Goal: Information Seeking & Learning: Find contact information

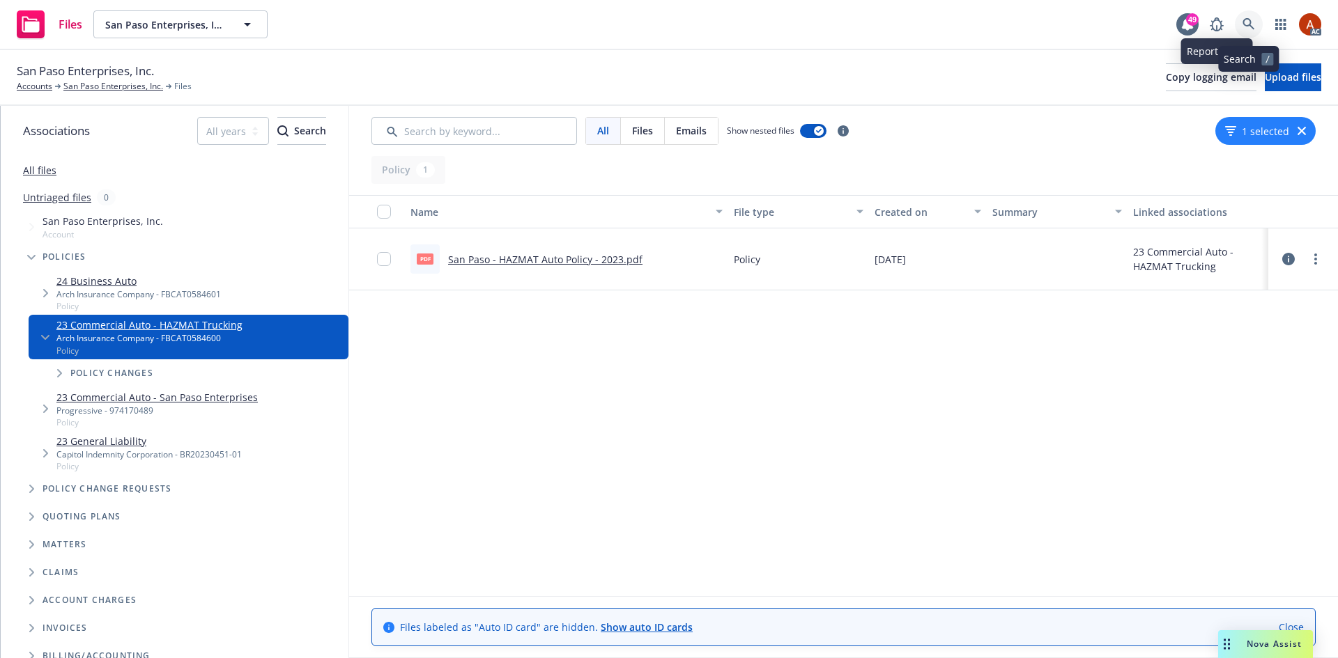
click at [1247, 26] on icon at bounding box center [1248, 24] width 12 height 12
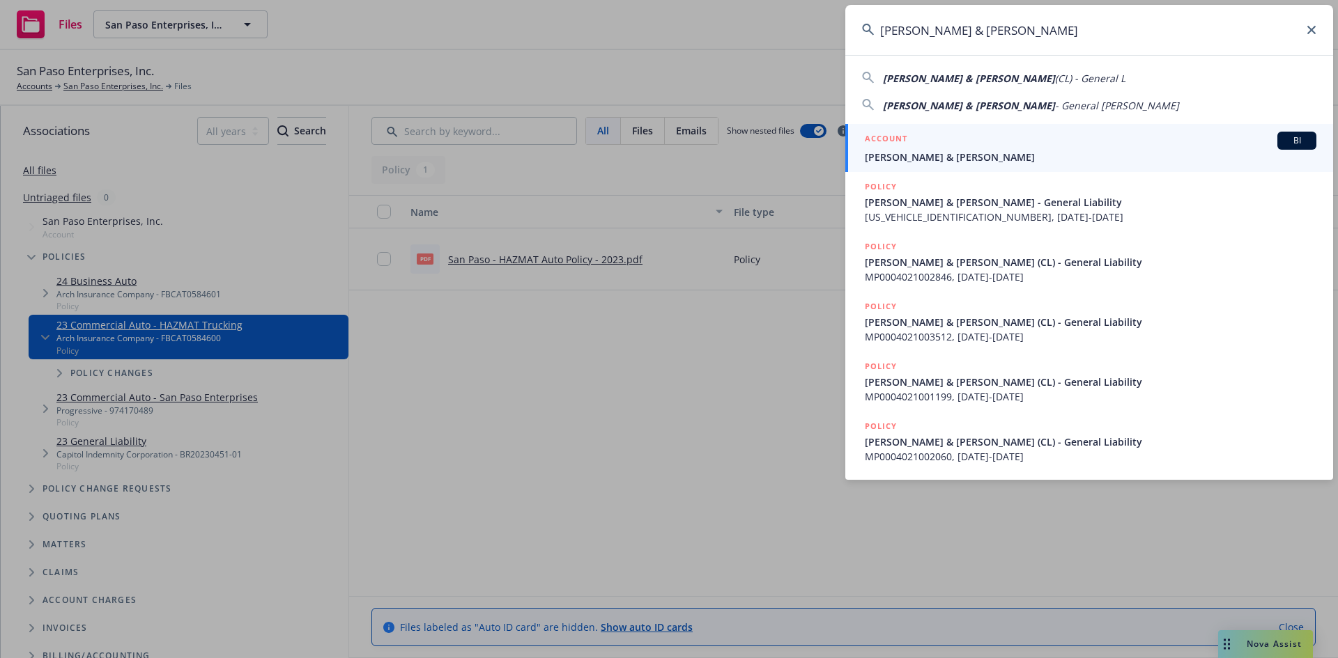
type input "[PERSON_NAME] & [PERSON_NAME]"
click at [885, 137] on h5 "ACCOUNT" at bounding box center [886, 140] width 43 height 17
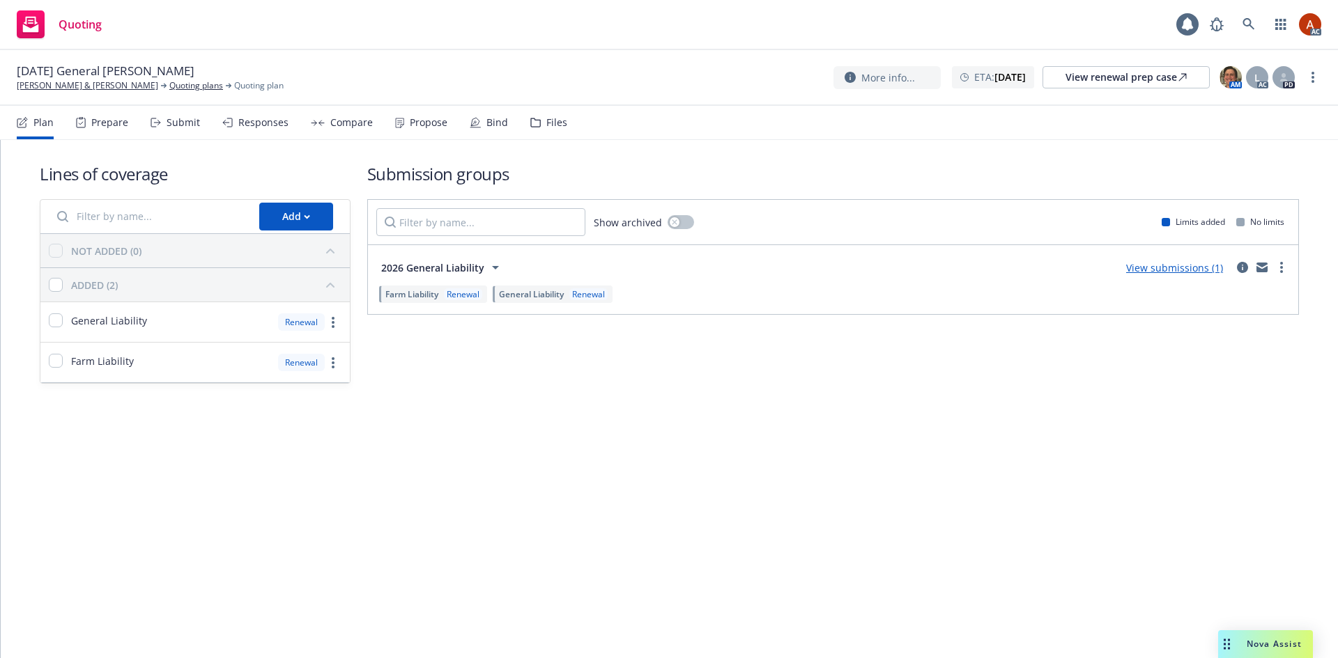
click at [107, 129] on div "Prepare" at bounding box center [102, 122] width 52 height 33
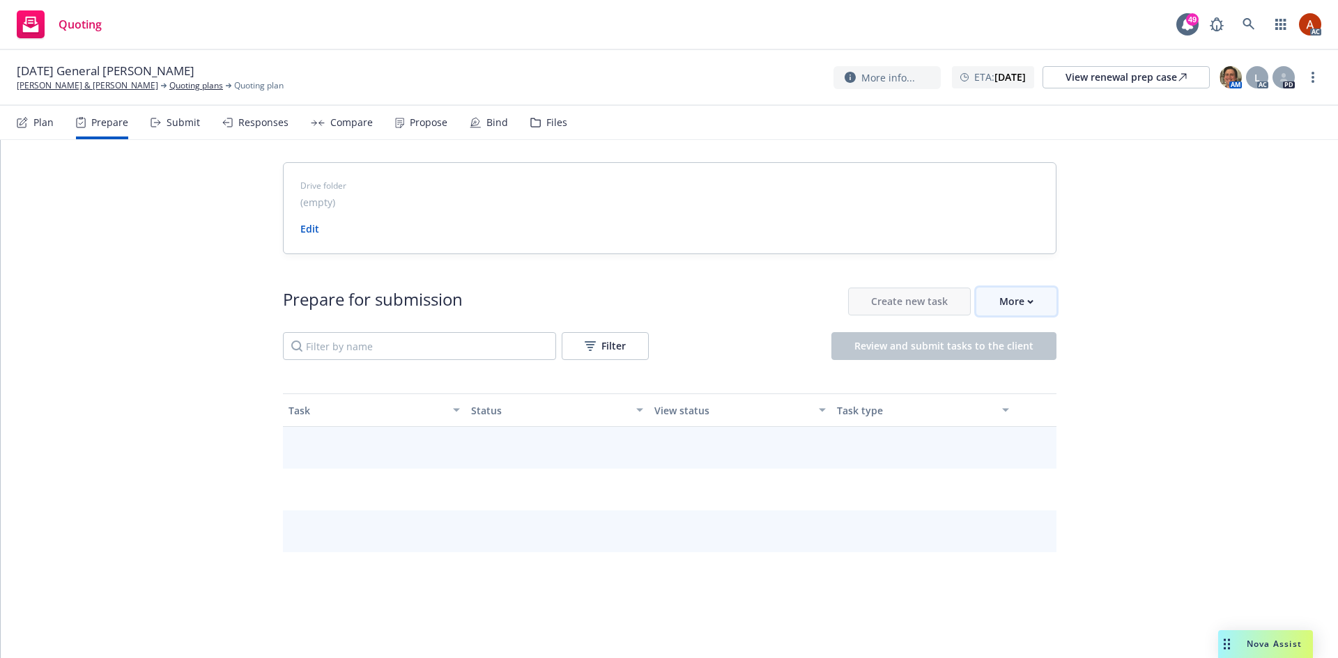
click at [999, 299] on div "More" at bounding box center [1016, 301] width 34 height 26
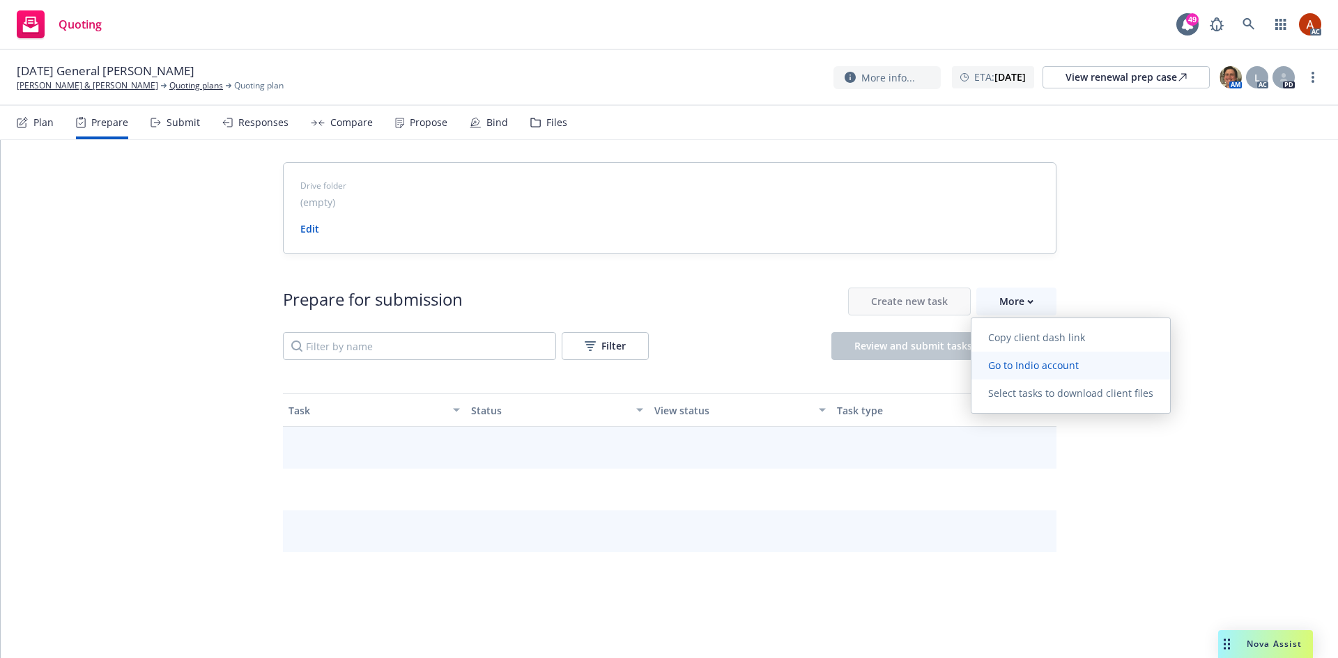
click at [1013, 365] on span "Go to Indio account" at bounding box center [1033, 365] width 124 height 13
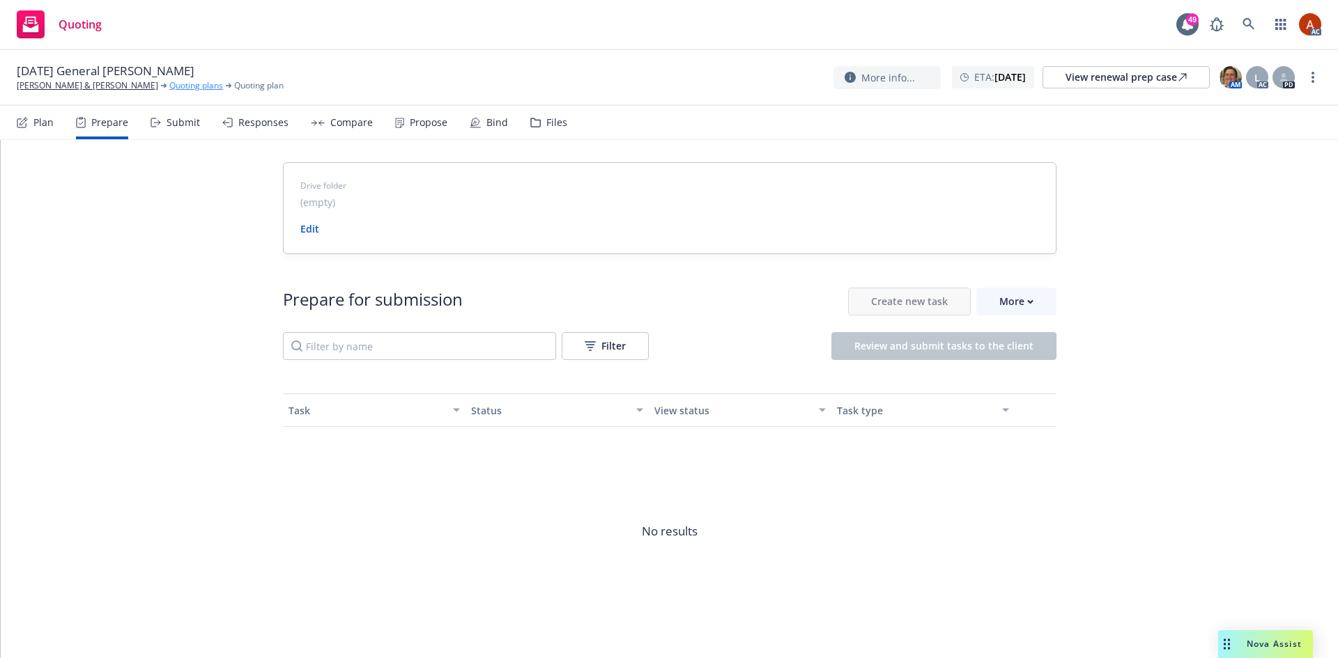
click at [205, 81] on link "Quoting plans" at bounding box center [196, 85] width 54 height 13
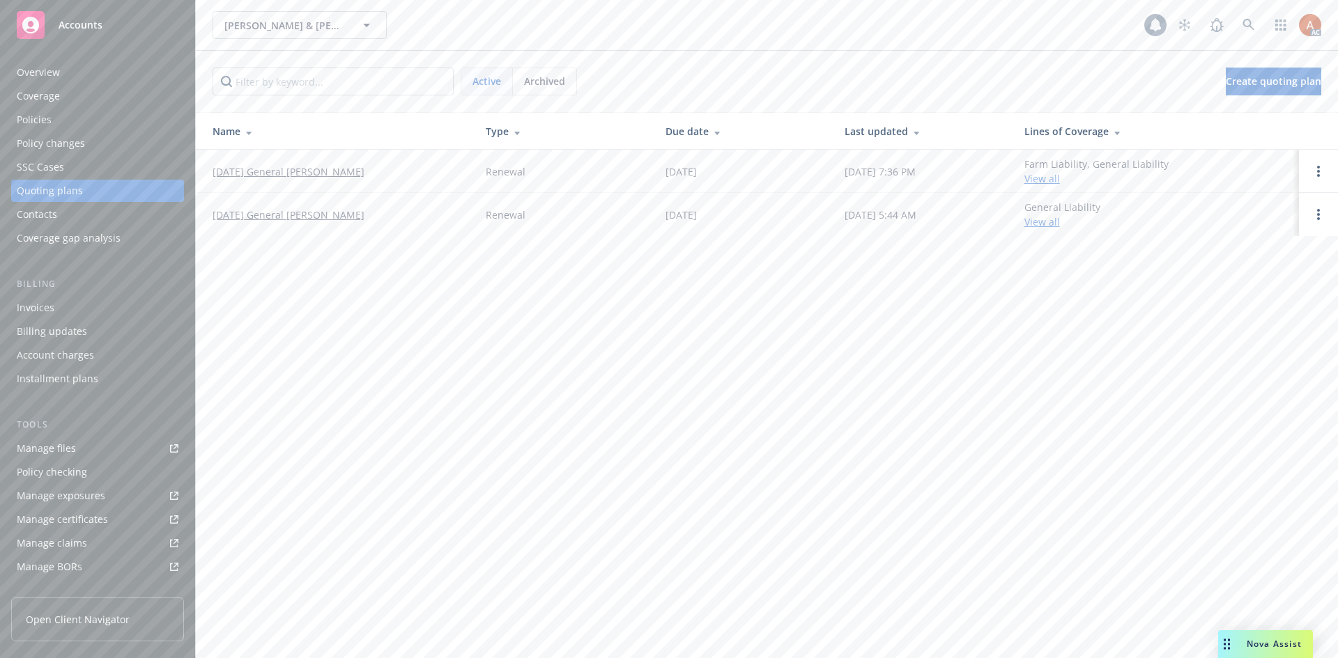
click at [28, 127] on div "Policies" at bounding box center [34, 120] width 35 height 22
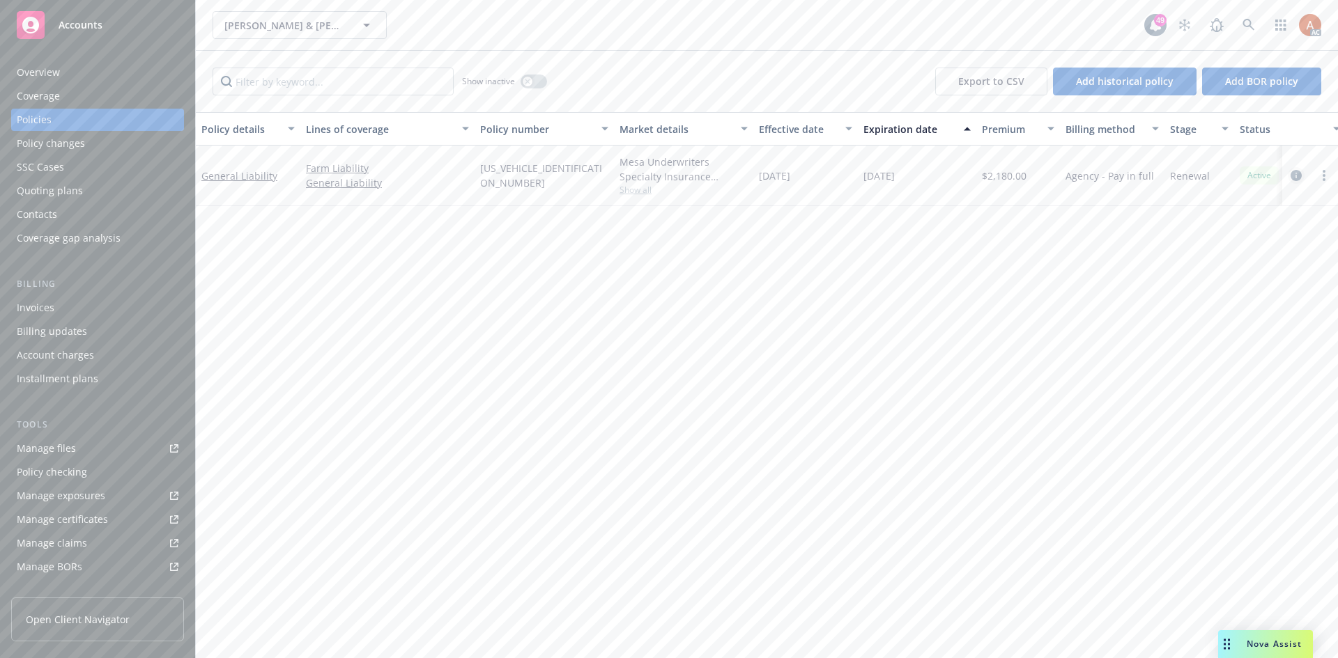
click at [1299, 176] on icon "circleInformation" at bounding box center [1295, 175] width 11 height 11
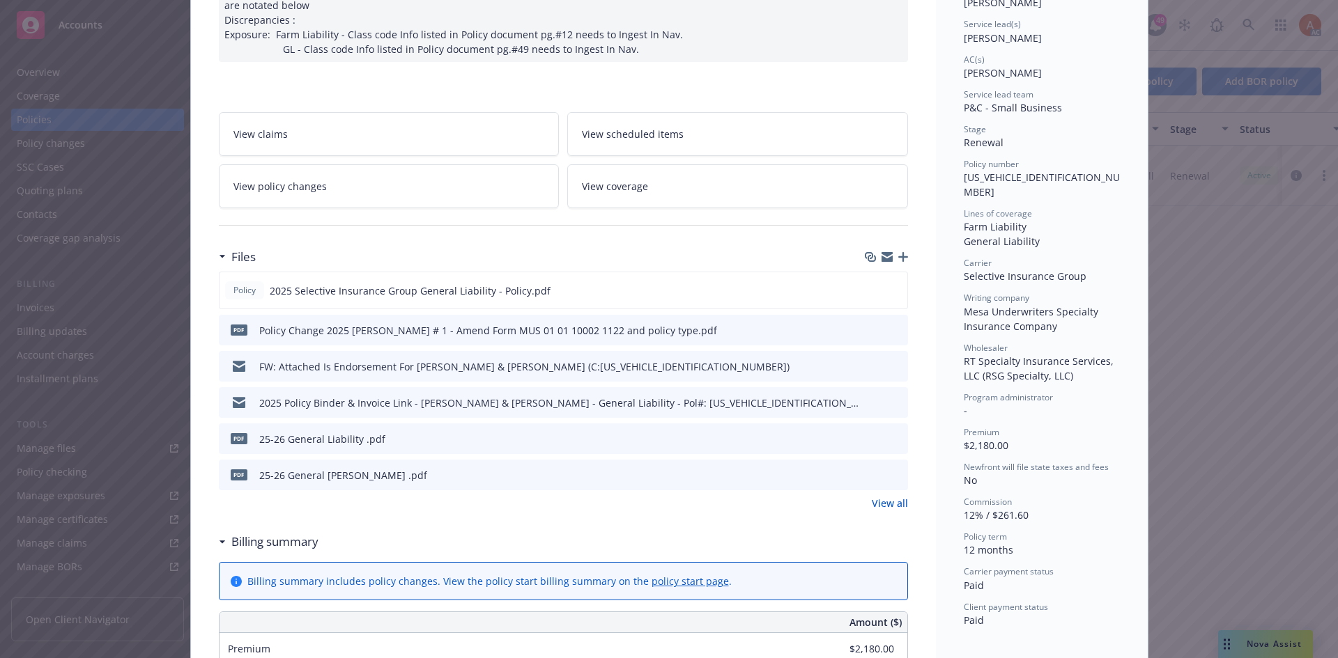
scroll to position [209, 0]
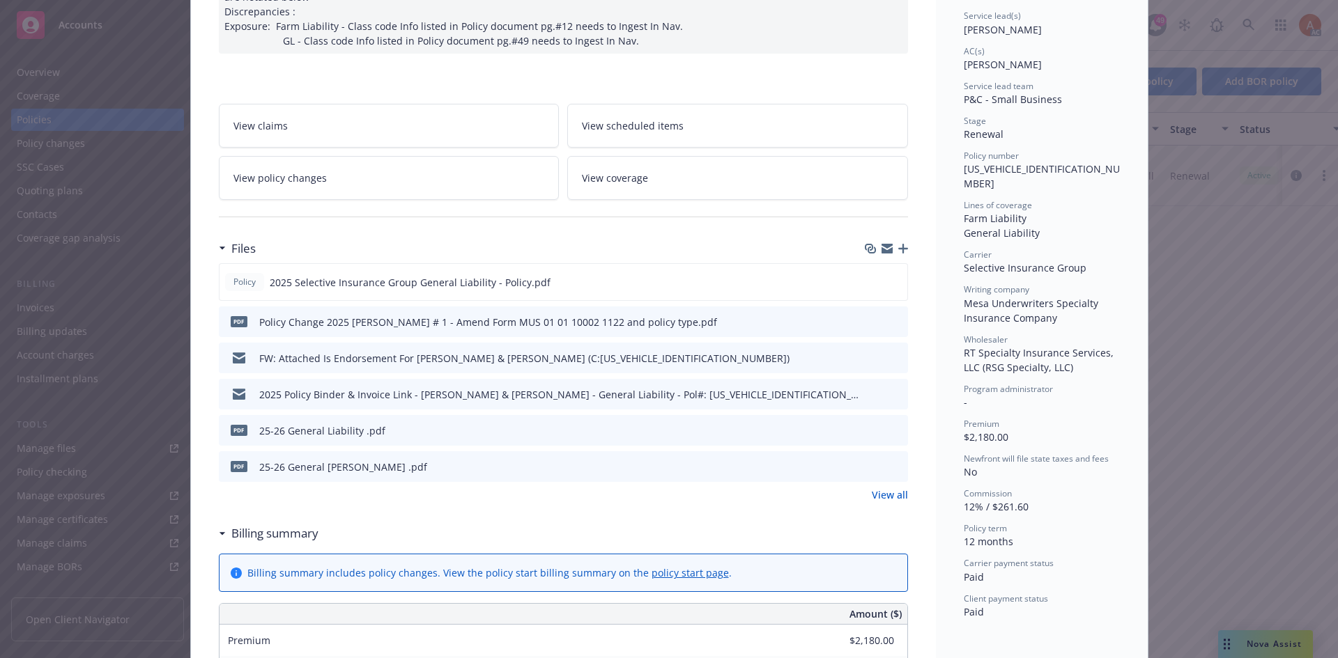
click at [887, 496] on link "View all" at bounding box center [890, 495] width 36 height 15
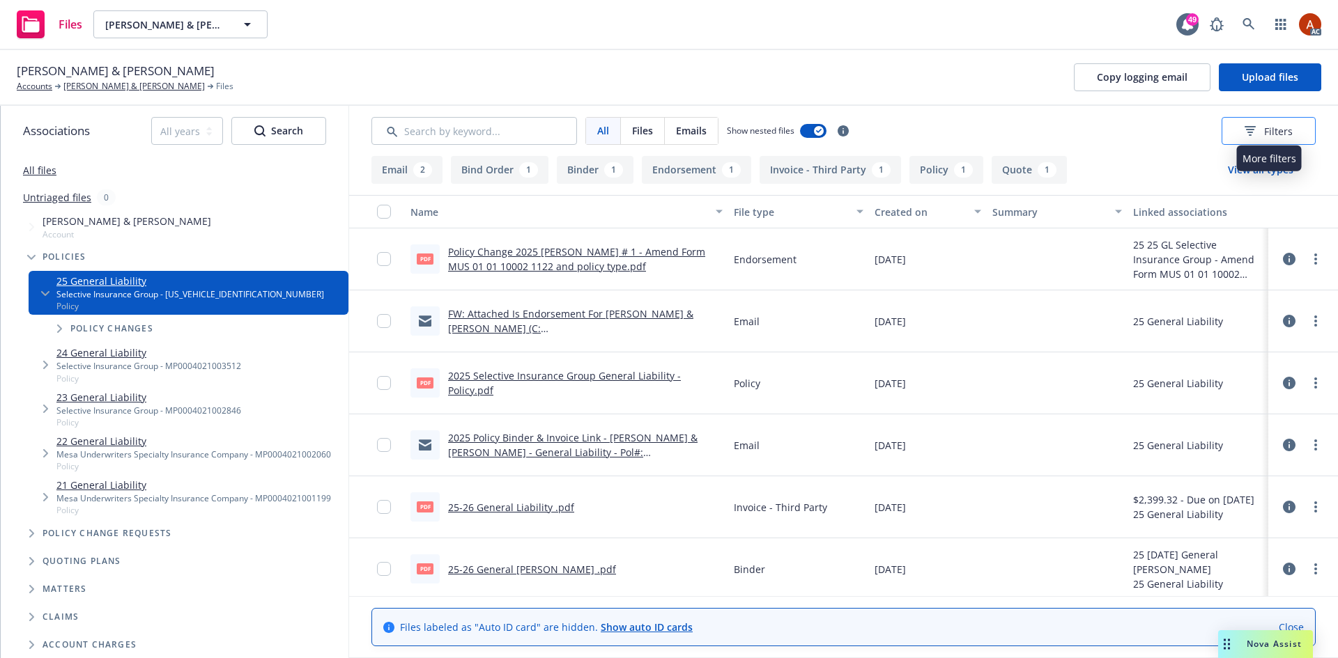
click at [1288, 131] on span "Filters" at bounding box center [1278, 131] width 29 height 15
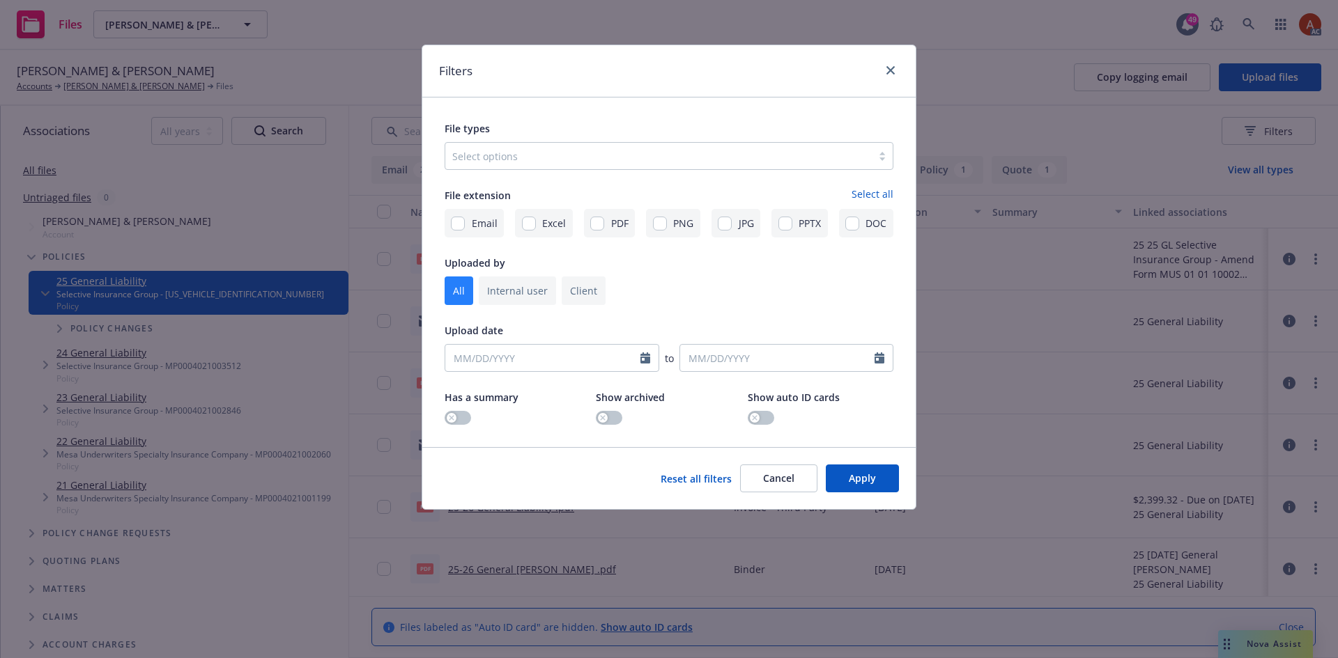
click at [589, 163] on div at bounding box center [658, 156] width 412 height 17
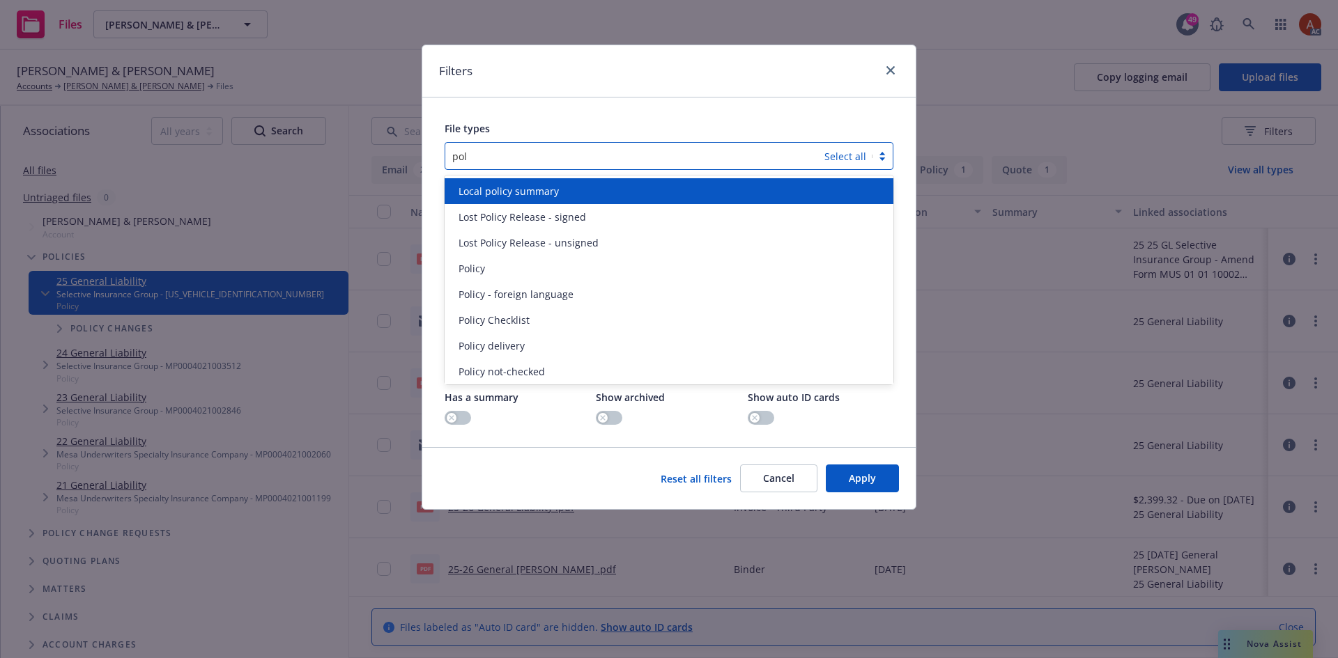
type input "poli"
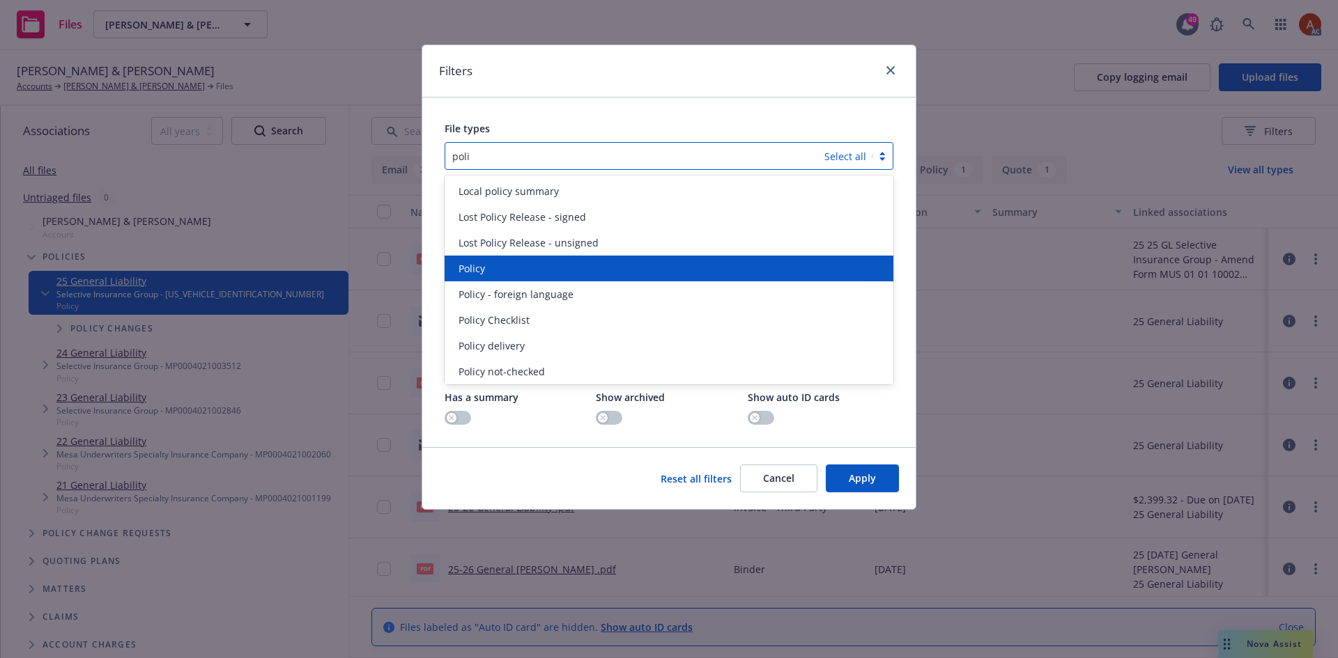
click at [530, 270] on div "Policy" at bounding box center [669, 268] width 432 height 15
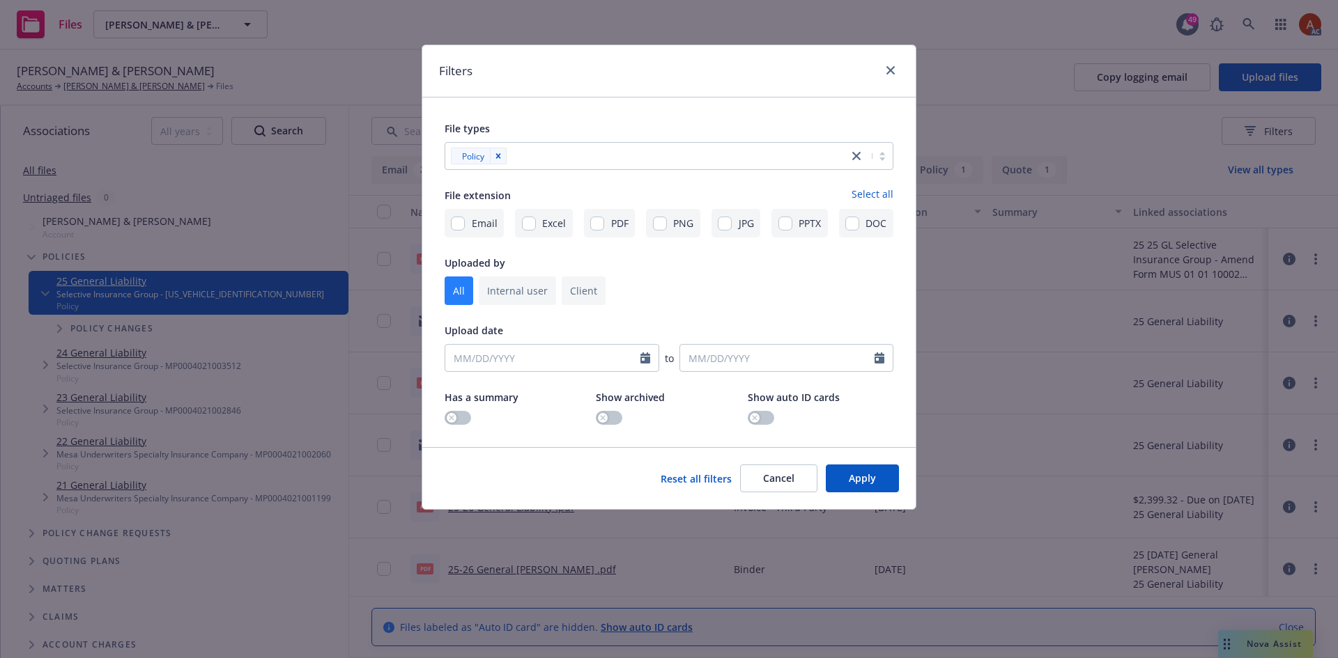
click at [576, 162] on div at bounding box center [676, 156] width 330 height 17
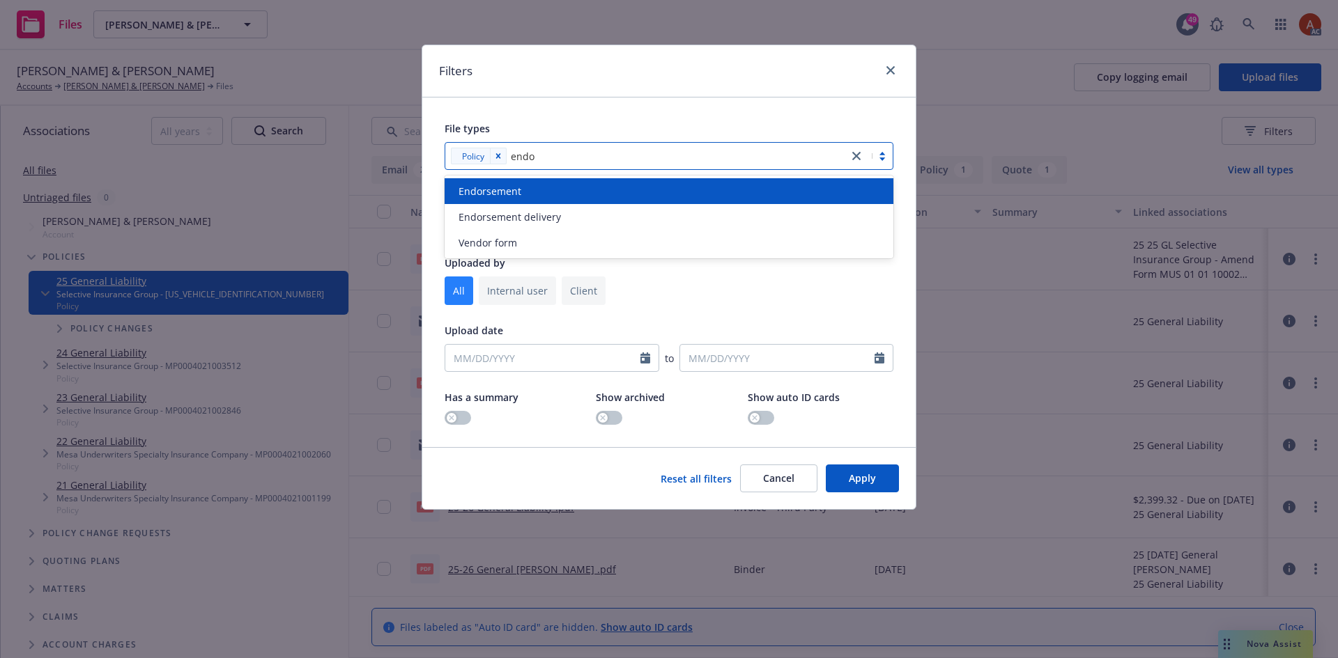
type input "endor"
click at [511, 199] on span "Endorsement" at bounding box center [489, 191] width 63 height 15
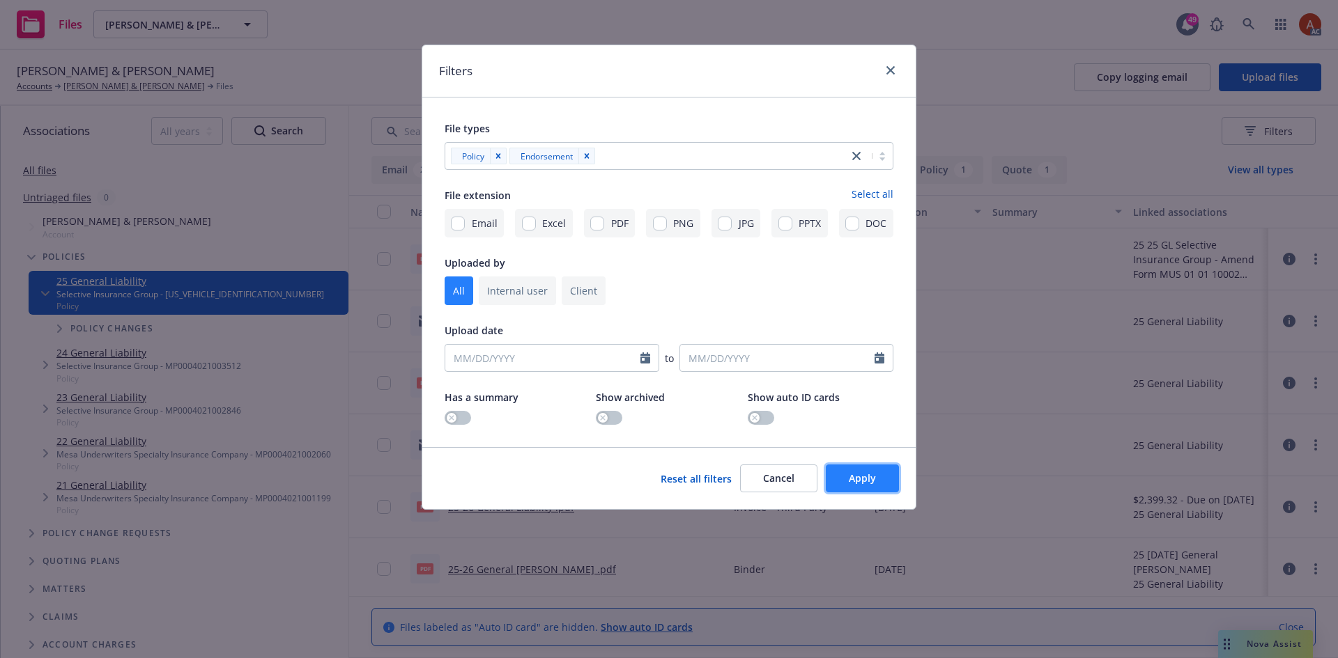
click at [861, 481] on span "Apply" at bounding box center [862, 478] width 27 height 13
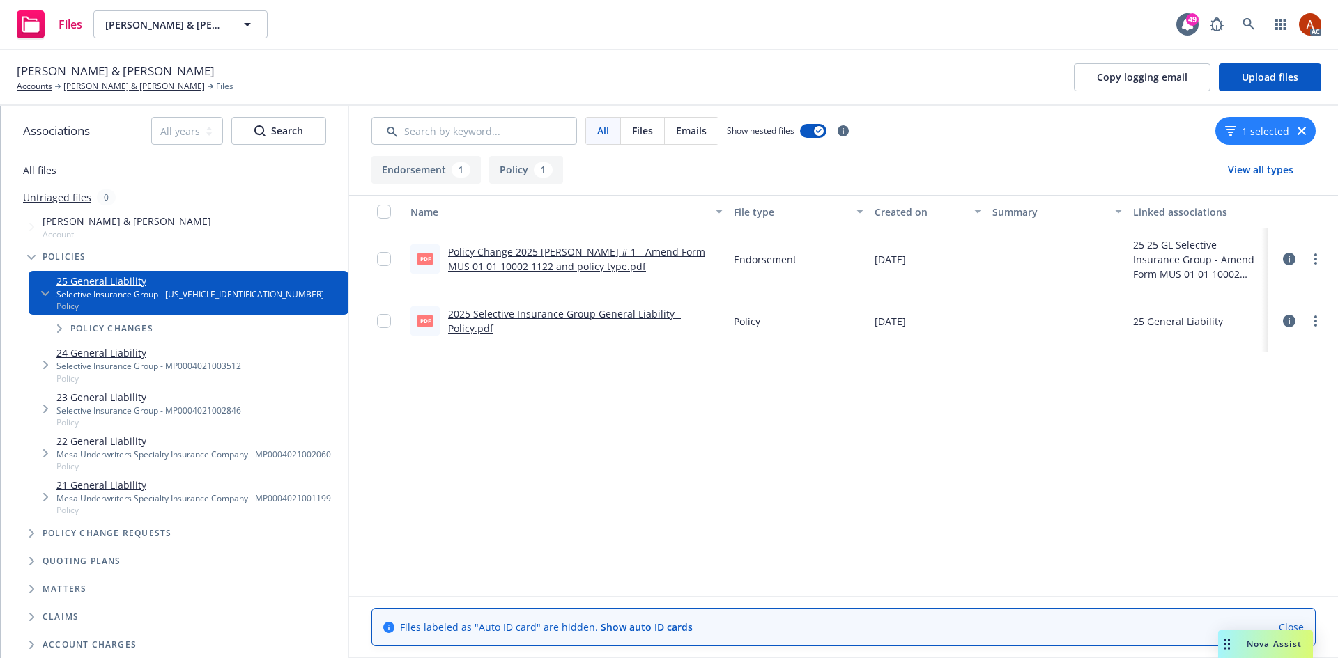
drag, startPoint x: 420, startPoint y: 173, endPoint x: 433, endPoint y: 192, distance: 23.6
click at [420, 173] on button "Endorsement 1" at bounding box center [425, 170] width 109 height 28
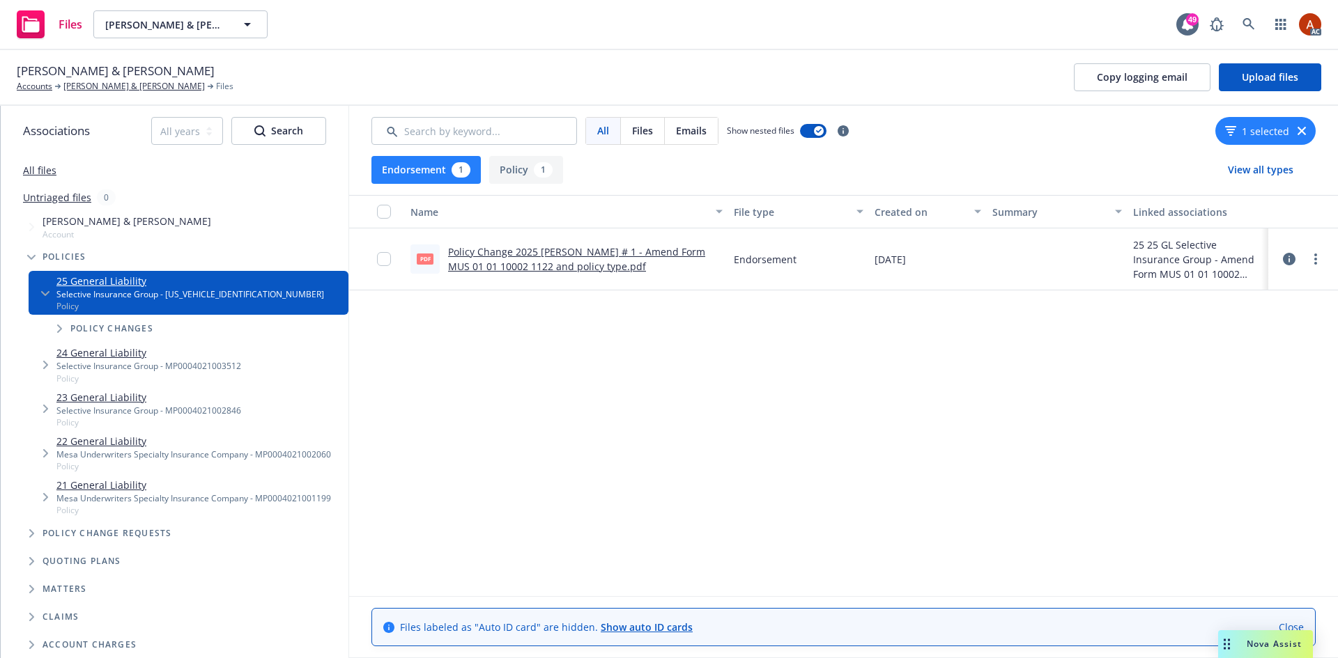
click at [535, 254] on link "Policy Change 2025 GL ENDT # 1 - Amend Form MUS 01 01 10002 1122 and policy typ…" at bounding box center [576, 259] width 257 height 28
drag, startPoint x: 516, startPoint y: 168, endPoint x: 520, endPoint y: 207, distance: 39.2
click at [516, 168] on button "Policy 1" at bounding box center [526, 170] width 74 height 28
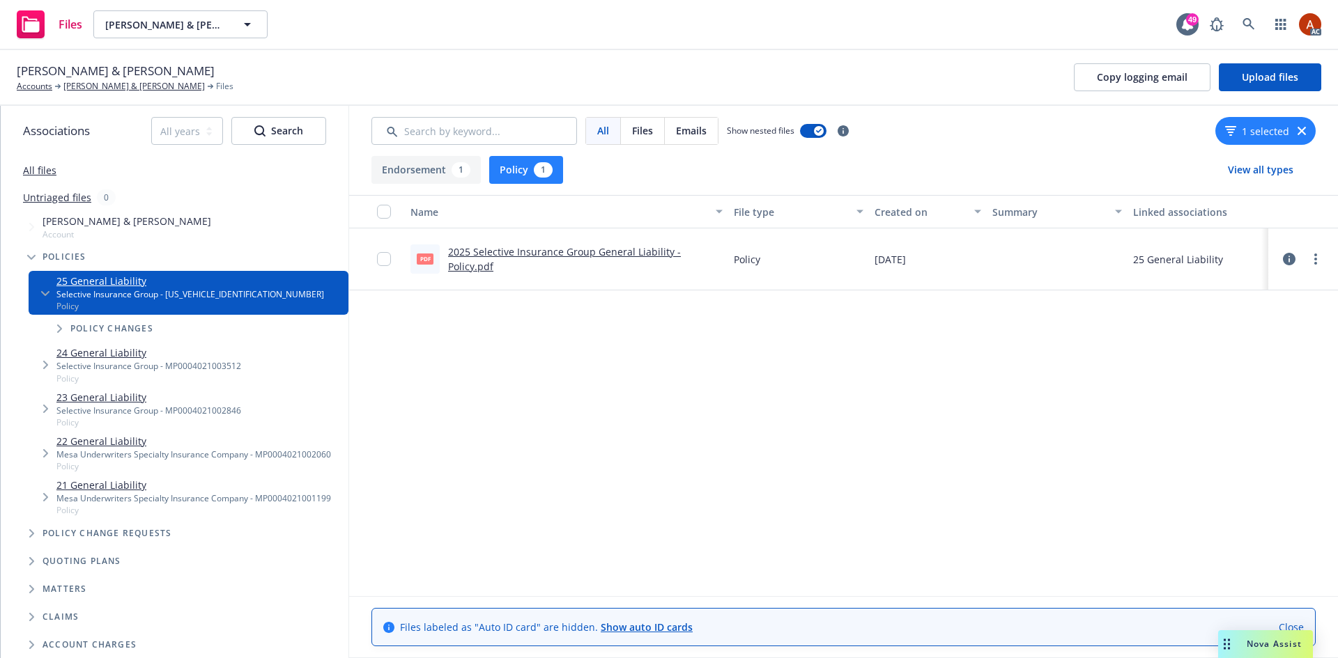
click at [512, 262] on link "2025 Selective Insurance Group General Liability - Policy.pdf" at bounding box center [564, 259] width 233 height 28
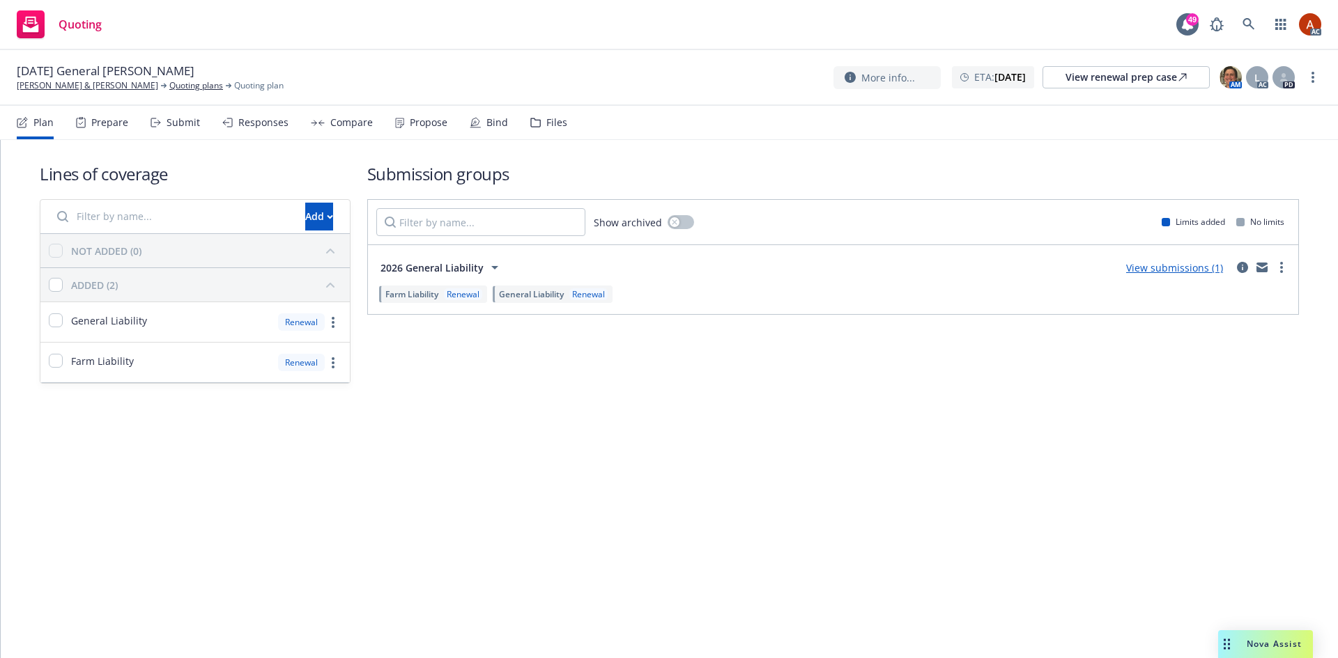
click at [100, 123] on div "Prepare" at bounding box center [109, 122] width 37 height 11
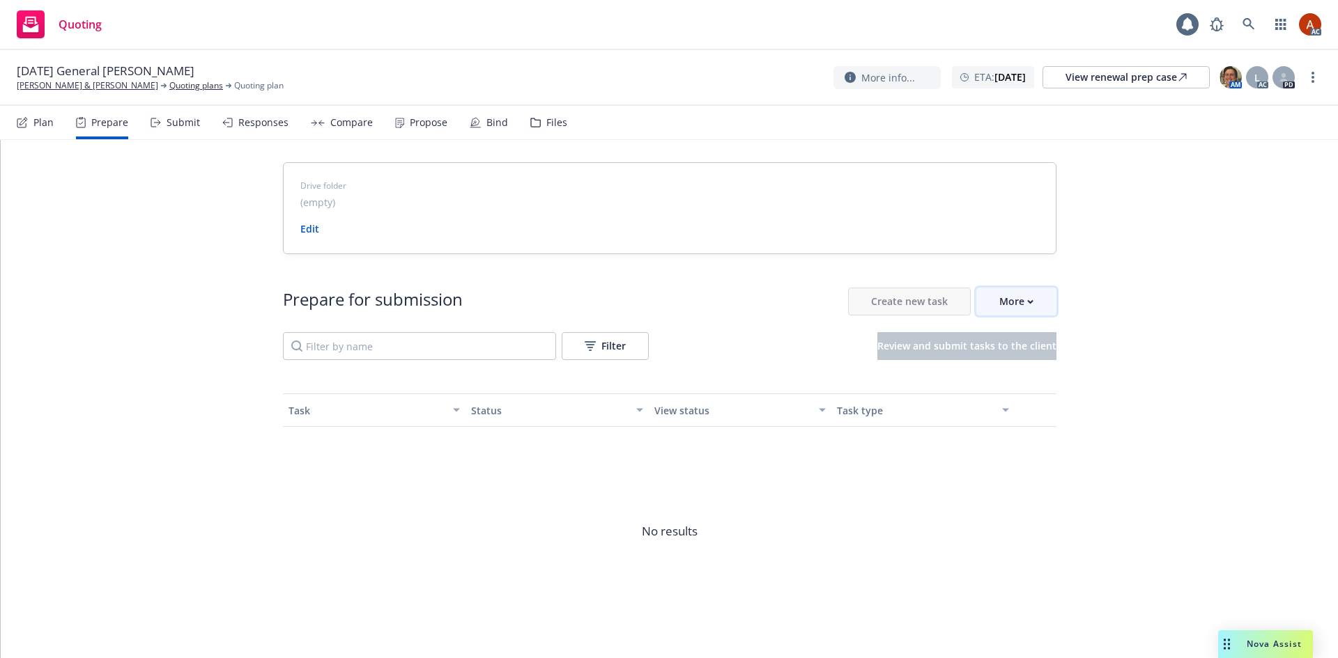
click at [1017, 303] on div "More" at bounding box center [1016, 301] width 34 height 26
click at [1020, 373] on link "Go to Indio account" at bounding box center [1070, 366] width 199 height 28
click at [179, 85] on link "Quoting plans" at bounding box center [196, 85] width 54 height 13
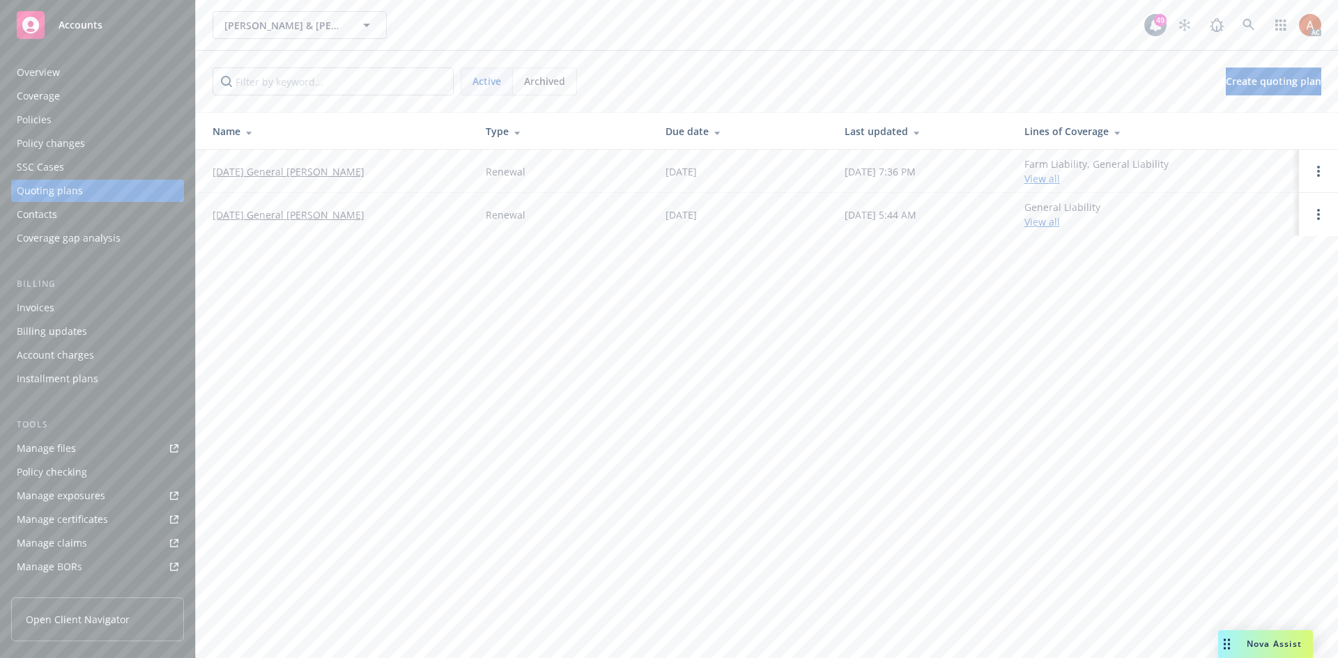
click at [26, 80] on div "Overview" at bounding box center [38, 72] width 43 height 22
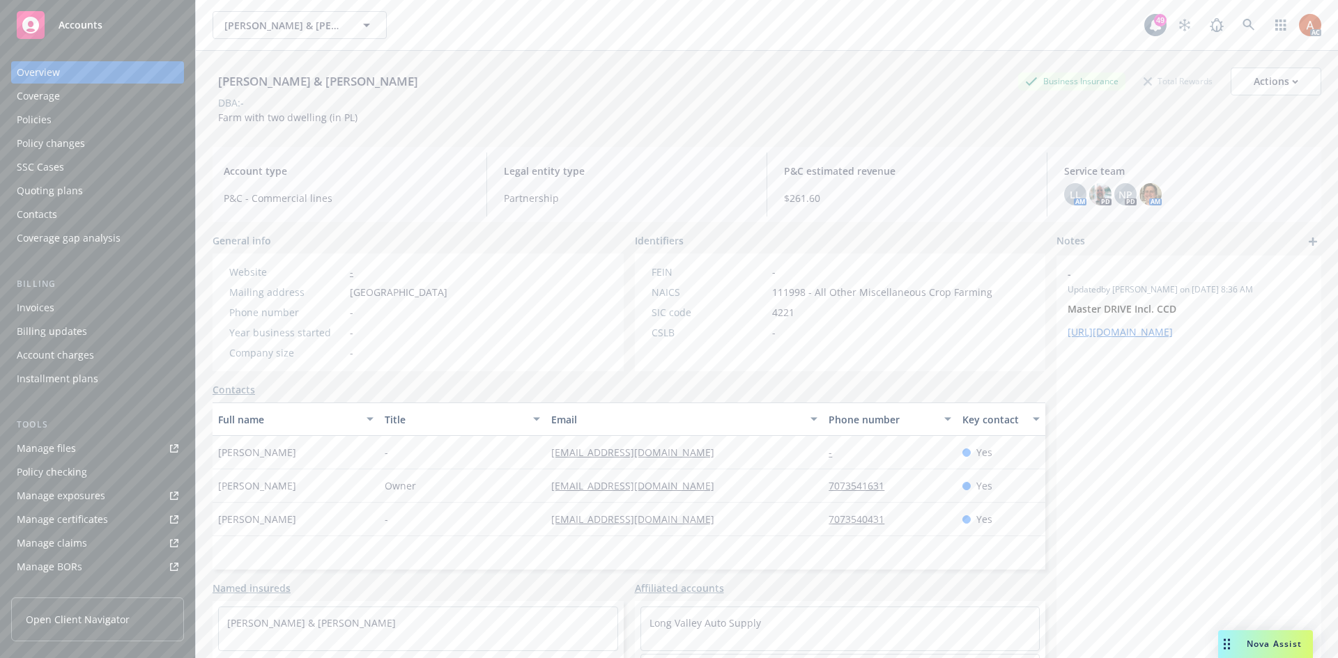
drag, startPoint x: 213, startPoint y: 454, endPoint x: 338, endPoint y: 454, distance: 124.7
click at [338, 454] on div "[PERSON_NAME] & [PERSON_NAME] Business Insurance Total Rewards Actions DBA: - F…" at bounding box center [767, 380] width 1142 height 658
click at [304, 516] on div "[PERSON_NAME]" at bounding box center [296, 519] width 167 height 33
drag, startPoint x: 529, startPoint y: 521, endPoint x: 703, endPoint y: 521, distance: 174.2
click at [703, 521] on div "[PERSON_NAME] - [EMAIL_ADDRESS][DOMAIN_NAME] 7073540431 Yes" at bounding box center [629, 519] width 833 height 33
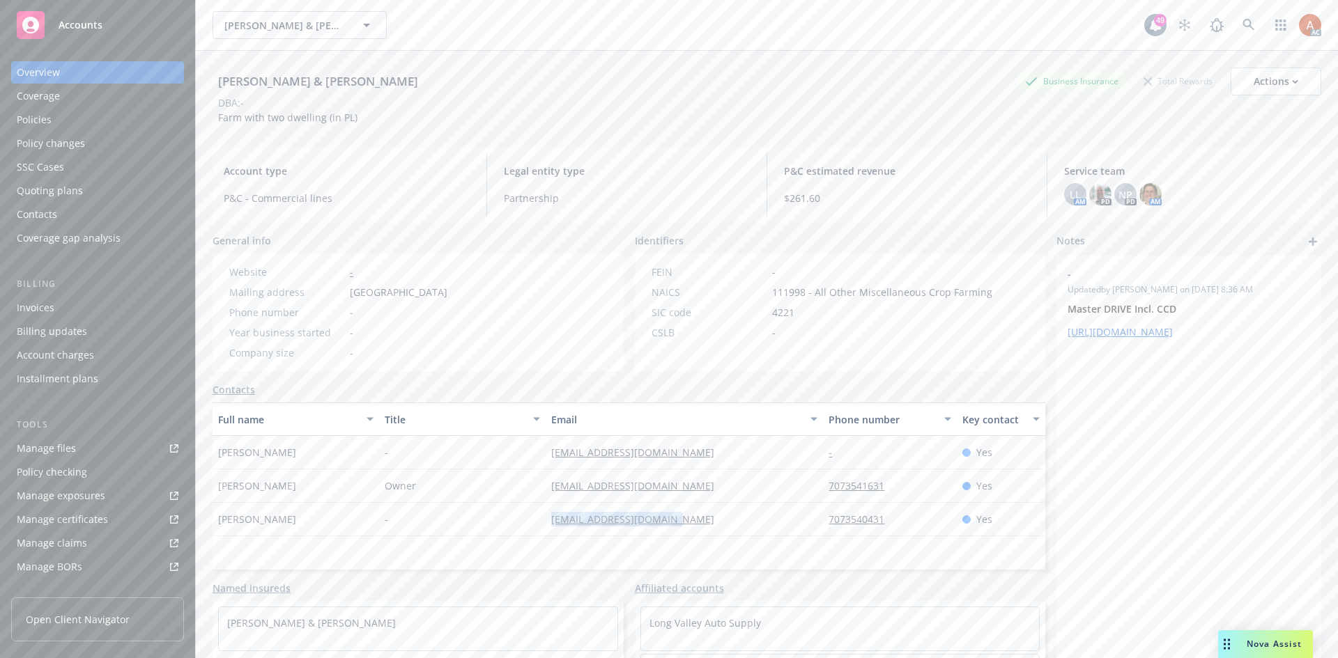
copy div "[EMAIL_ADDRESS][DOMAIN_NAME]"
click at [796, 527] on div "[EMAIL_ADDRESS][DOMAIN_NAME]" at bounding box center [684, 519] width 277 height 33
drag, startPoint x: 812, startPoint y: 523, endPoint x: 895, endPoint y: 523, distance: 82.2
click at [895, 523] on div "[PERSON_NAME] - [EMAIL_ADDRESS][DOMAIN_NAME] 7073540431 Yes" at bounding box center [629, 519] width 833 height 33
copy div "7073540431"
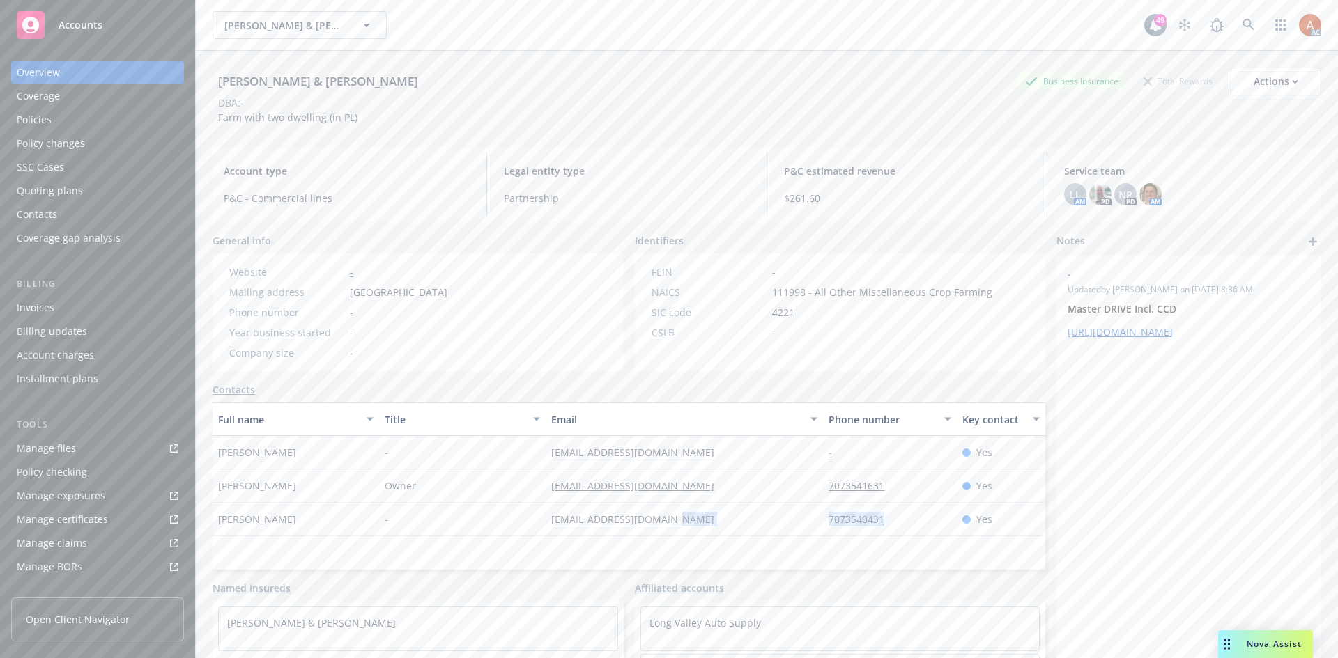
click at [433, 529] on div "-" at bounding box center [462, 519] width 167 height 33
drag, startPoint x: 526, startPoint y: 487, endPoint x: 688, endPoint y: 487, distance: 162.4
click at [687, 487] on div "Daniel Campbell Owner hingewood101@gmail.com 7073541631 Yes" at bounding box center [629, 486] width 833 height 33
copy div "hingewood101@gmail.com"
click at [807, 493] on div "hingewood101@gmail.com" at bounding box center [684, 486] width 277 height 33
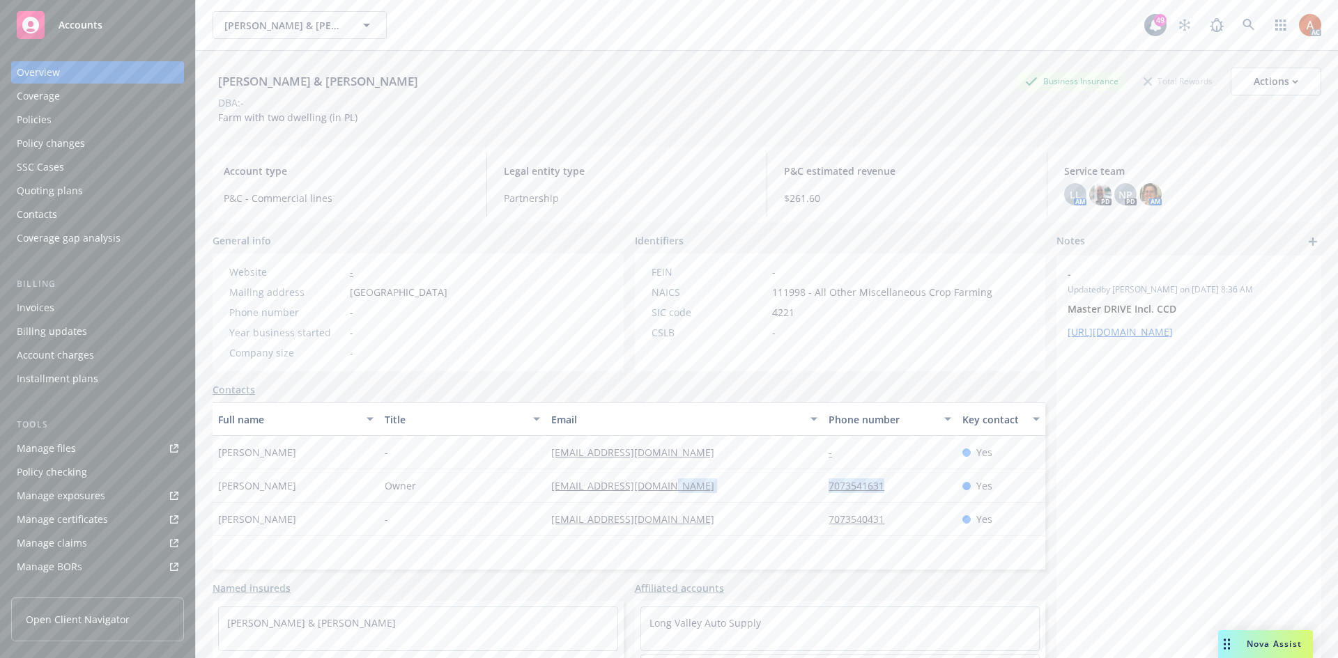
drag, startPoint x: 815, startPoint y: 488, endPoint x: 904, endPoint y: 488, distance: 89.2
click at [904, 488] on div "Daniel Campbell Owner hingewood101@gmail.com 7073541631 Yes" at bounding box center [629, 486] width 833 height 33
drag, startPoint x: 541, startPoint y: 454, endPoint x: 723, endPoint y: 456, distance: 181.9
click at [723, 456] on div "campbellent101@gmail.com" at bounding box center [684, 452] width 277 height 33
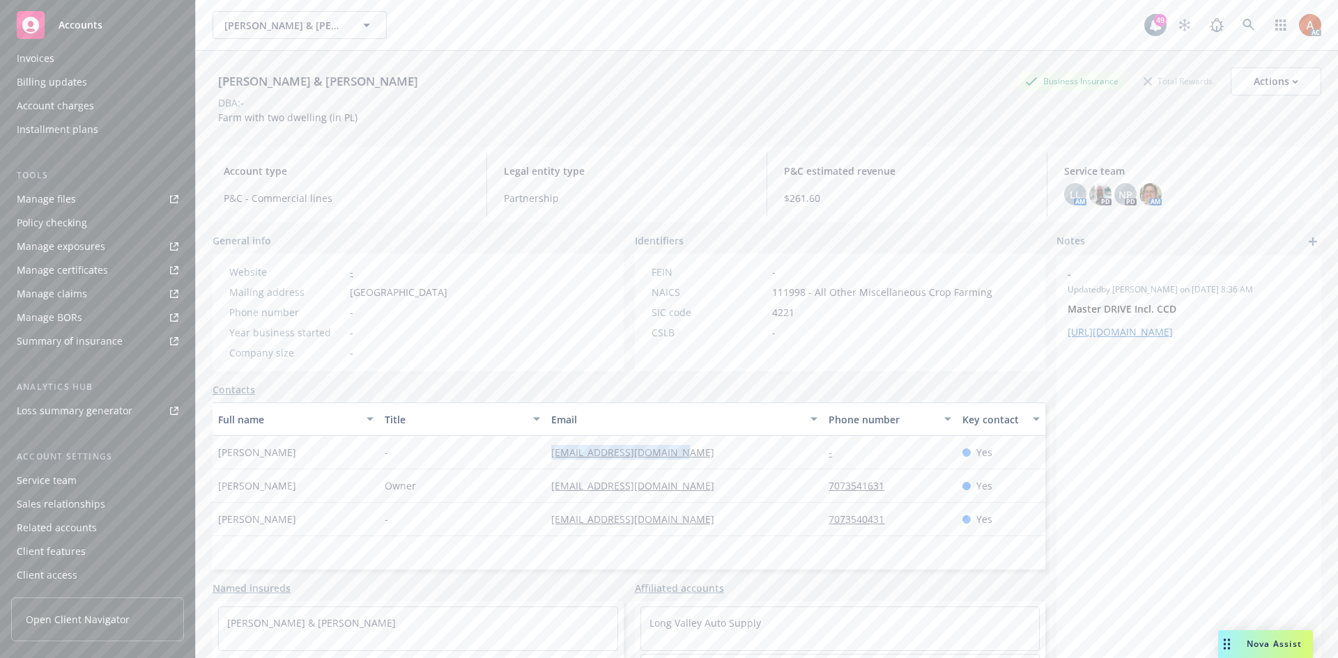
click at [56, 484] on div "Service team" at bounding box center [47, 481] width 60 height 22
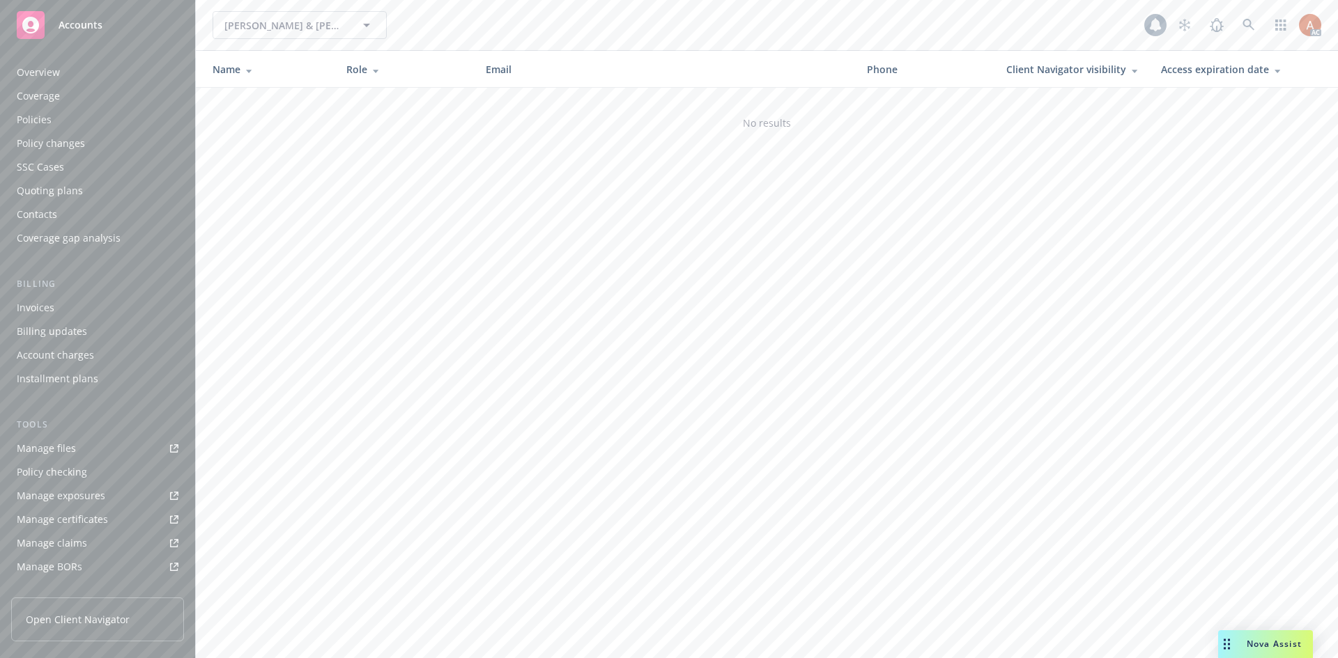
scroll to position [249, 0]
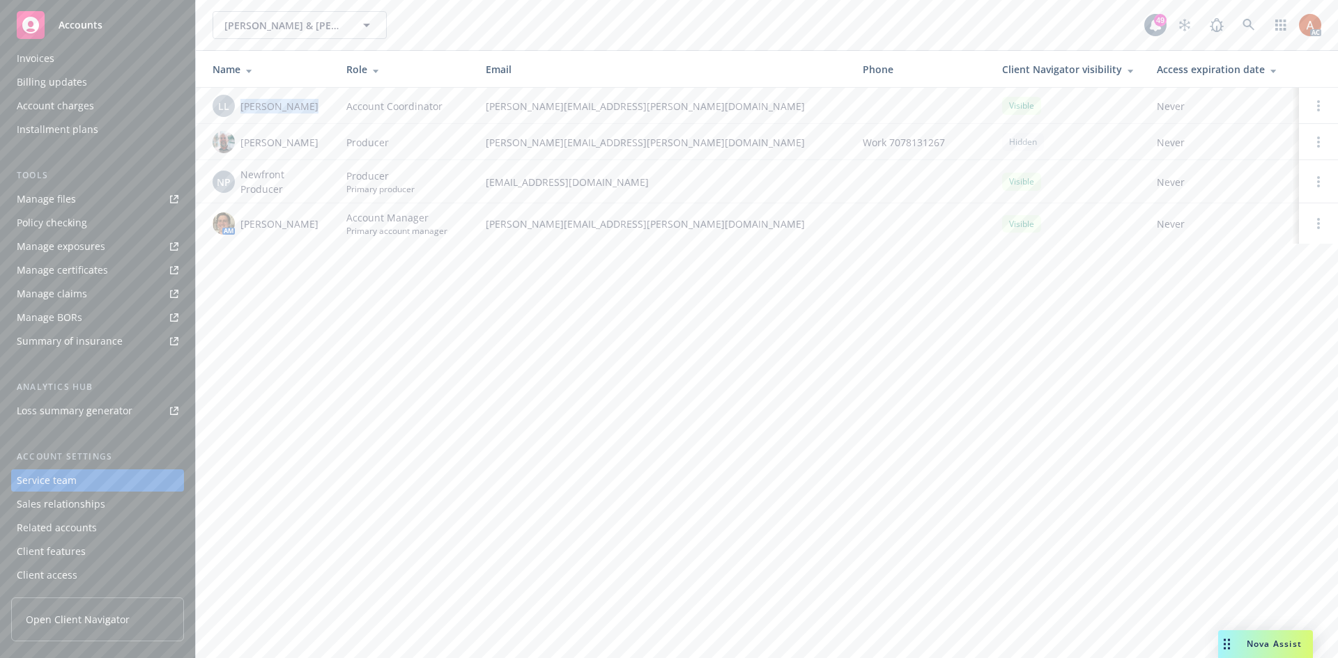
drag, startPoint x: 240, startPoint y: 109, endPoint x: 348, endPoint y: 123, distance: 108.9
click at [331, 112] on td "LL Lacy Lipetzky" at bounding box center [265, 106] width 139 height 36
copy span "Lacy Lipetzky"
click at [284, 251] on div "Name Role Email Phone Client Navigator visibility Access expiration date LL Lac…" at bounding box center [767, 156] width 1142 height 210
drag, startPoint x: 267, startPoint y: 143, endPoint x: 311, endPoint y: 147, distance: 44.8
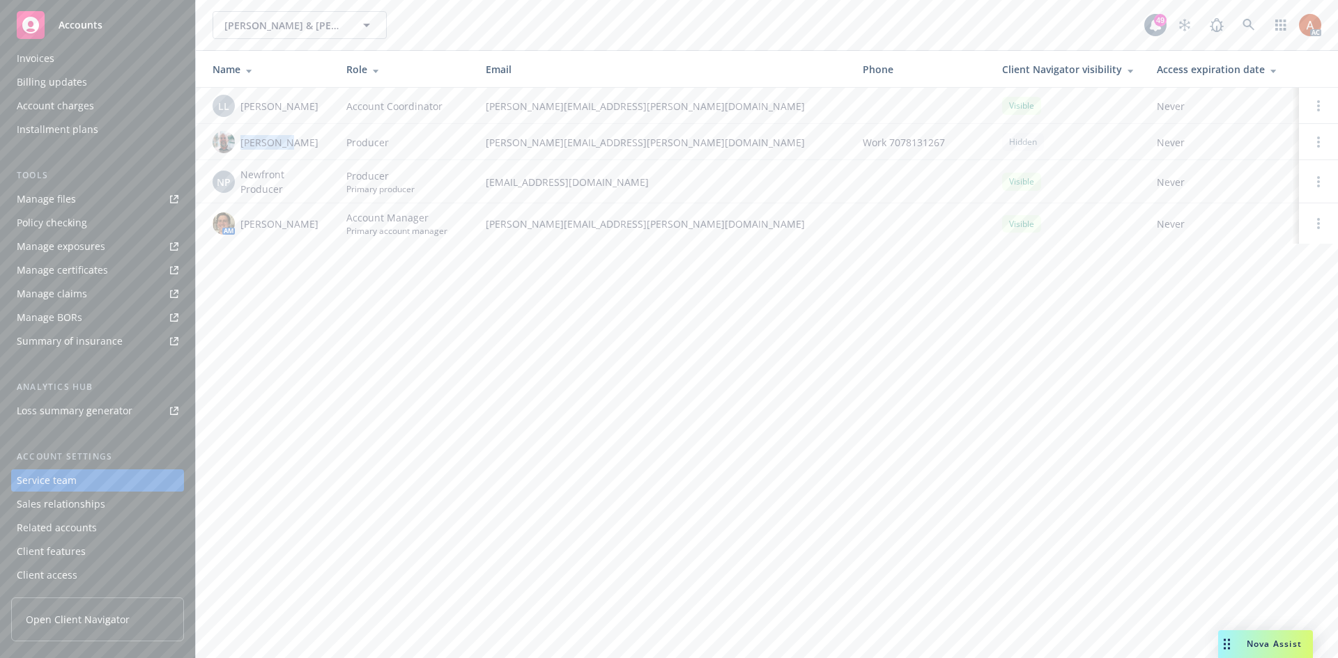
click at [311, 147] on div "Mike Hall" at bounding box center [268, 142] width 111 height 22
copy span "Mike Hall"
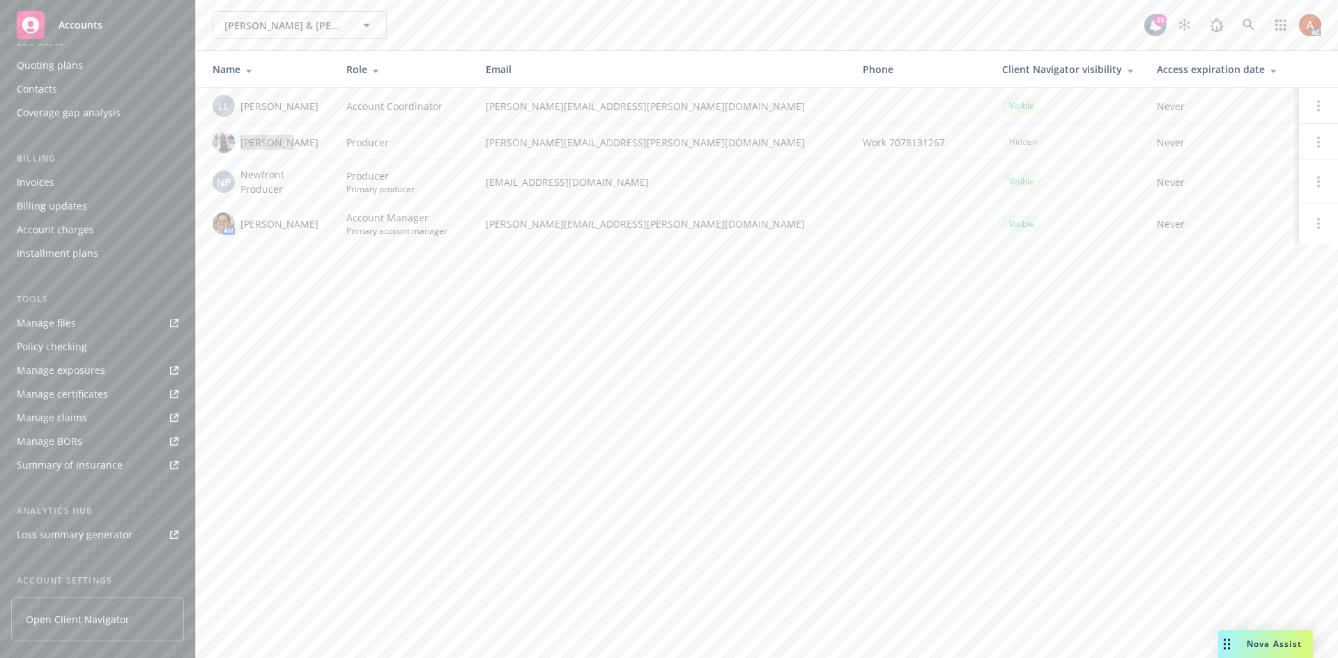
scroll to position [0, 0]
click at [62, 194] on div "Quoting plans" at bounding box center [50, 191] width 66 height 22
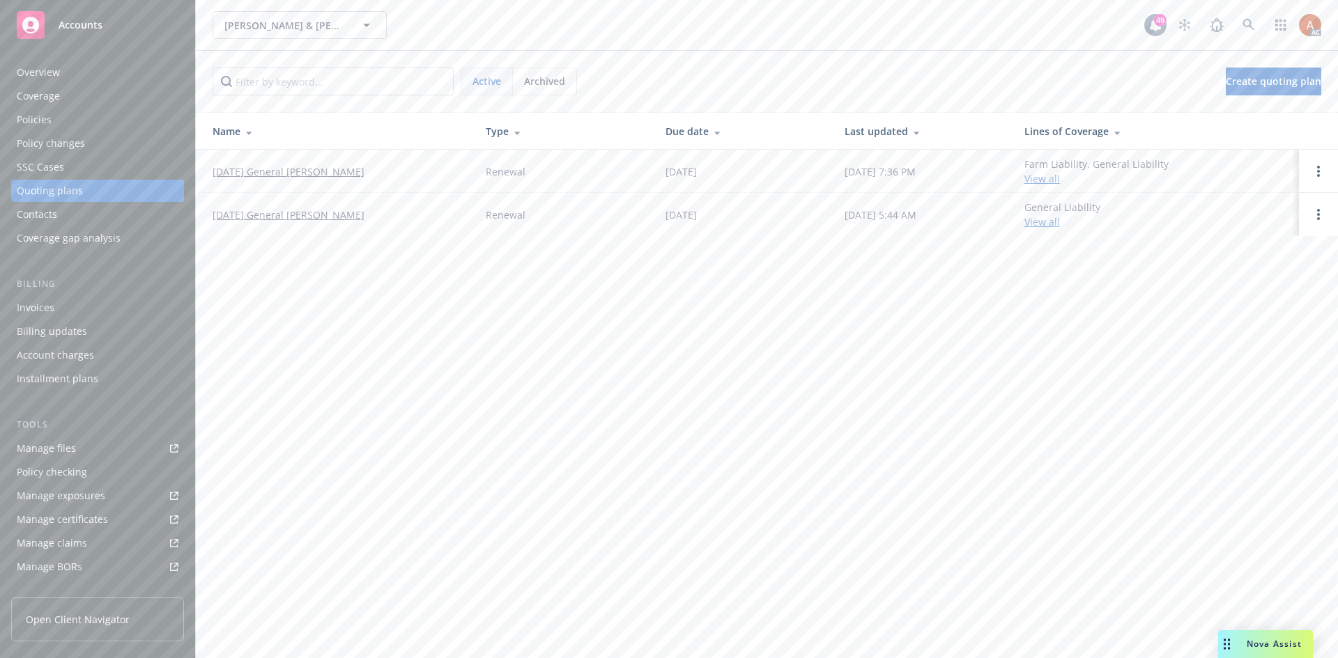
drag, startPoint x: 206, startPoint y: 173, endPoint x: 388, endPoint y: 176, distance: 181.9
click at [388, 176] on td "01/14/26 General Liability Renewal" at bounding box center [335, 171] width 279 height 43
copy link "01/14/26 General Liability Renewal"
click at [42, 77] on div "Overview" at bounding box center [38, 72] width 43 height 22
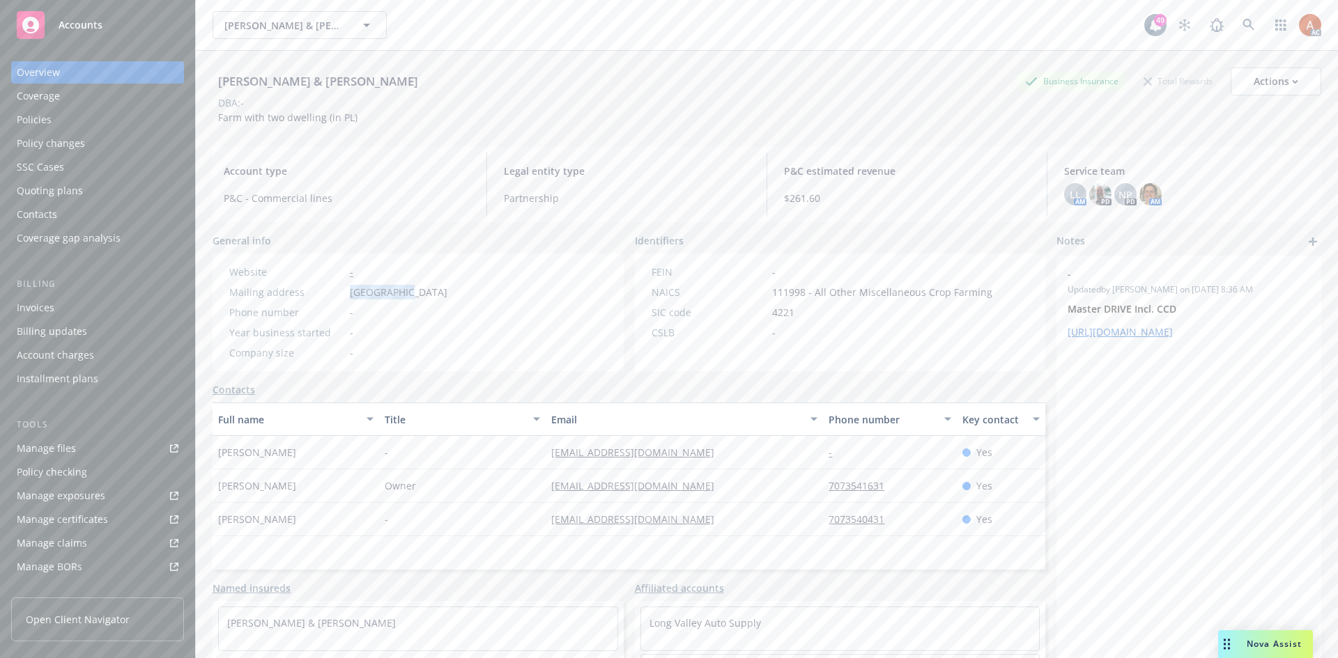
drag, startPoint x: 341, startPoint y: 291, endPoint x: 406, endPoint y: 295, distance: 65.0
click at [406, 295] on div "Mailing address PO Box 2021, Laytonville, CA, 95454" at bounding box center [338, 292] width 229 height 15
click at [776, 285] on span "111998 - All Other Miscellaneous Crop Farming" at bounding box center [882, 292] width 220 height 15
copy span "111998"
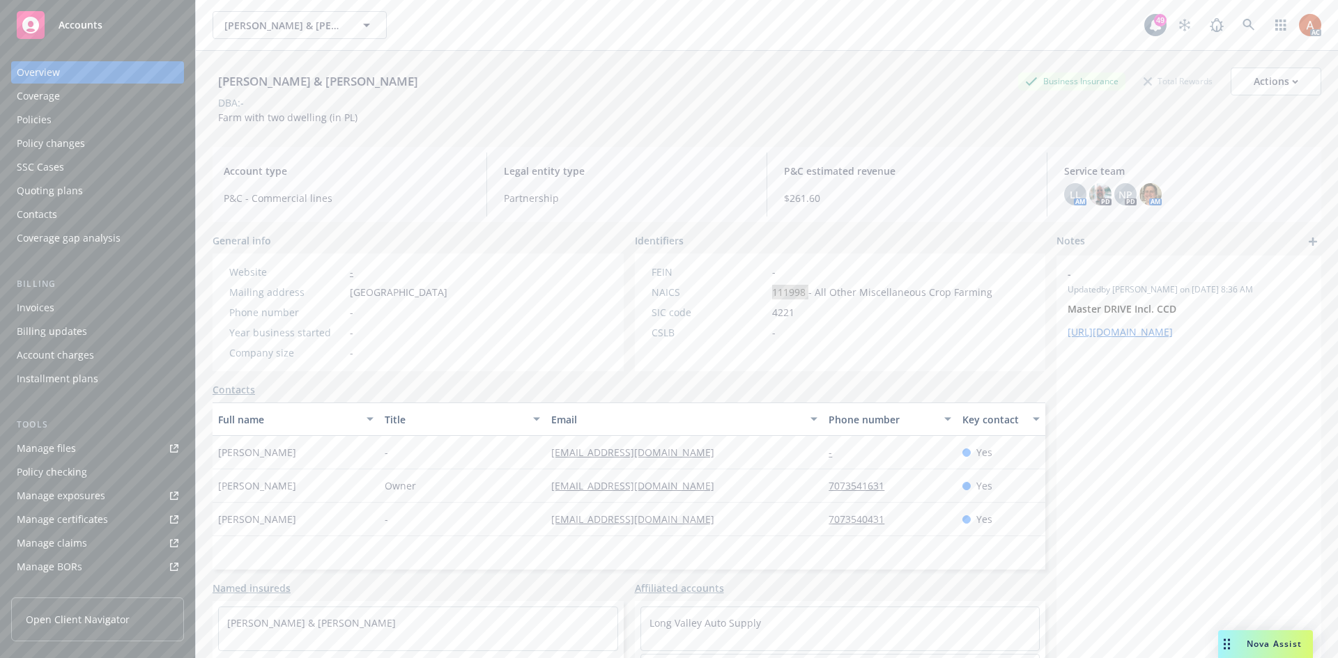
scroll to position [70, 0]
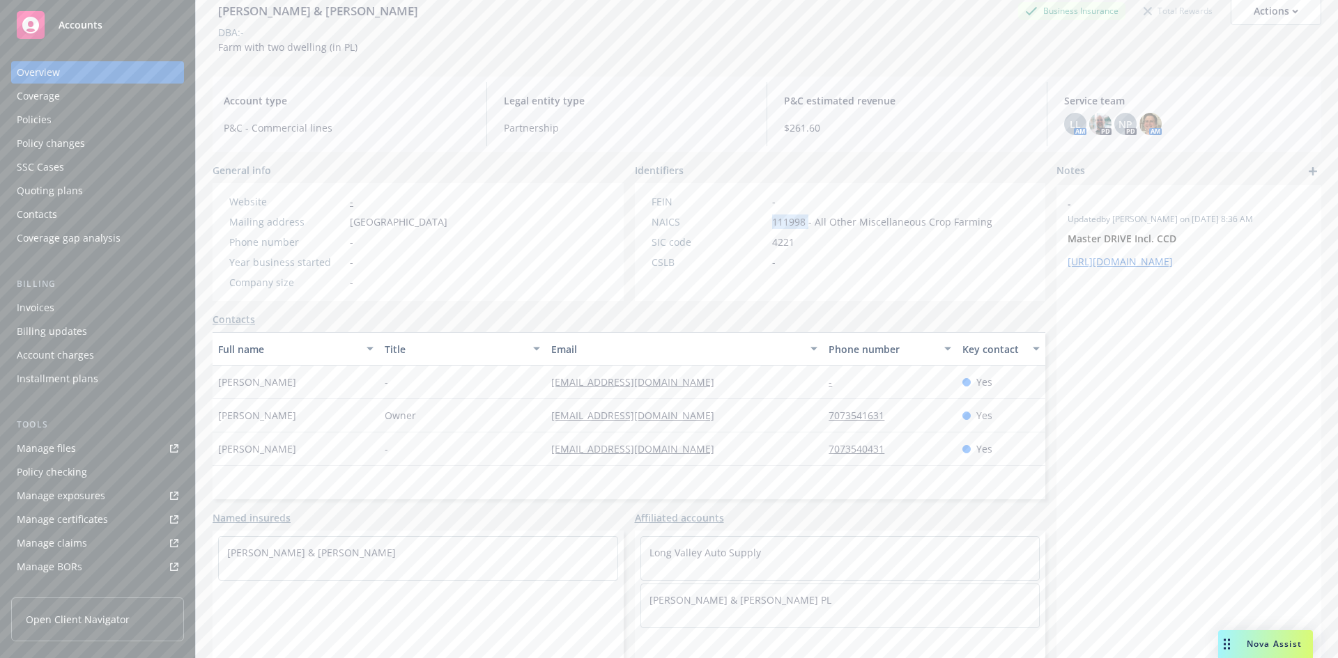
drag, startPoint x: 215, startPoint y: 382, endPoint x: 319, endPoint y: 379, distance: 103.9
click at [319, 379] on div "Regina Campbell" at bounding box center [296, 382] width 167 height 33
copy span "Regina Campbell"
click at [469, 378] on div "-" at bounding box center [462, 382] width 167 height 33
drag, startPoint x: 528, startPoint y: 375, endPoint x: 698, endPoint y: 388, distance: 170.5
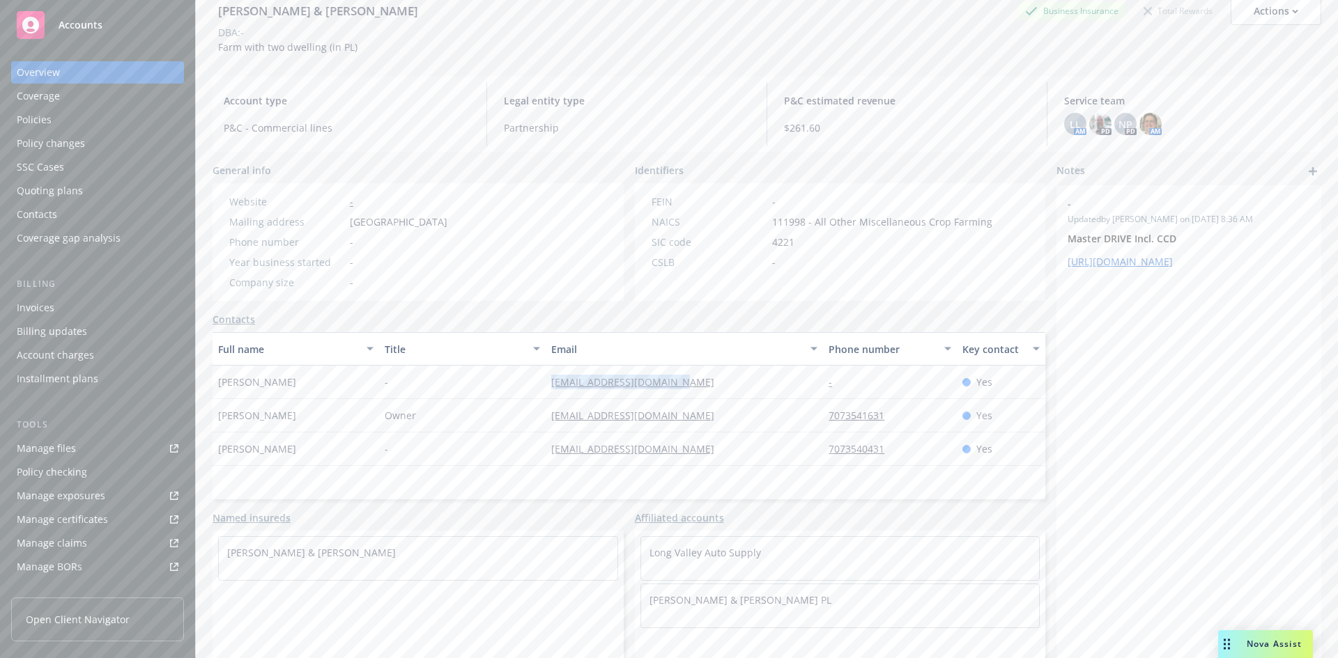
click at [698, 388] on div "Regina Campbell - campbellent101@gmail.com - Yes" at bounding box center [629, 382] width 833 height 33
copy div "campbellent101@gmail.com"
drag, startPoint x: 213, startPoint y: 415, endPoint x: 475, endPoint y: 394, distance: 263.5
click at [350, 422] on div "Daniel Campbell" at bounding box center [296, 415] width 167 height 33
copy span "Daniel Campbell"
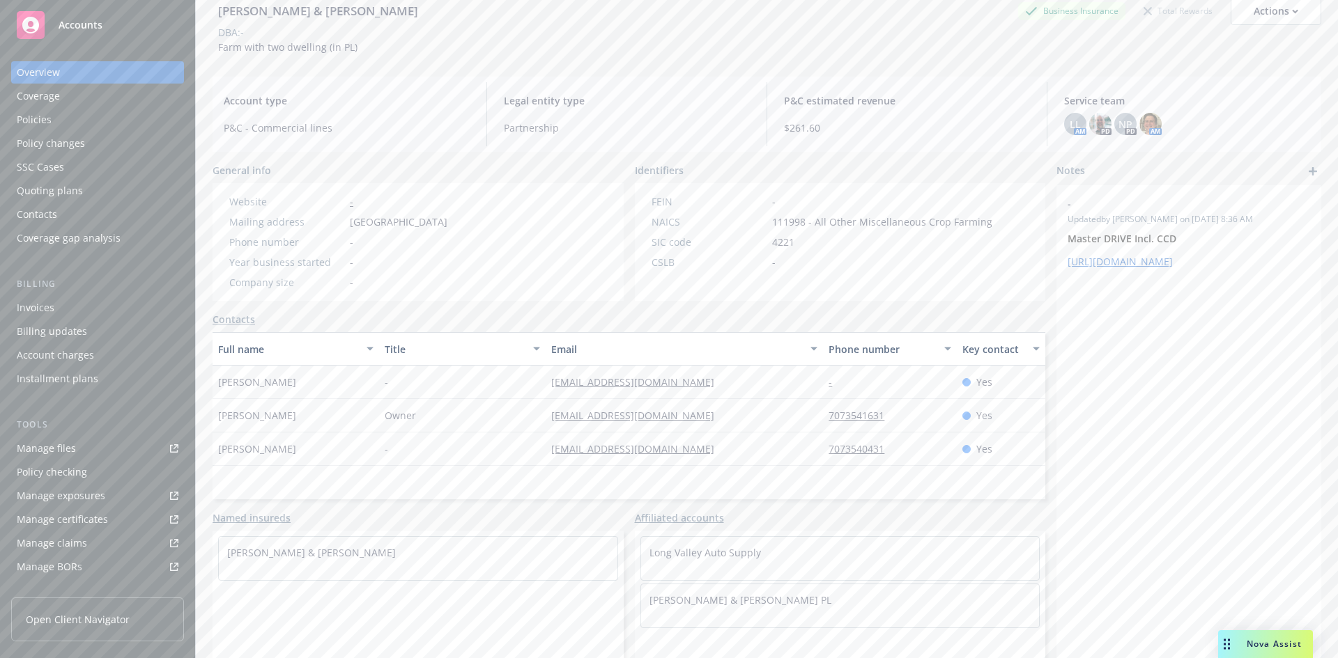
drag, startPoint x: 440, startPoint y: 428, endPoint x: 403, endPoint y: 413, distance: 39.7
click at [438, 427] on div "Owner" at bounding box center [462, 415] width 167 height 33
drag, startPoint x: 394, startPoint y: 415, endPoint x: 431, endPoint y: 415, distance: 36.9
click at [431, 415] on div "Owner" at bounding box center [462, 415] width 167 height 33
click at [511, 404] on div "Owner" at bounding box center [462, 415] width 167 height 33
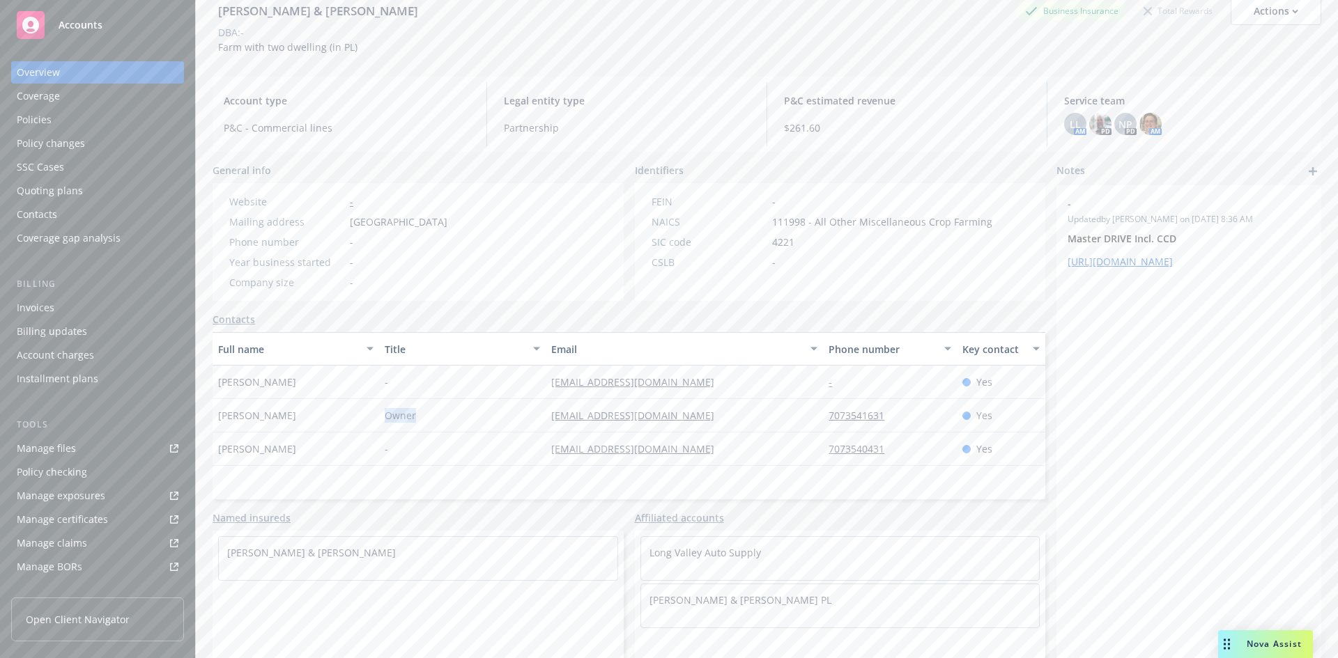
click at [534, 427] on div "Owner" at bounding box center [462, 415] width 167 height 33
drag, startPoint x: 550, startPoint y: 415, endPoint x: 690, endPoint y: 417, distance: 139.4
click at [690, 417] on div "Daniel Campbell Owner hingewood101@gmail.com 7073541631 Yes" at bounding box center [629, 415] width 833 height 33
click at [814, 410] on div "hingewood101@gmail.com" at bounding box center [684, 415] width 277 height 33
drag, startPoint x: 812, startPoint y: 417, endPoint x: 907, endPoint y: 421, distance: 94.8
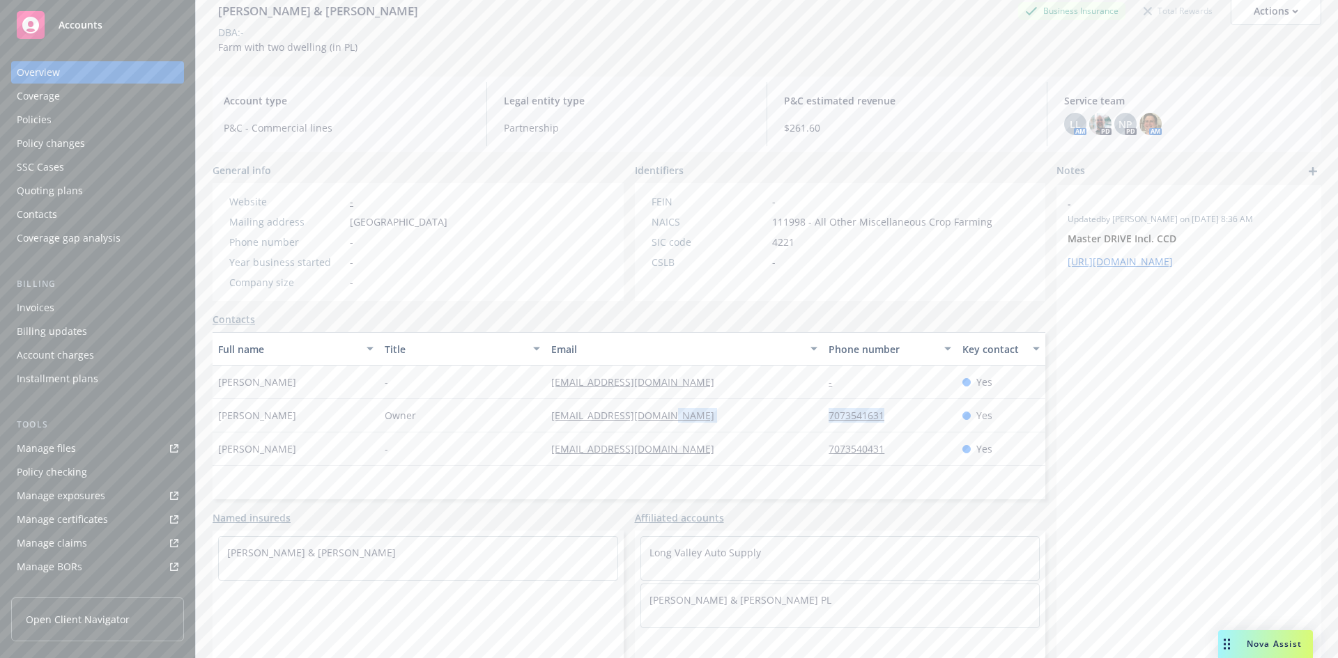
click at [907, 421] on div "Daniel Campbell Owner hingewood101@gmail.com 7073541631 Yes" at bounding box center [629, 415] width 833 height 33
click at [386, 465] on div "-" at bounding box center [462, 449] width 167 height 33
drag, startPoint x: 215, startPoint y: 451, endPoint x: 311, endPoint y: 452, distance: 96.2
click at [311, 452] on div "Gabe Campbell" at bounding box center [296, 449] width 167 height 33
click at [517, 474] on div "Full name Title Email Phone number Key contact Regina Campbell - campbellent101…" at bounding box center [629, 415] width 833 height 167
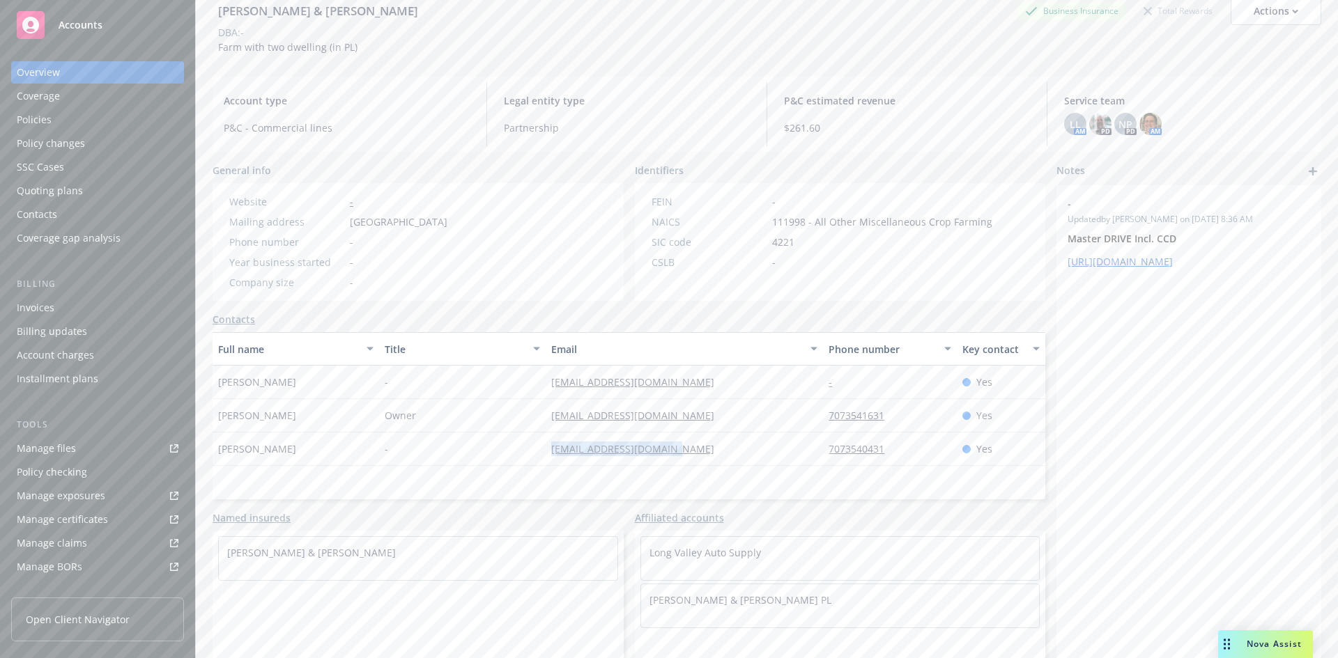
drag, startPoint x: 535, startPoint y: 452, endPoint x: 723, endPoint y: 455, distance: 188.2
click at [723, 455] on div "Gabe Campbell - gabe_campbell@yahoo.com 7073540431 Yes" at bounding box center [629, 449] width 833 height 33
drag, startPoint x: 774, startPoint y: 476, endPoint x: 866, endPoint y: 446, distance: 96.7
click at [776, 476] on div "Full name Title Email Phone number Key contact Regina Campbell - campbellent101…" at bounding box center [629, 415] width 833 height 167
click at [835, 468] on div "Full name Title Email Phone number Key contact Regina Campbell - campbellent101…" at bounding box center [629, 415] width 833 height 167
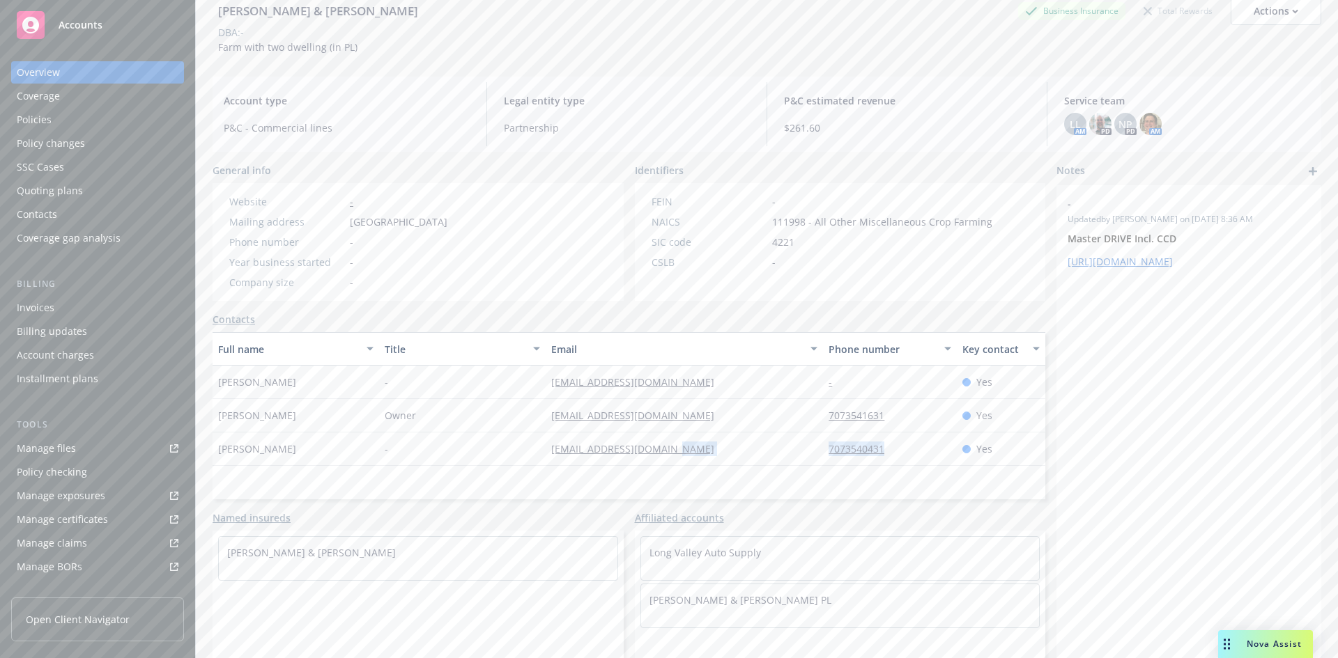
drag, startPoint x: 808, startPoint y: 448, endPoint x: 908, endPoint y: 444, distance: 100.4
click at [892, 449] on div "Gabe Campbell - gabe_campbell@yahoo.com 7073540431 Yes" at bounding box center [629, 449] width 833 height 33
drag, startPoint x: 212, startPoint y: 49, endPoint x: 377, endPoint y: 52, distance: 165.2
click at [377, 52] on div "Daniel Campbell & Regina Campbell Business Insurance Total Rewards Actions DBA:…" at bounding box center [767, 309] width 1142 height 658
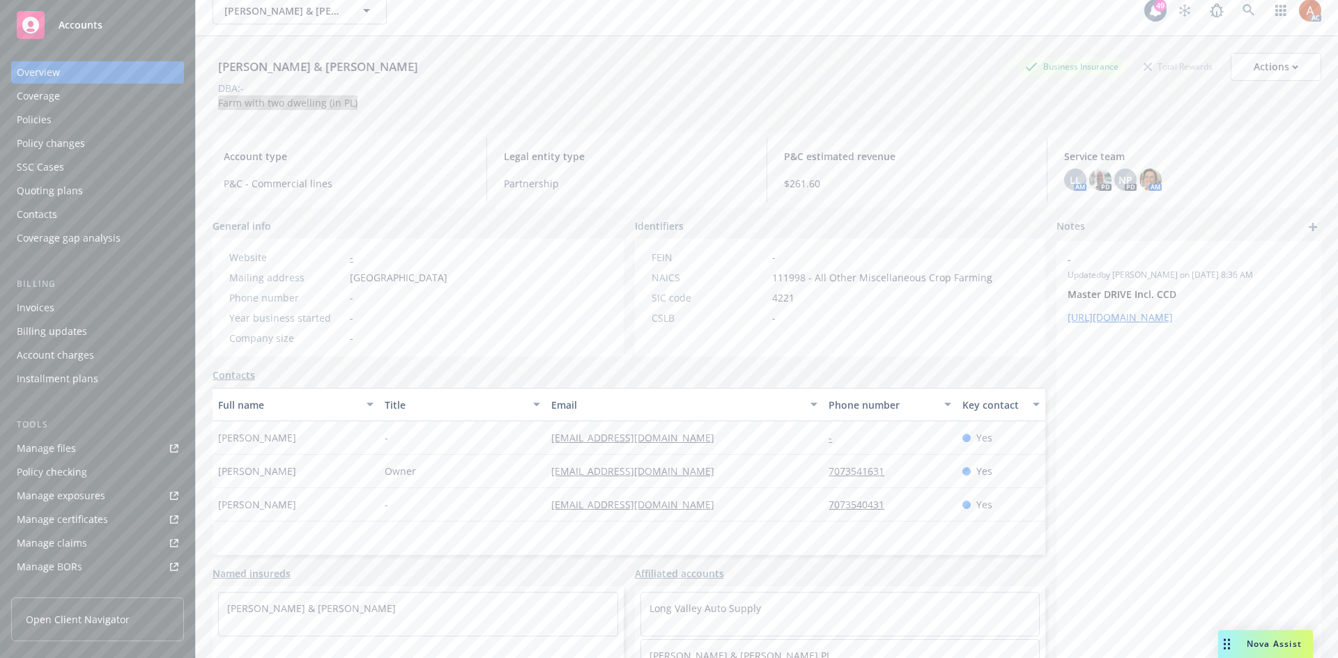
scroll to position [0, 0]
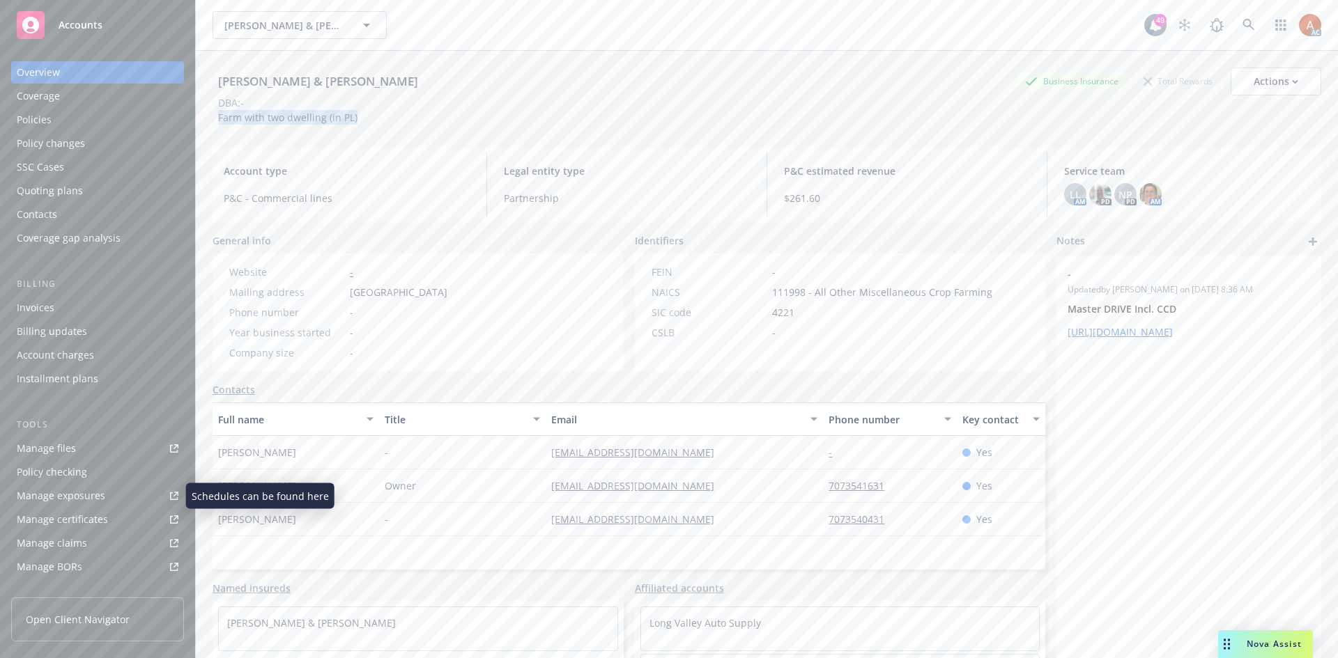
click at [43, 446] on div "Manage files" at bounding box center [46, 449] width 59 height 22
click at [37, 122] on div "Policies" at bounding box center [34, 120] width 35 height 22
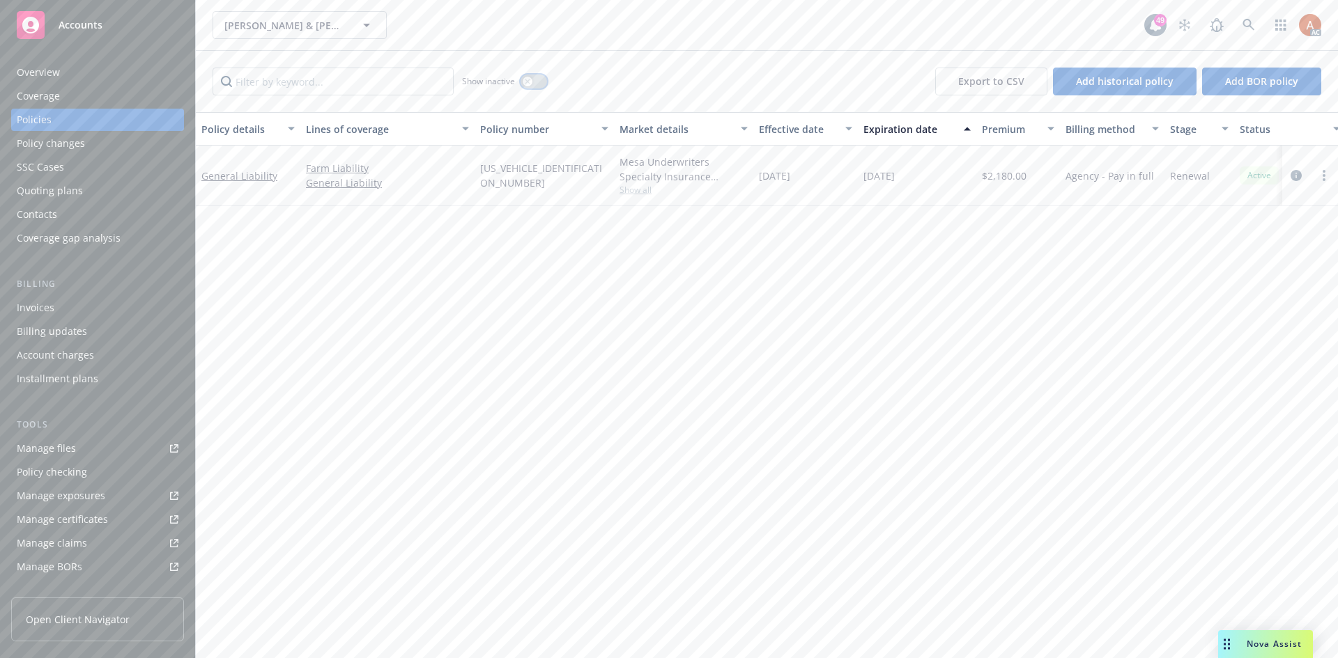
drag, startPoint x: 525, startPoint y: 81, endPoint x: 500, endPoint y: 91, distance: 26.3
click at [525, 81] on icon "button" at bounding box center [528, 82] width 6 height 6
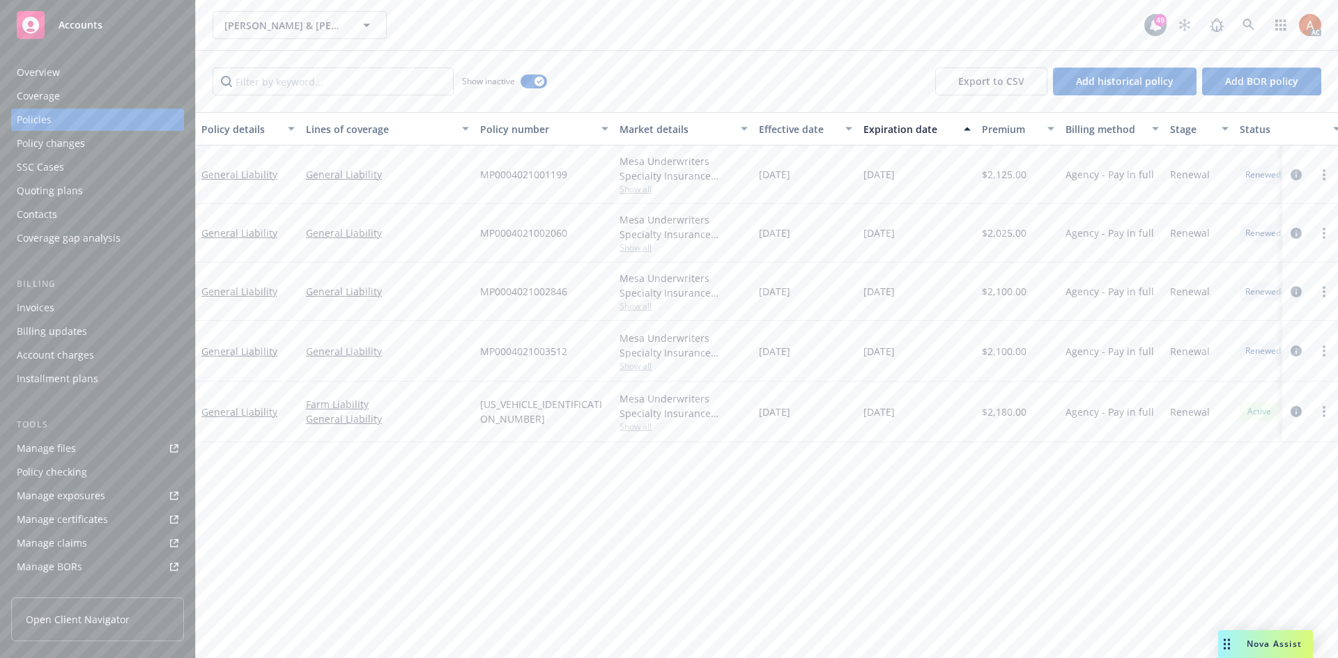
click at [780, 130] on div "Effective date" at bounding box center [798, 129] width 78 height 15
click at [631, 192] on span "Show all" at bounding box center [683, 190] width 128 height 12
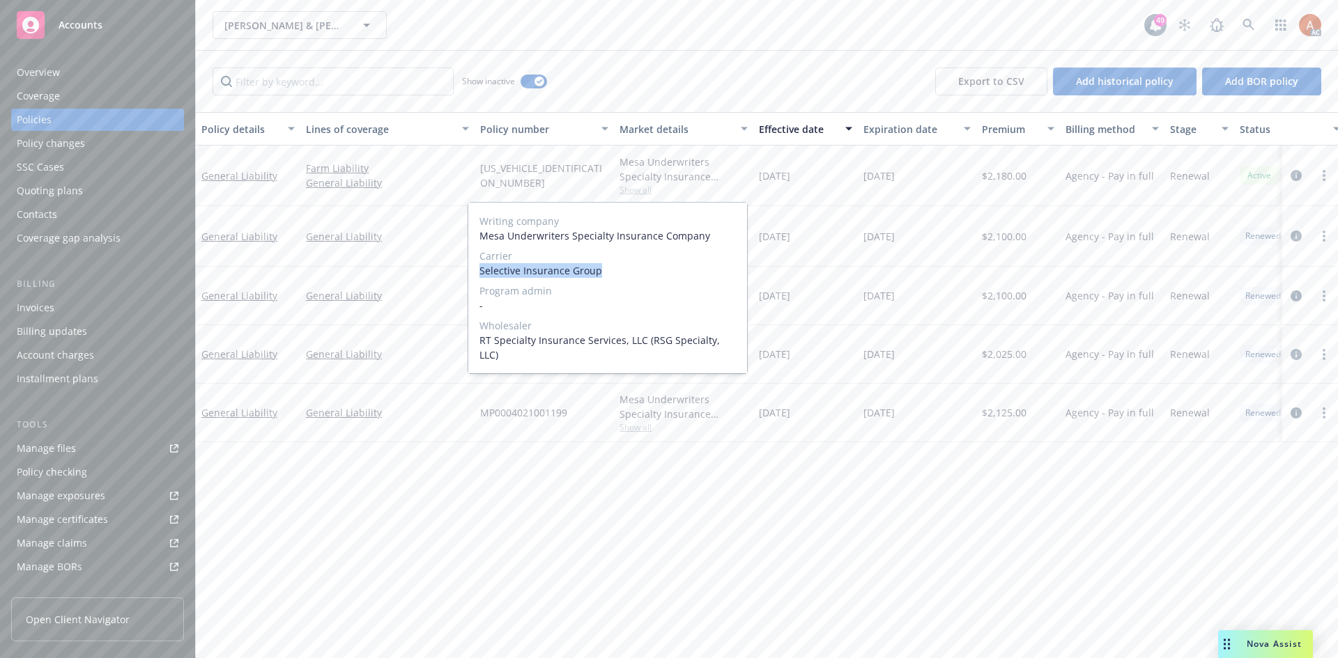
drag, startPoint x: 481, startPoint y: 273, endPoint x: 637, endPoint y: 277, distance: 156.1
click at [637, 277] on span "Selective Insurance Group" at bounding box center [607, 270] width 256 height 15
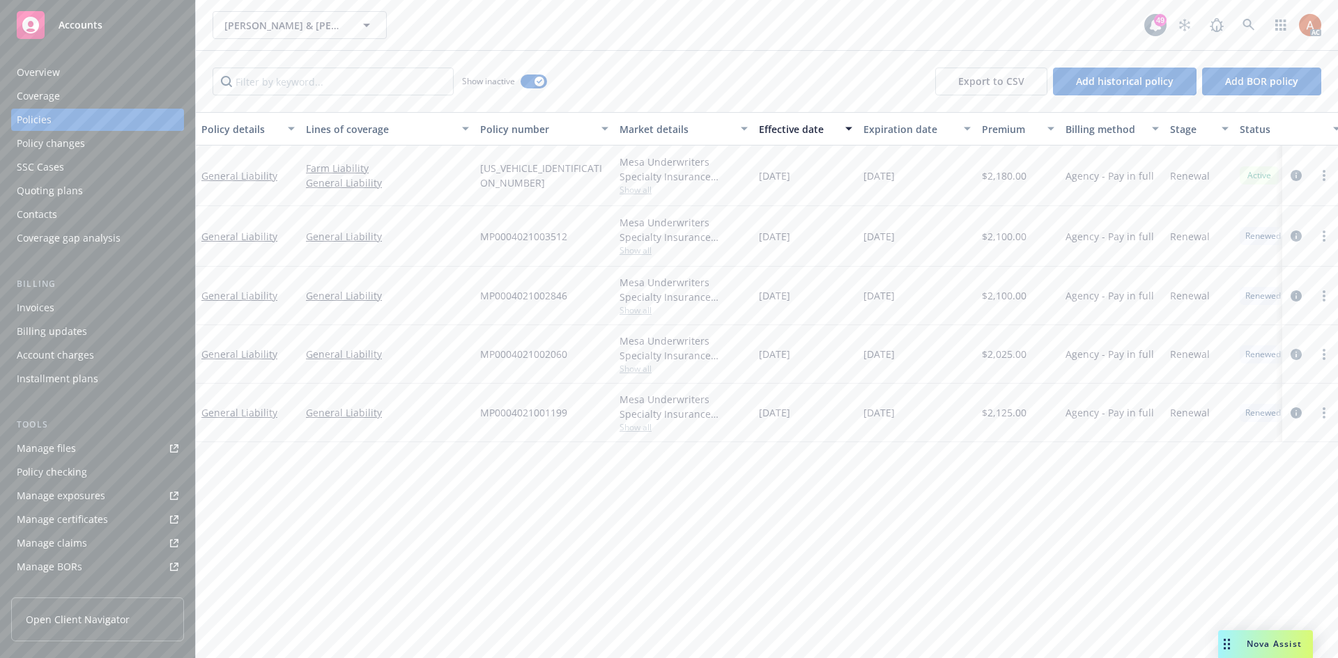
click at [486, 194] on div "MP000402110103800" at bounding box center [544, 176] width 139 height 61
drag, startPoint x: 489, startPoint y: 176, endPoint x: 601, endPoint y: 177, distance: 111.5
click at [601, 177] on div "General Liability Farm Liability General Liability MP000402110103800 Mesa Under…" at bounding box center [868, 176] width 1345 height 61
click at [1007, 176] on span "$2,180.00" at bounding box center [1004, 176] width 45 height 15
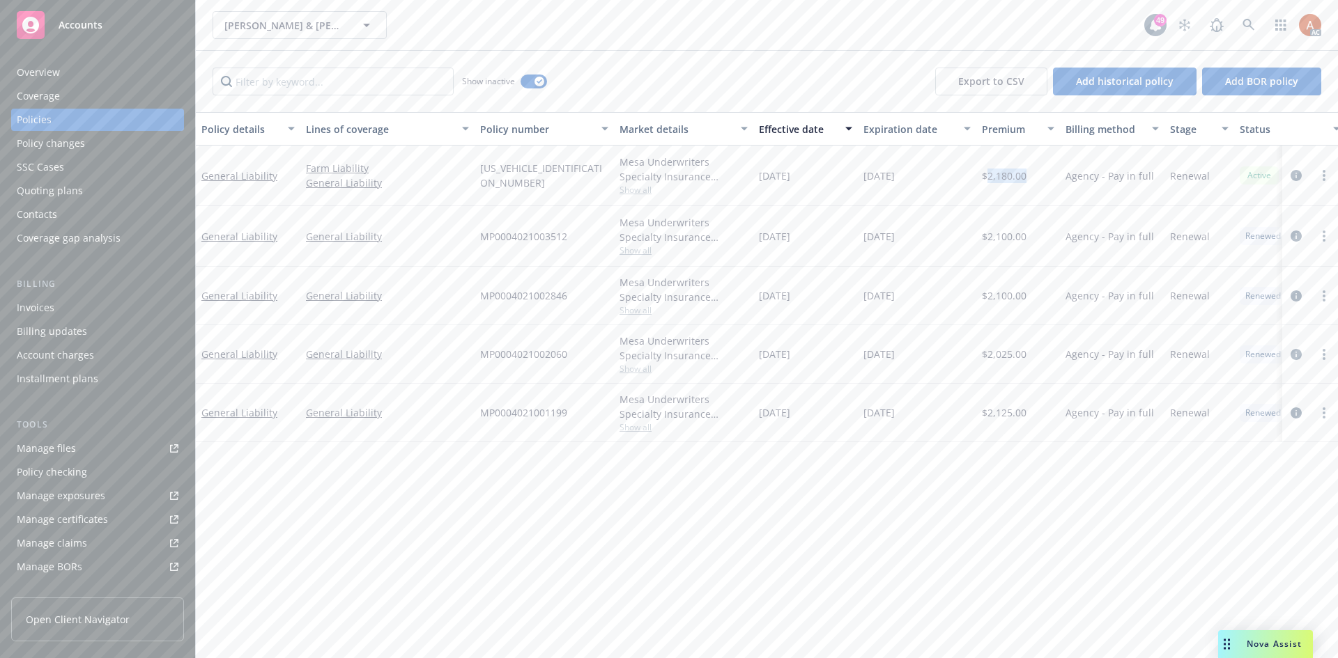
drag, startPoint x: 753, startPoint y: 174, endPoint x: 823, endPoint y: 176, distance: 69.7
click at [823, 176] on div "01/14/2025" at bounding box center [805, 176] width 105 height 61
click at [857, 196] on div "01/14/2025" at bounding box center [805, 176] width 105 height 61
drag, startPoint x: 868, startPoint y: 178, endPoint x: 936, endPoint y: 179, distance: 68.3
click at [936, 179] on div "01/14/2026" at bounding box center [917, 176] width 118 height 61
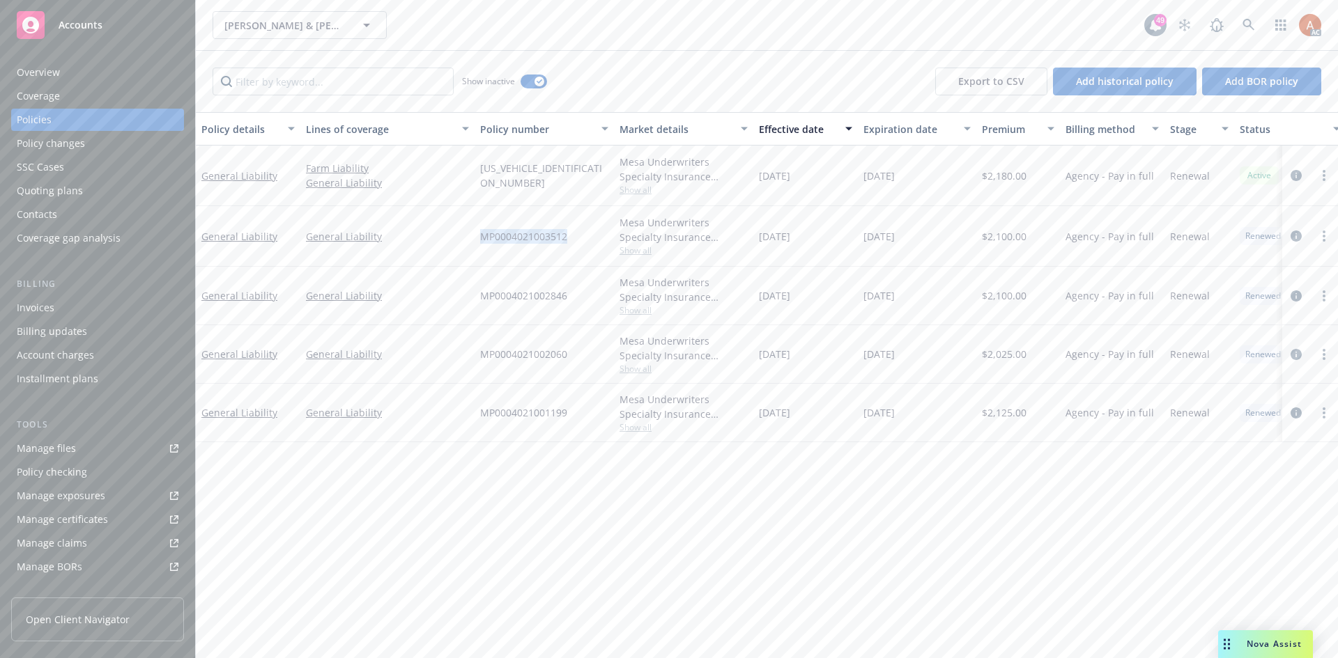
drag, startPoint x: 492, startPoint y: 233, endPoint x: 577, endPoint y: 236, distance: 85.1
click at [577, 236] on div "MP0004021003512" at bounding box center [544, 236] width 139 height 61
click at [643, 249] on span "Show all" at bounding box center [683, 251] width 128 height 12
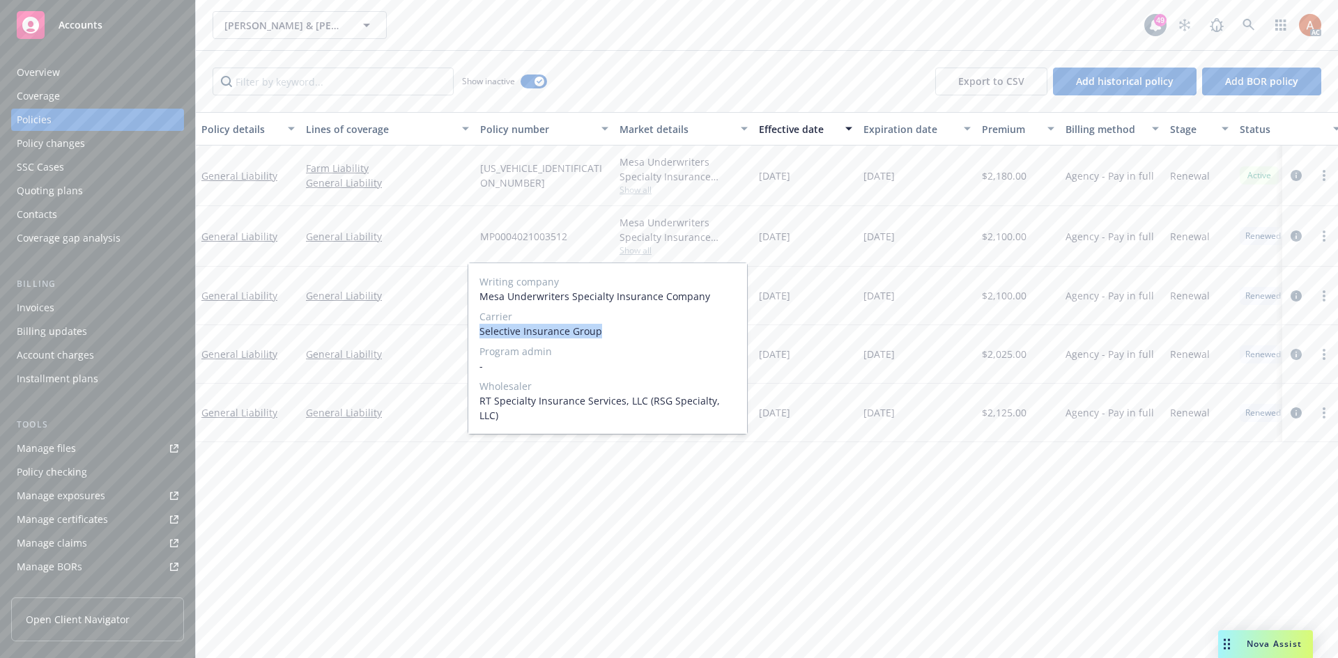
drag, startPoint x: 482, startPoint y: 333, endPoint x: 743, endPoint y: 302, distance: 262.5
click at [628, 335] on div "Writing company Mesa Underwriters Specialty Insurance Company Carrier Selective…" at bounding box center [607, 348] width 279 height 171
drag, startPoint x: 439, startPoint y: 238, endPoint x: 661, endPoint y: 215, distance: 222.8
click at [438, 238] on link "General Liability" at bounding box center [387, 236] width 163 height 15
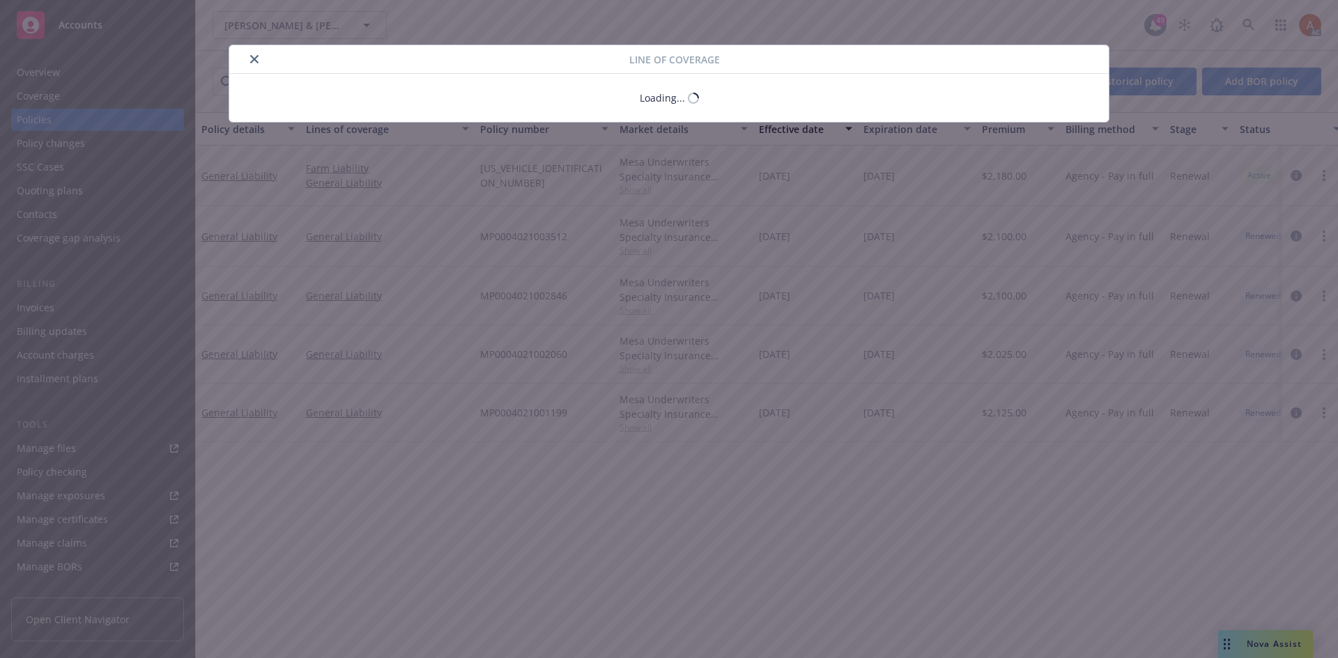
drag, startPoint x: 758, startPoint y: 238, endPoint x: 838, endPoint y: 238, distance: 79.4
click at [838, 238] on body "Accounts Overview Coverage Policies Policy changes SSC Cases Quoting plans Cont…" at bounding box center [669, 329] width 1338 height 658
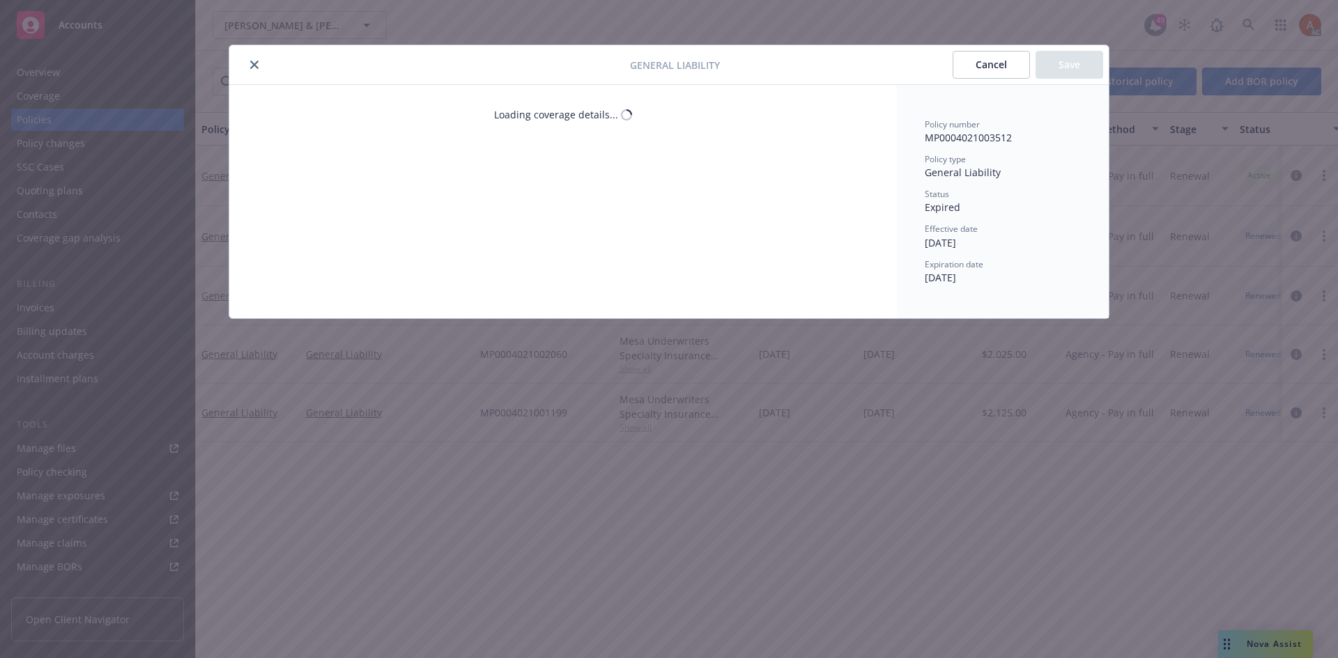
click at [258, 65] on icon "close" at bounding box center [254, 65] width 8 height 8
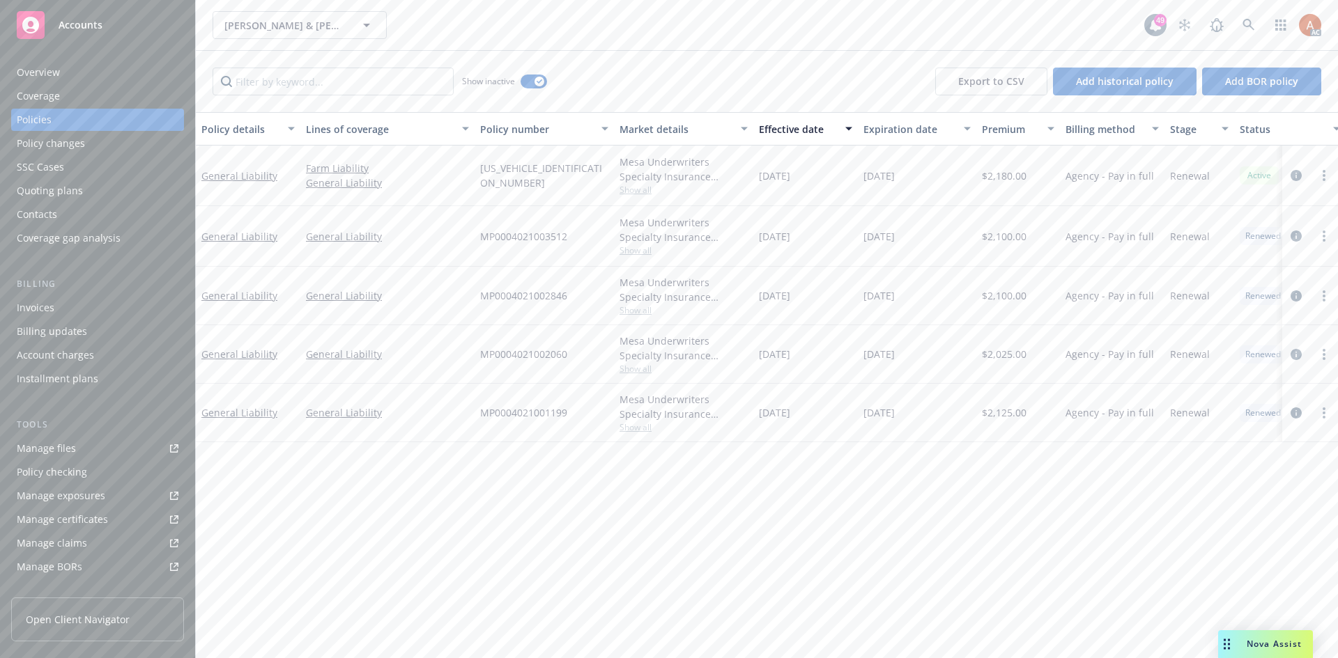
drag, startPoint x: 764, startPoint y: 241, endPoint x: 759, endPoint y: 236, distance: 7.4
click at [766, 241] on span "01/14/2024" at bounding box center [774, 236] width 31 height 15
drag, startPoint x: 748, startPoint y: 231, endPoint x: 822, endPoint y: 233, distance: 73.9
click at [822, 233] on div "General Liability General Liability MP0004021003512 Mesa Underwriters Specialty…" at bounding box center [868, 236] width 1345 height 61
drag, startPoint x: 798, startPoint y: 263, endPoint x: 768, endPoint y: 237, distance: 39.5
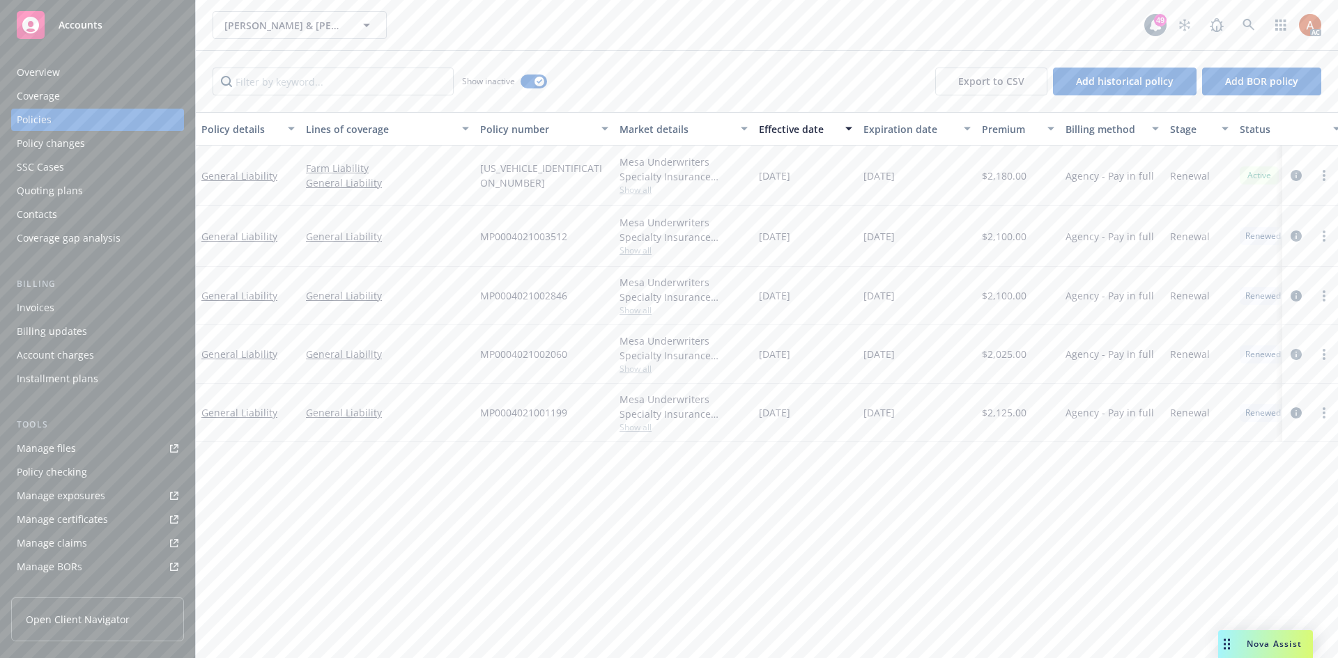
click at [794, 261] on div "01/14/2024" at bounding box center [805, 236] width 105 height 61
drag, startPoint x: 764, startPoint y: 236, endPoint x: 832, endPoint y: 240, distance: 68.4
click at [832, 240] on div "01/14/2024" at bounding box center [805, 236] width 105 height 61
click at [886, 257] on div "01/14/2025" at bounding box center [917, 236] width 118 height 61
drag, startPoint x: 870, startPoint y: 235, endPoint x: 1224, endPoint y: 342, distance: 369.2
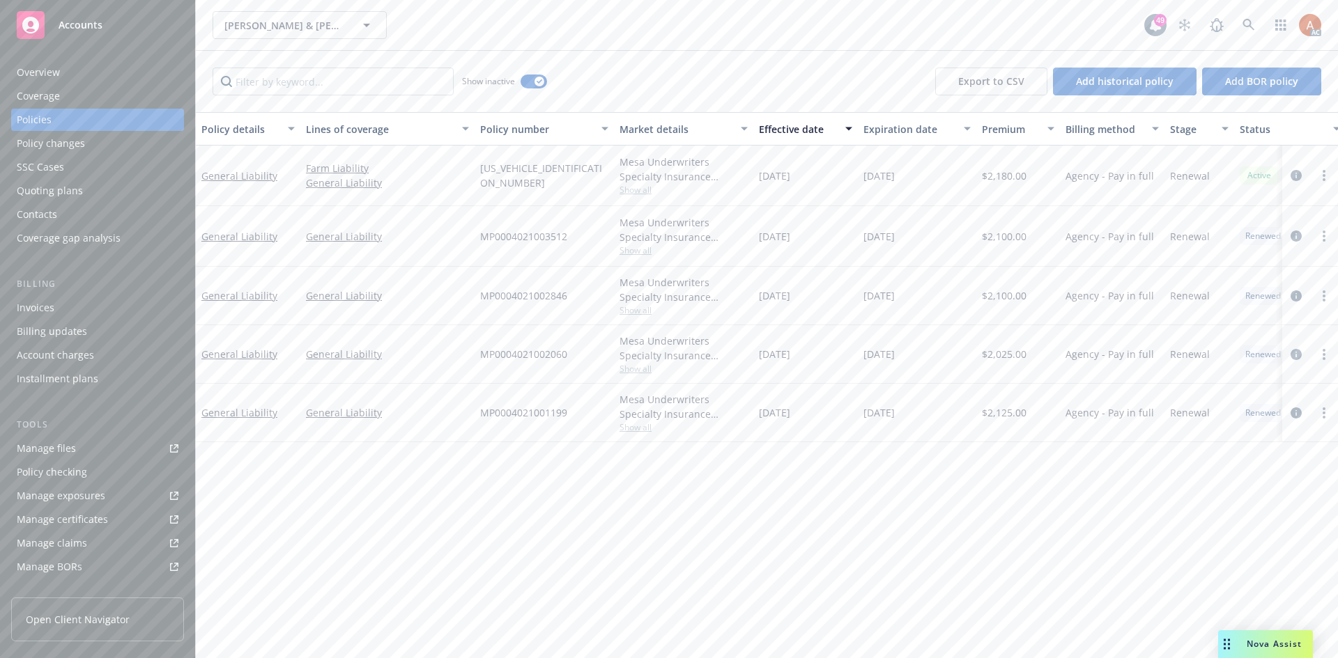
click at [941, 236] on div "01/14/2025" at bounding box center [917, 236] width 118 height 61
click at [1001, 238] on span "$2,100.00" at bounding box center [1004, 236] width 45 height 15
click at [645, 310] on span "Show all" at bounding box center [683, 310] width 128 height 12
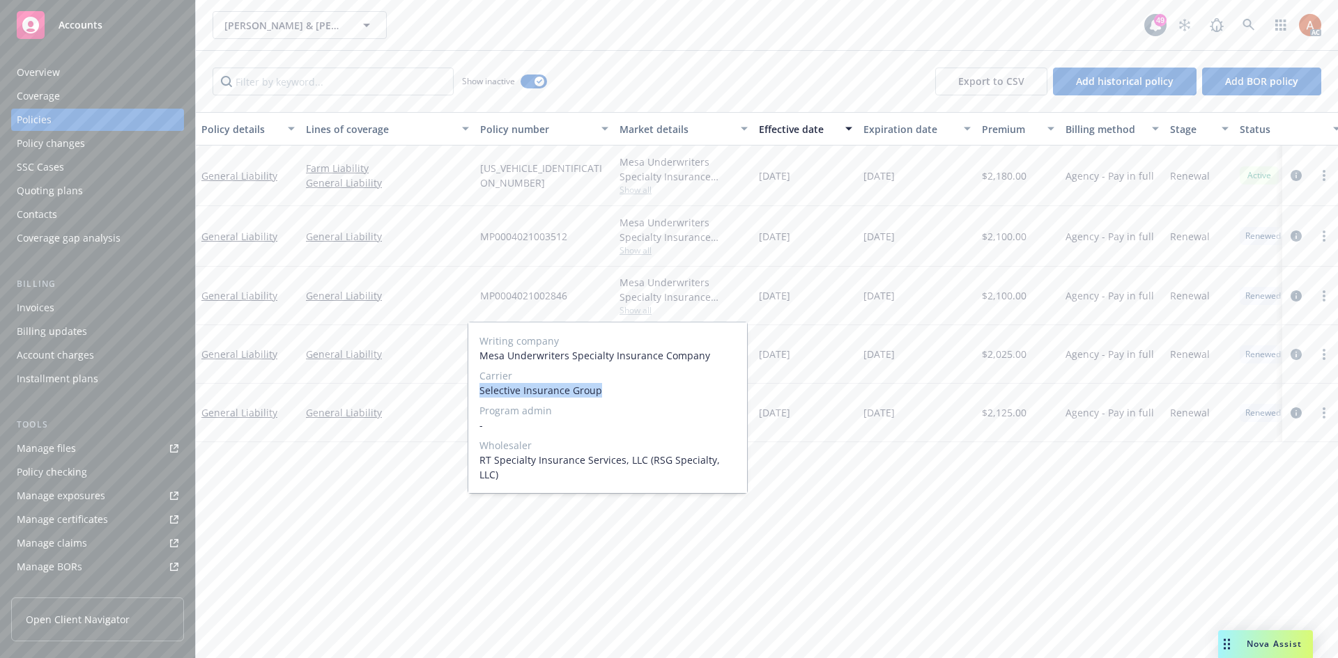
drag, startPoint x: 477, startPoint y: 388, endPoint x: 615, endPoint y: 391, distance: 138.0
click at [615, 391] on div "Writing company Mesa Underwriters Specialty Insurance Company Carrier Selective…" at bounding box center [607, 408] width 279 height 171
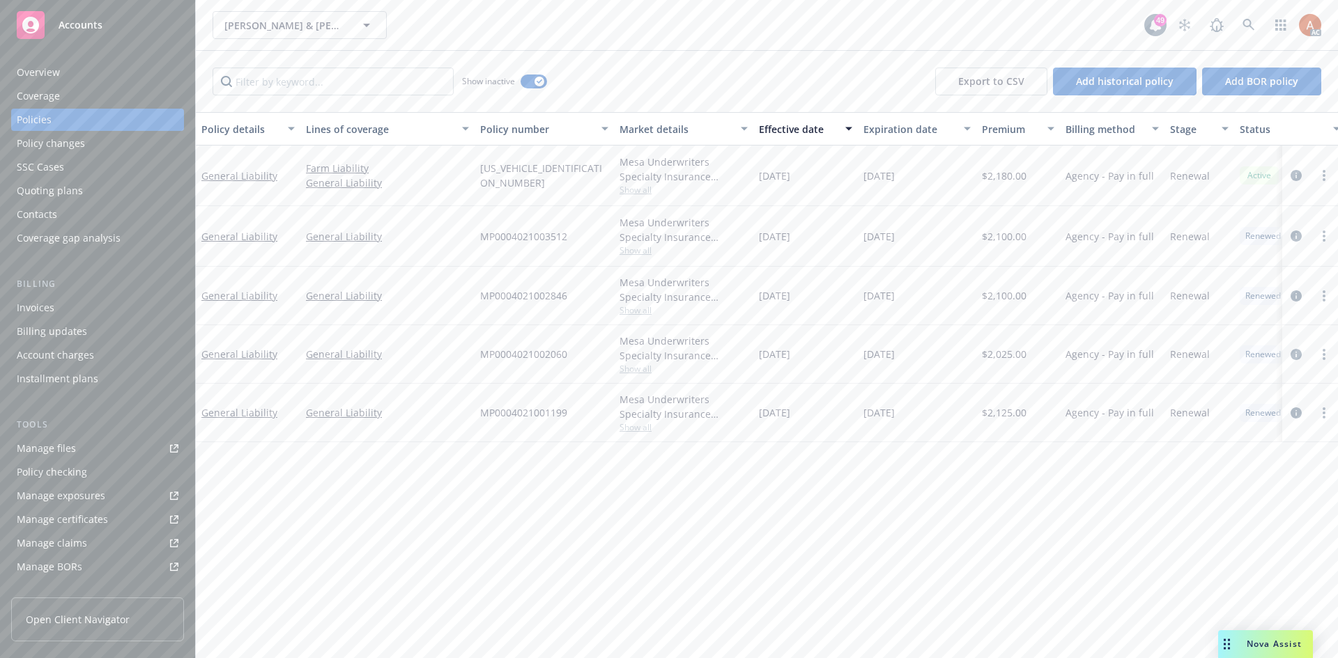
click at [849, 306] on div "01/14/2023" at bounding box center [805, 296] width 105 height 59
drag, startPoint x: 478, startPoint y: 298, endPoint x: 608, endPoint y: 304, distance: 129.7
click at [608, 304] on div "MP0004021002846" at bounding box center [544, 296] width 139 height 59
click at [1003, 301] on span "$2,100.00" at bounding box center [1004, 295] width 45 height 15
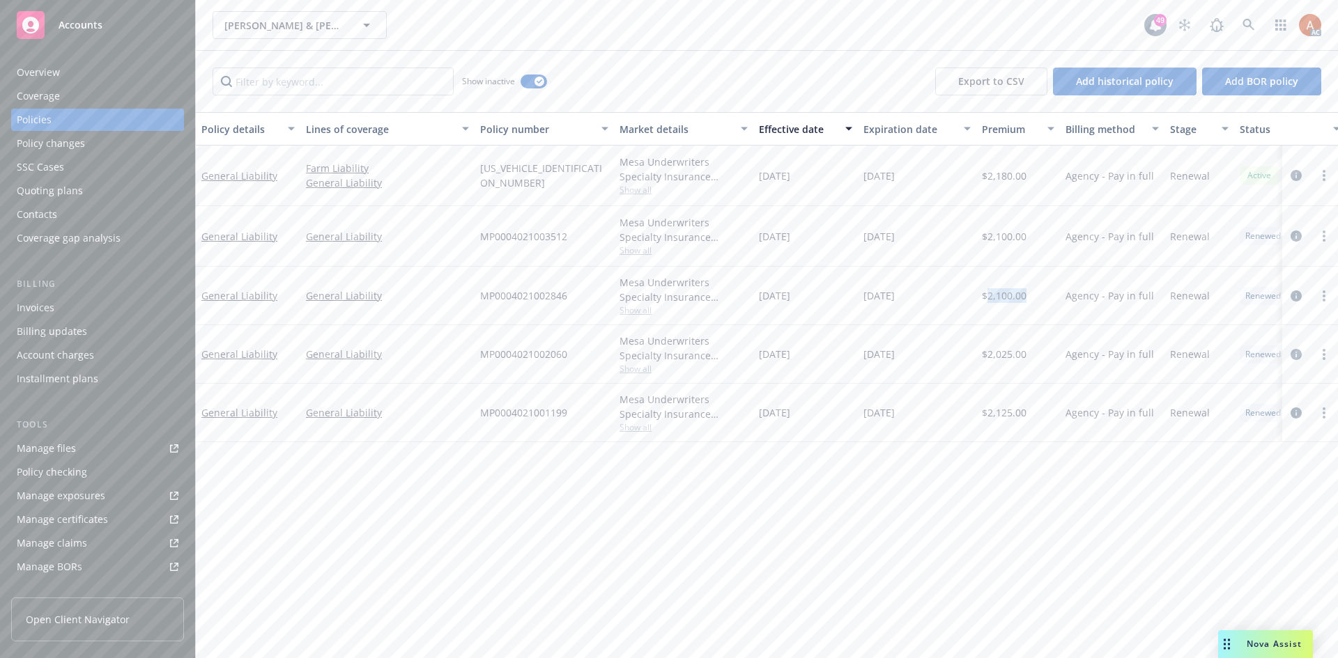
drag, startPoint x: 754, startPoint y: 298, endPoint x: 831, endPoint y: 295, distance: 76.7
click at [831, 295] on div "01/14/2023" at bounding box center [805, 296] width 105 height 59
drag, startPoint x: 909, startPoint y: 321, endPoint x: 877, endPoint y: 304, distance: 37.1
click at [909, 321] on div "01/14/2024" at bounding box center [917, 296] width 118 height 59
drag, startPoint x: 864, startPoint y: 298, endPoint x: 951, endPoint y: 293, distance: 87.3
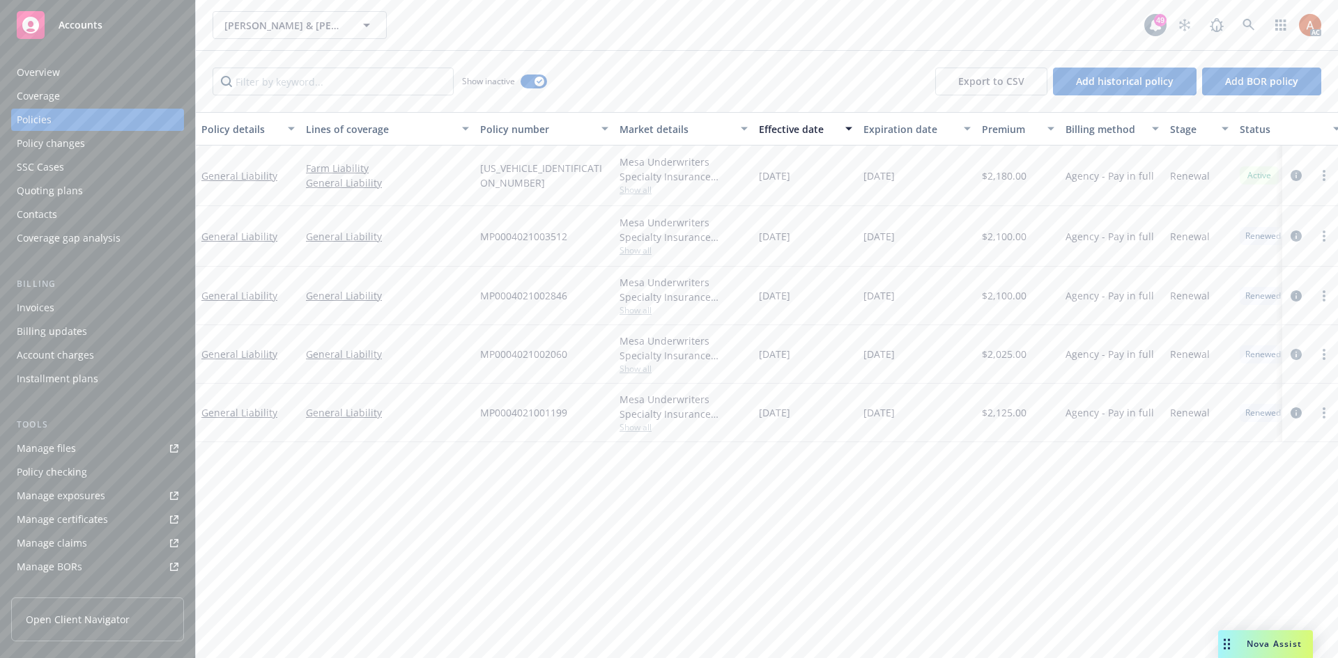
click at [951, 293] on div "01/14/2024" at bounding box center [917, 296] width 118 height 59
click at [35, 78] on div "Overview" at bounding box center [38, 72] width 43 height 22
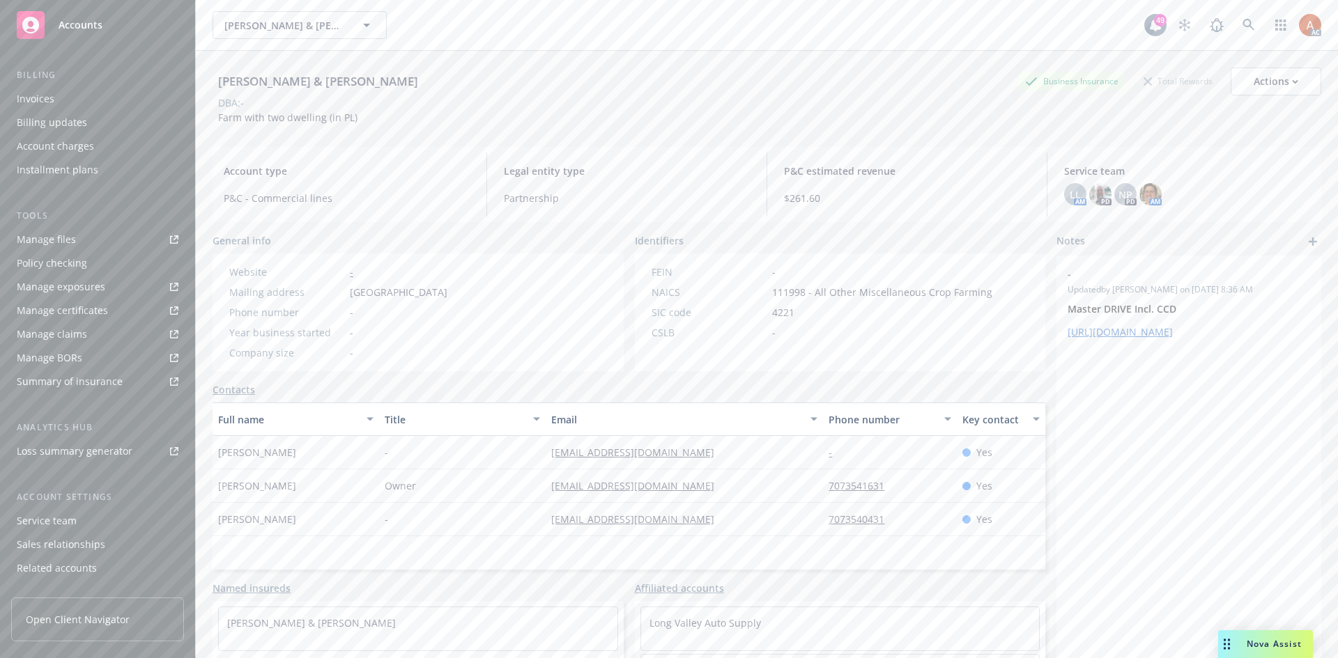
scroll to position [249, 0]
click at [50, 489] on div "Service team" at bounding box center [47, 481] width 60 height 22
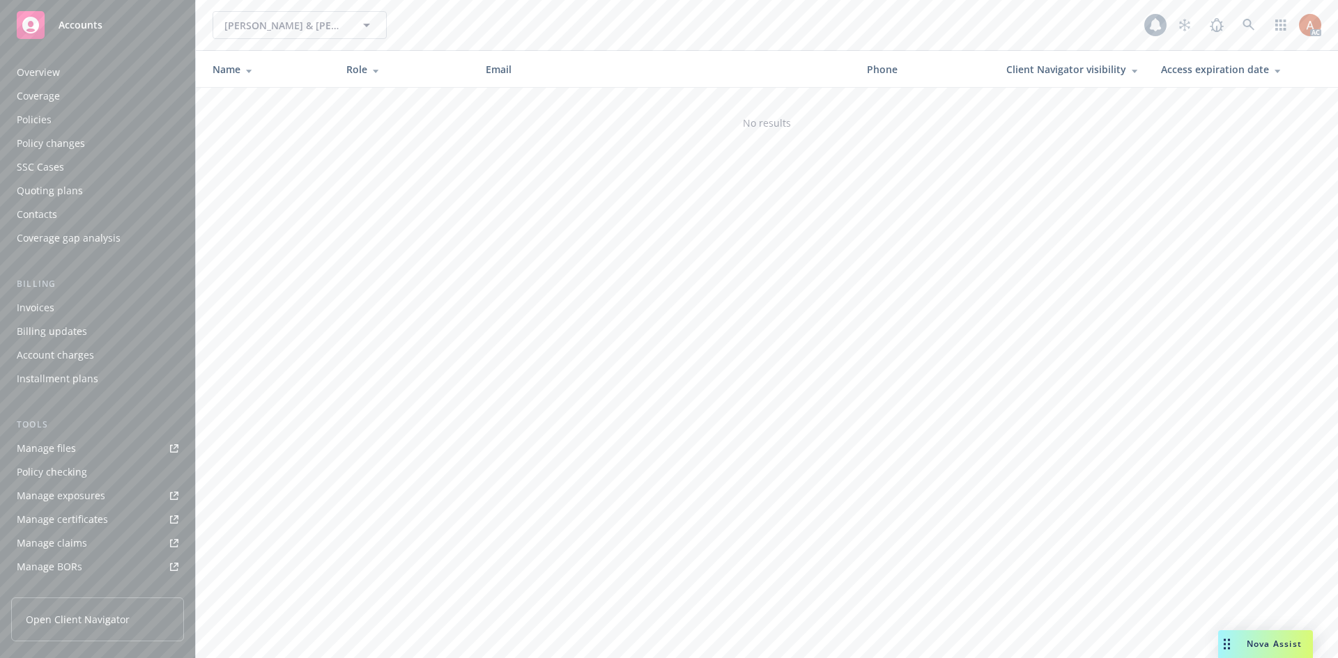
scroll to position [249, 0]
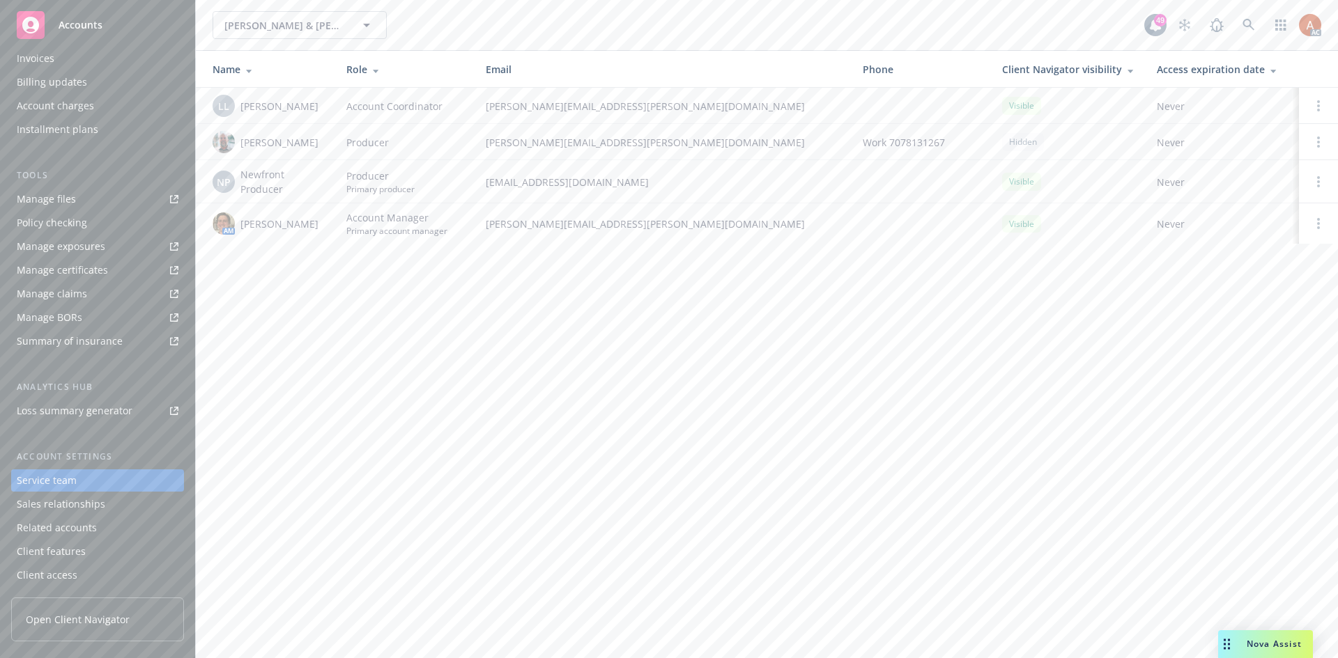
drag, startPoint x: 240, startPoint y: 224, endPoint x: 320, endPoint y: 227, distance: 79.5
click at [320, 227] on div "AM Nicholas Baldwin" at bounding box center [268, 224] width 111 height 22
click at [654, 307] on div "Daniel Campbell & Regina Campbell Daniel Campbell & Regina Campbell 49 AC Name …" at bounding box center [767, 329] width 1142 height 658
drag, startPoint x: 362, startPoint y: 308, endPoint x: 439, endPoint y: 269, distance: 86.0
click at [365, 308] on div "Daniel Campbell & Regina Campbell Daniel Campbell & Regina Campbell 49 AC Name …" at bounding box center [767, 329] width 1142 height 658
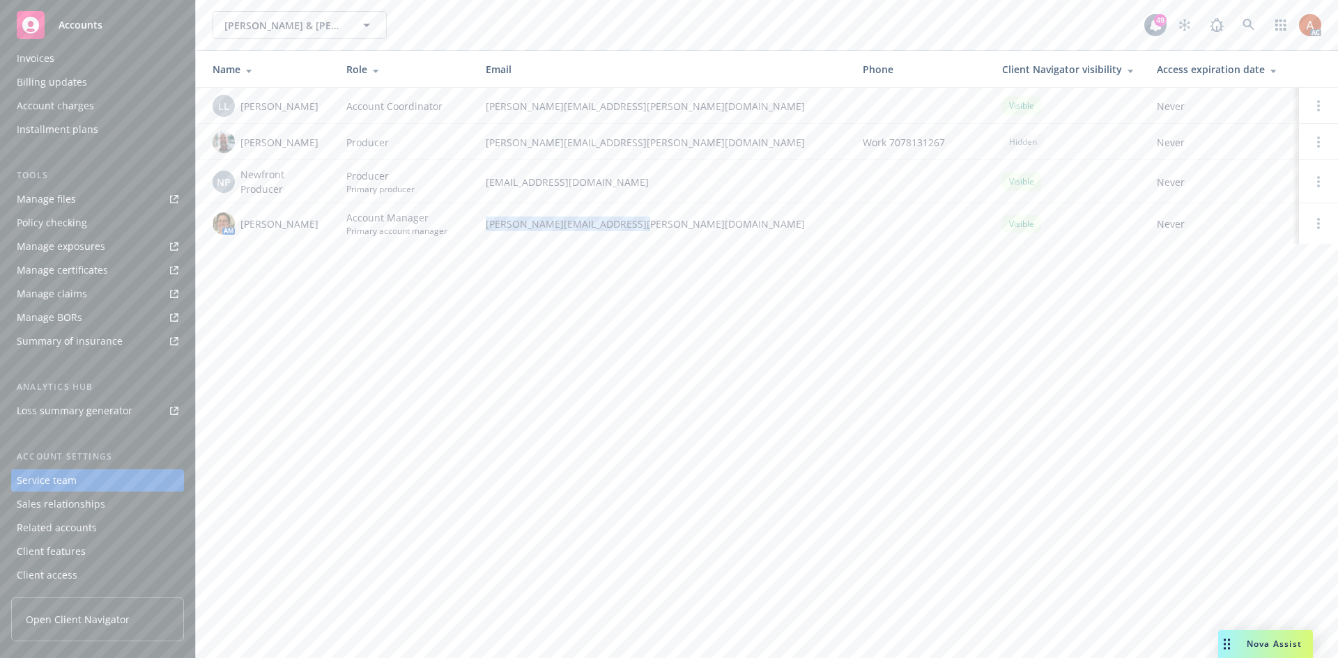
drag, startPoint x: 489, startPoint y: 222, endPoint x: 672, endPoint y: 224, distance: 182.6
click at [672, 224] on td "nicholas.baldwin@newfront.com" at bounding box center [663, 223] width 377 height 40
drag, startPoint x: 240, startPoint y: 139, endPoint x: 284, endPoint y: 146, distance: 45.1
click at [284, 146] on div "Mike Hall" at bounding box center [268, 142] width 111 height 22
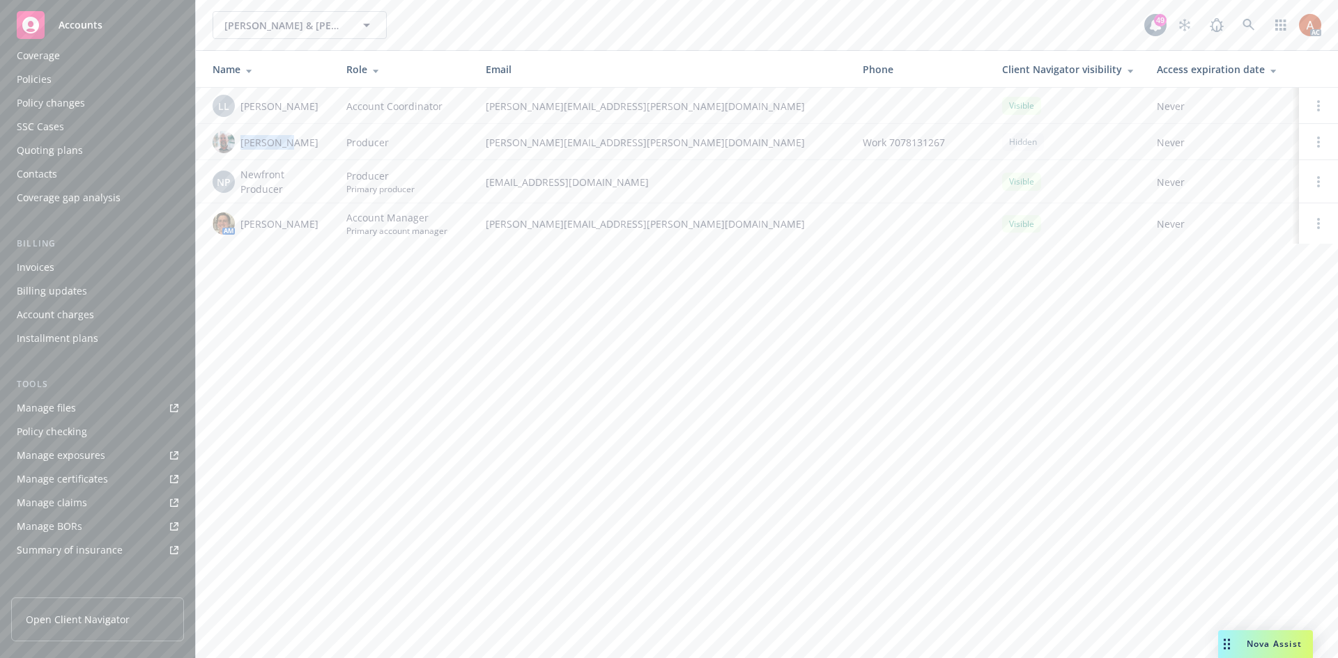
scroll to position [0, 0]
click at [36, 68] on div "Overview" at bounding box center [38, 72] width 43 height 22
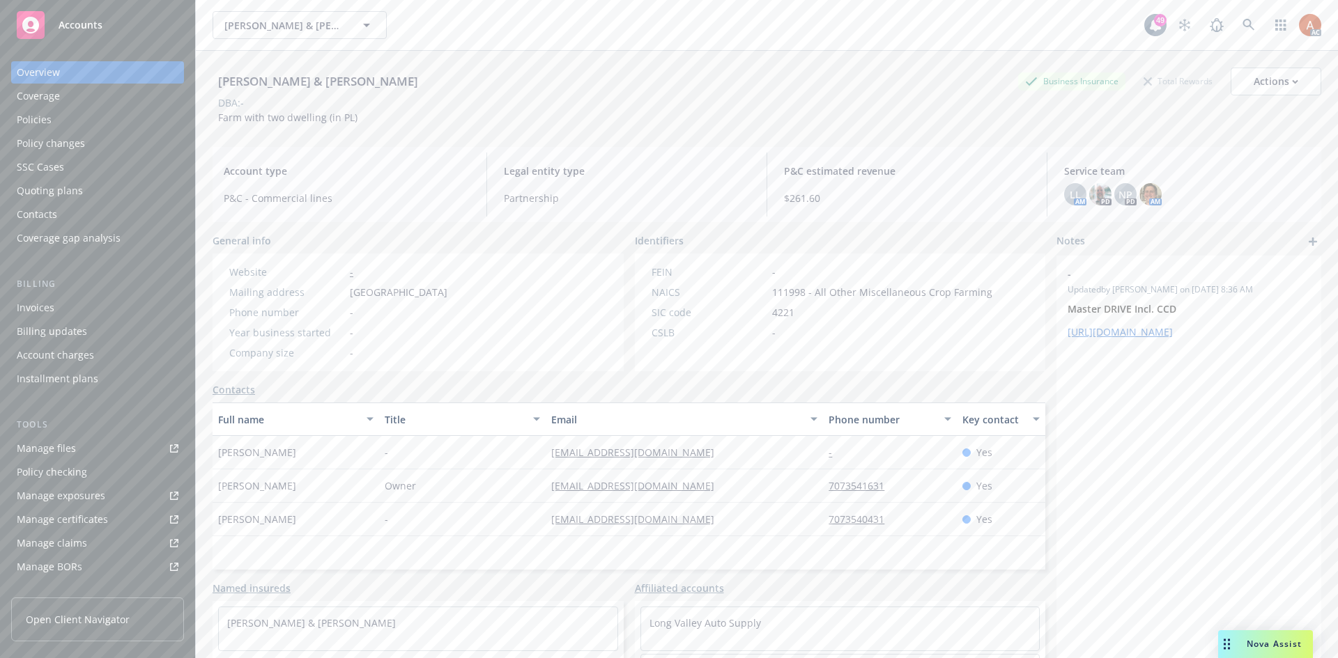
click at [38, 117] on div "Policies" at bounding box center [34, 120] width 35 height 22
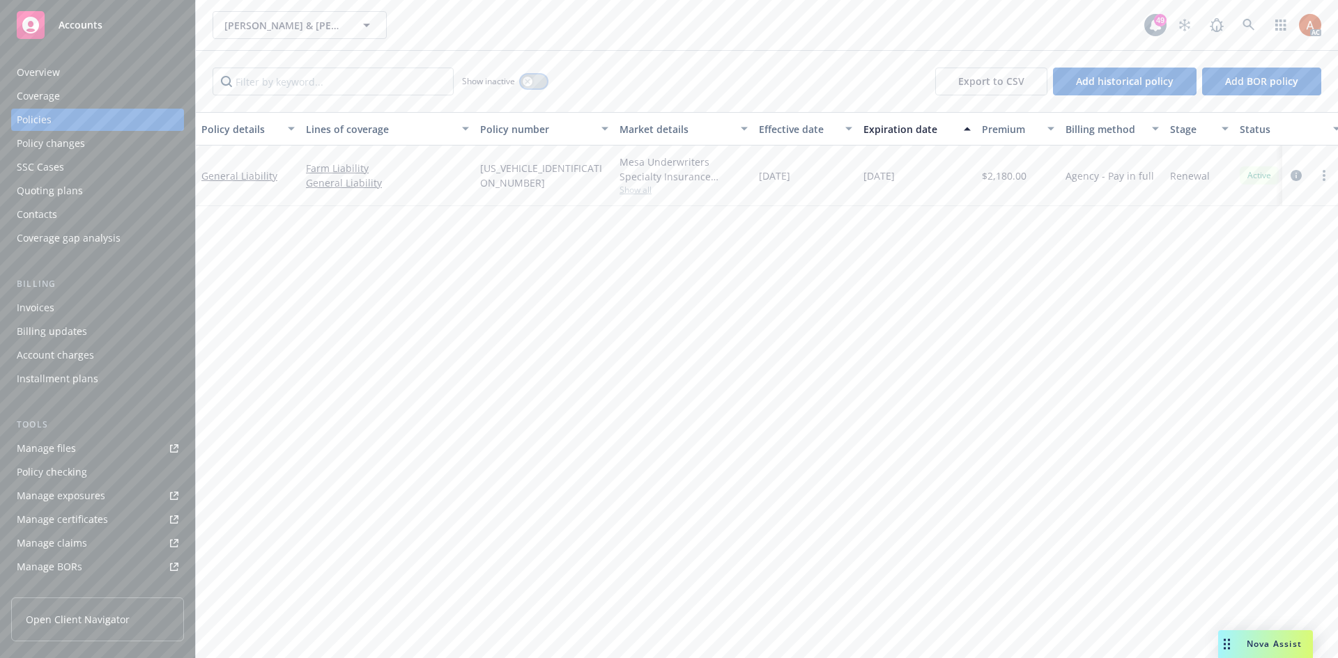
click at [527, 78] on div "button" at bounding box center [528, 82] width 10 height 10
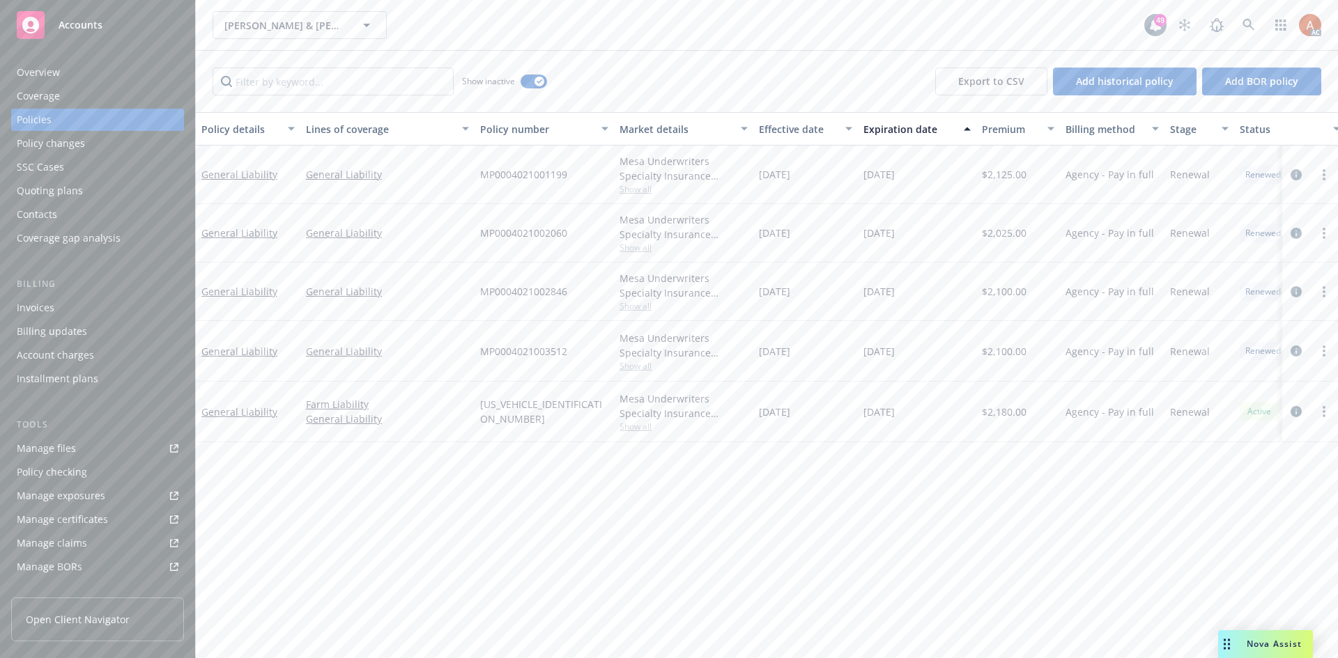
click at [794, 131] on div "Effective date" at bounding box center [798, 129] width 78 height 15
click at [51, 75] on div "Overview" at bounding box center [38, 72] width 43 height 22
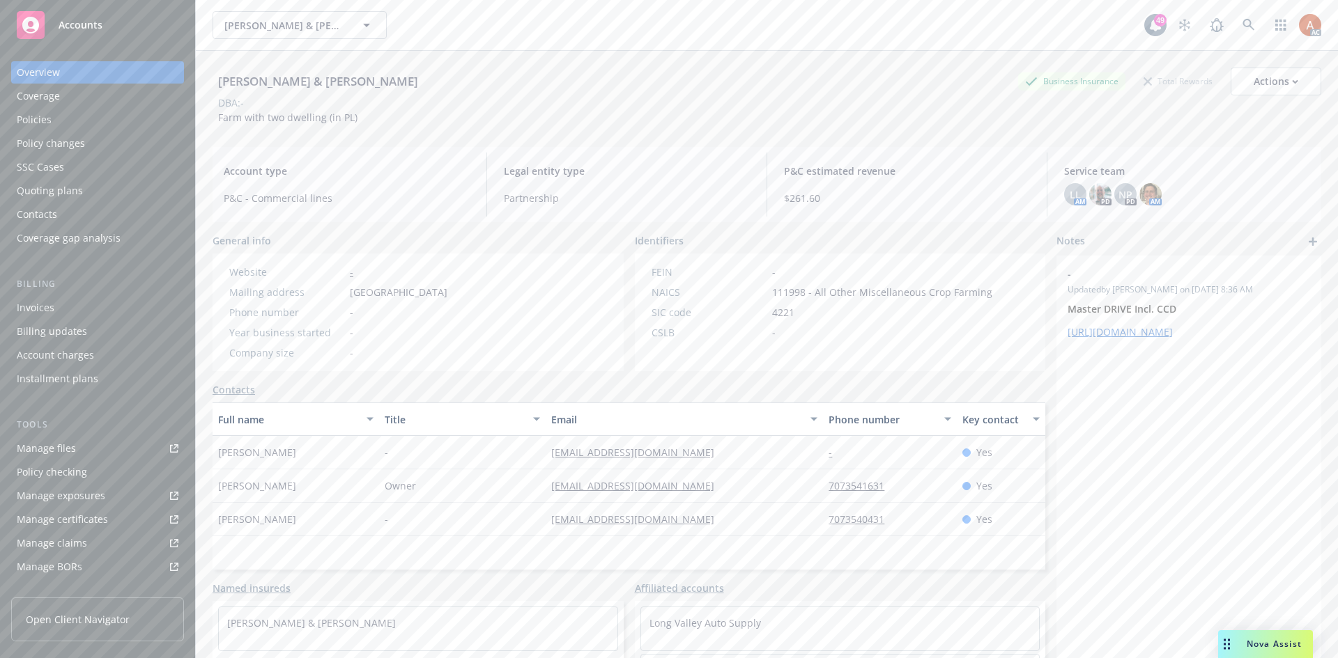
click at [25, 122] on div "Policies" at bounding box center [34, 120] width 35 height 22
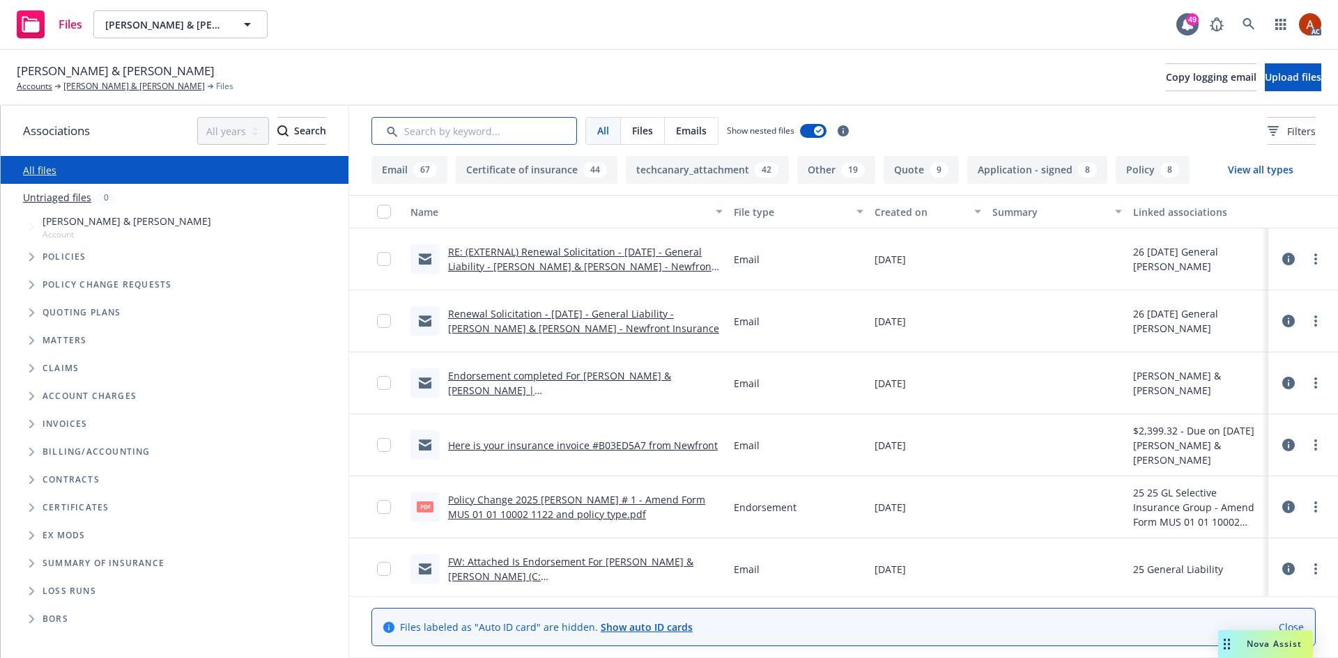
click at [489, 132] on input "Search by keyword..." at bounding box center [474, 131] width 206 height 28
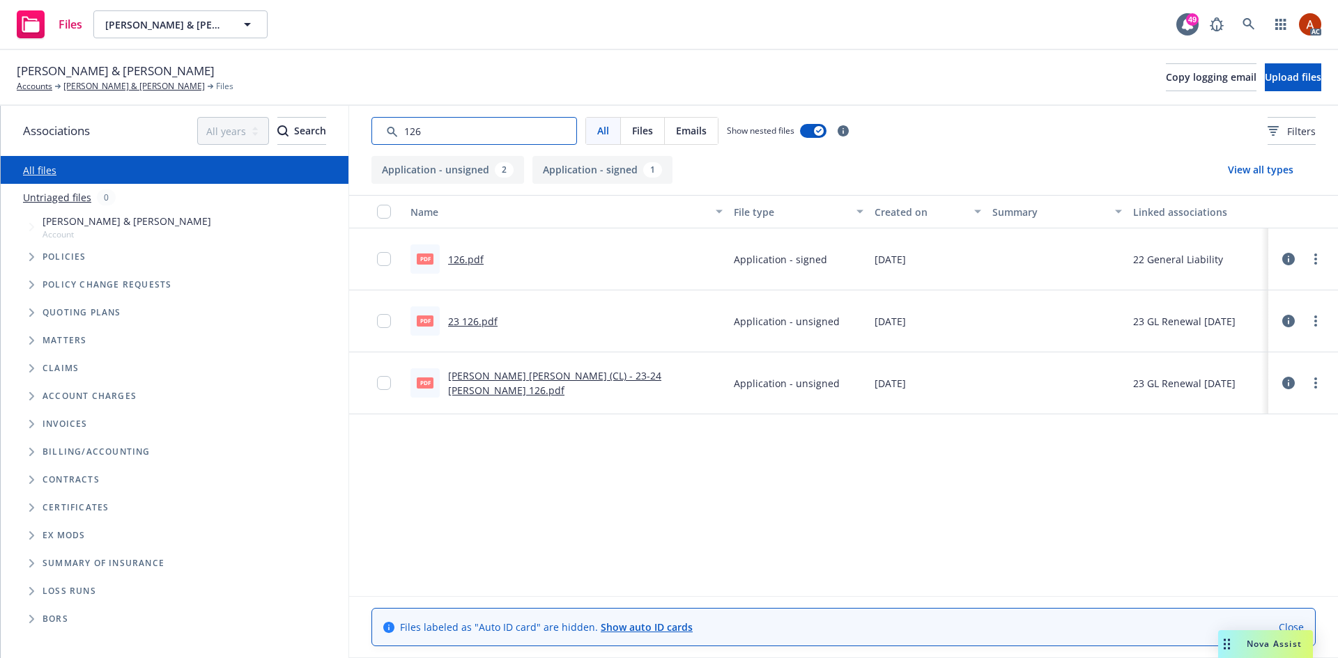
drag, startPoint x: 407, startPoint y: 132, endPoint x: 307, endPoint y: 116, distance: 100.8
click at [307, 116] on div "Associations All years 2027 2026 2025 2024 2023 2022 2021 2020 2019 2018 2017 2…" at bounding box center [669, 382] width 1337 height 553
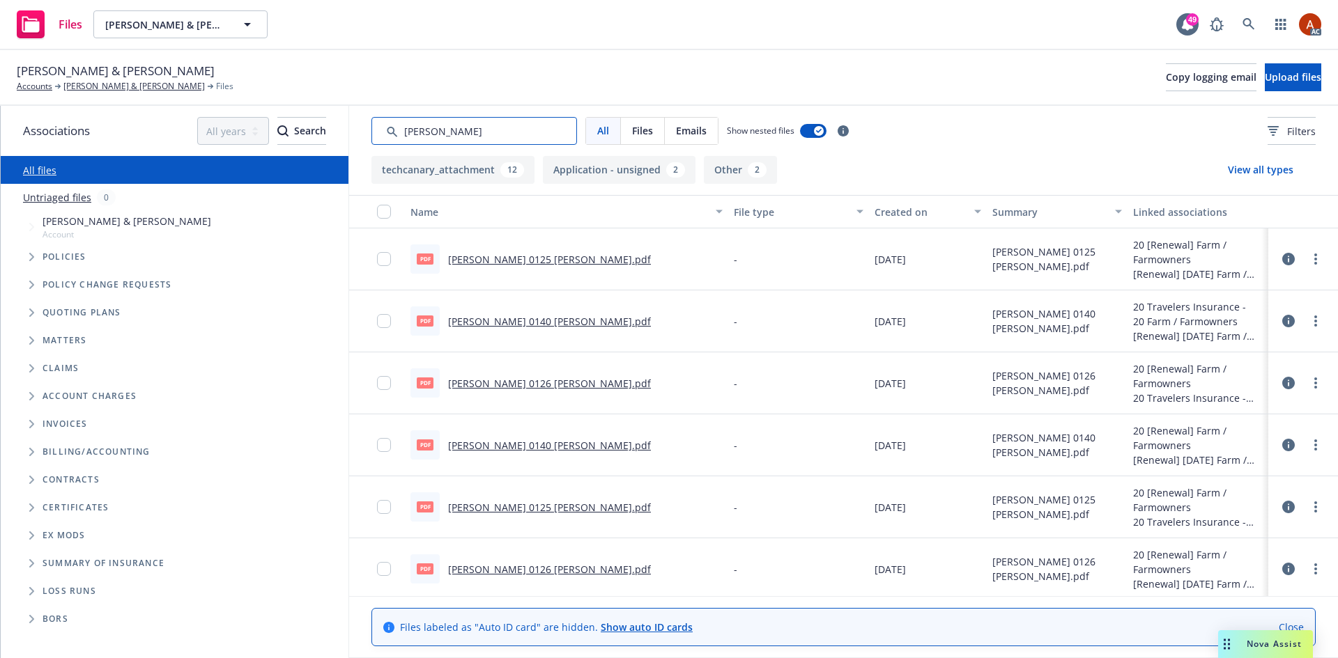
type input "acord"
click at [890, 214] on div "Created on" at bounding box center [919, 212] width 91 height 15
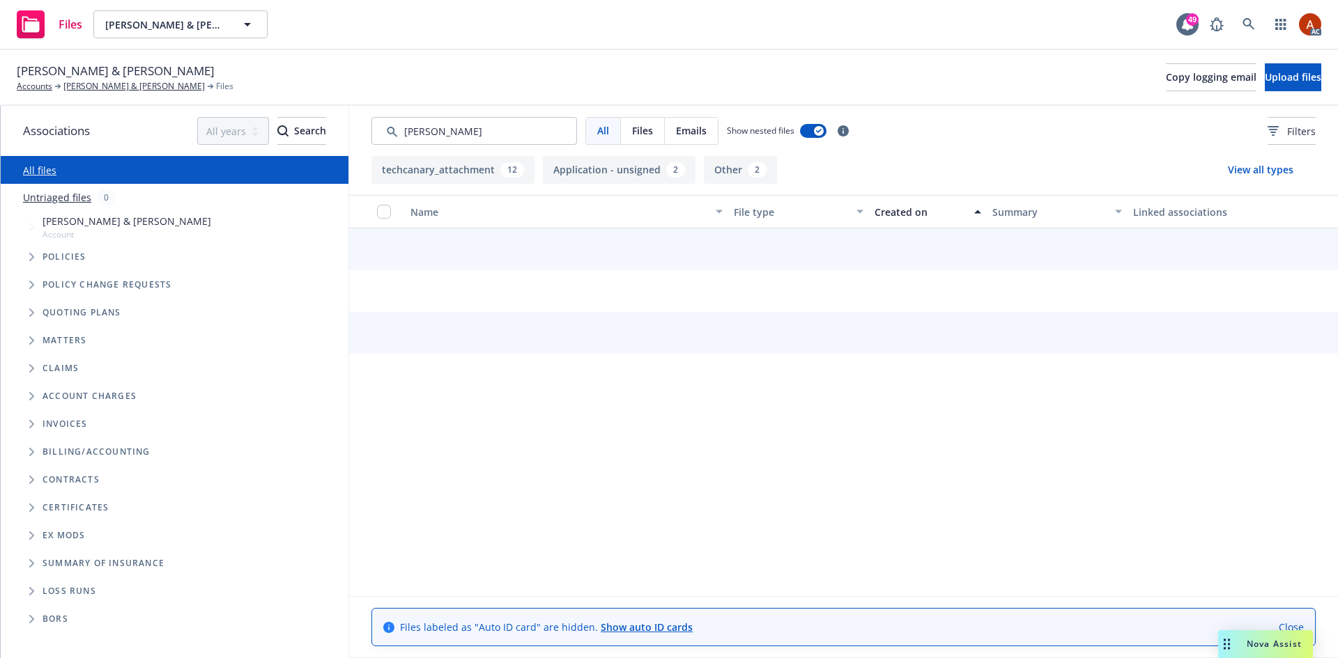
click at [890, 214] on div "Created on" at bounding box center [919, 212] width 91 height 15
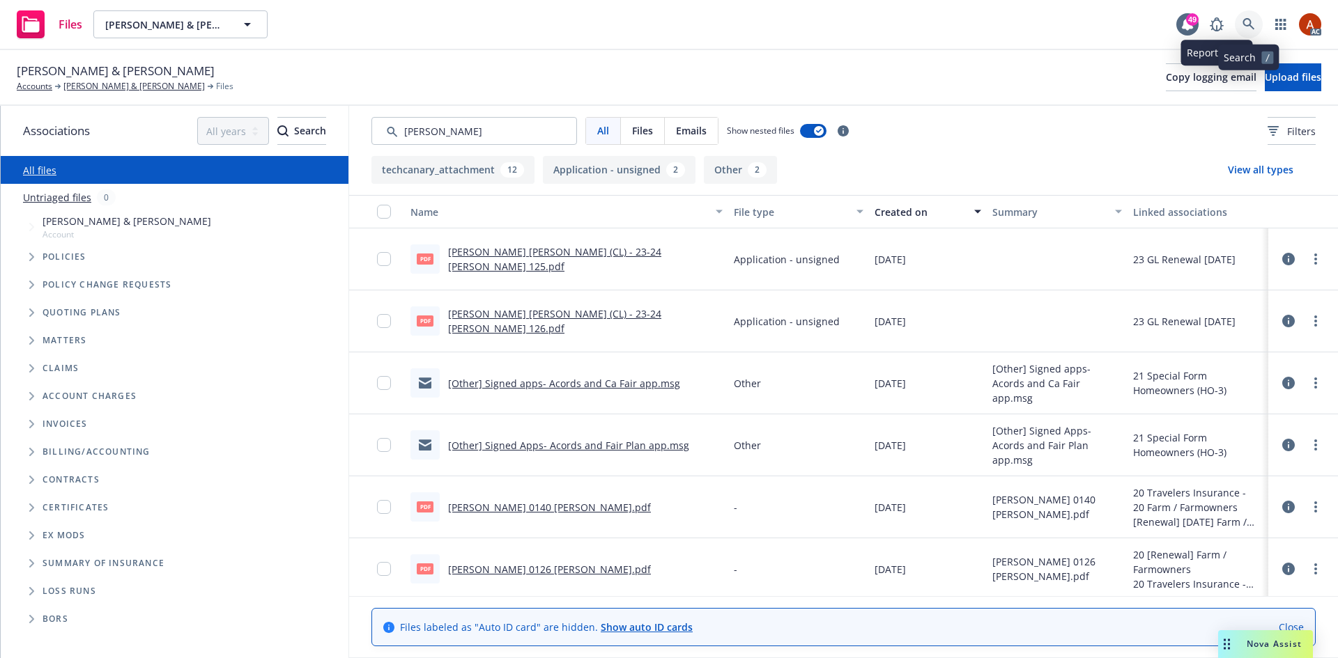
click at [1257, 27] on link at bounding box center [1249, 24] width 28 height 28
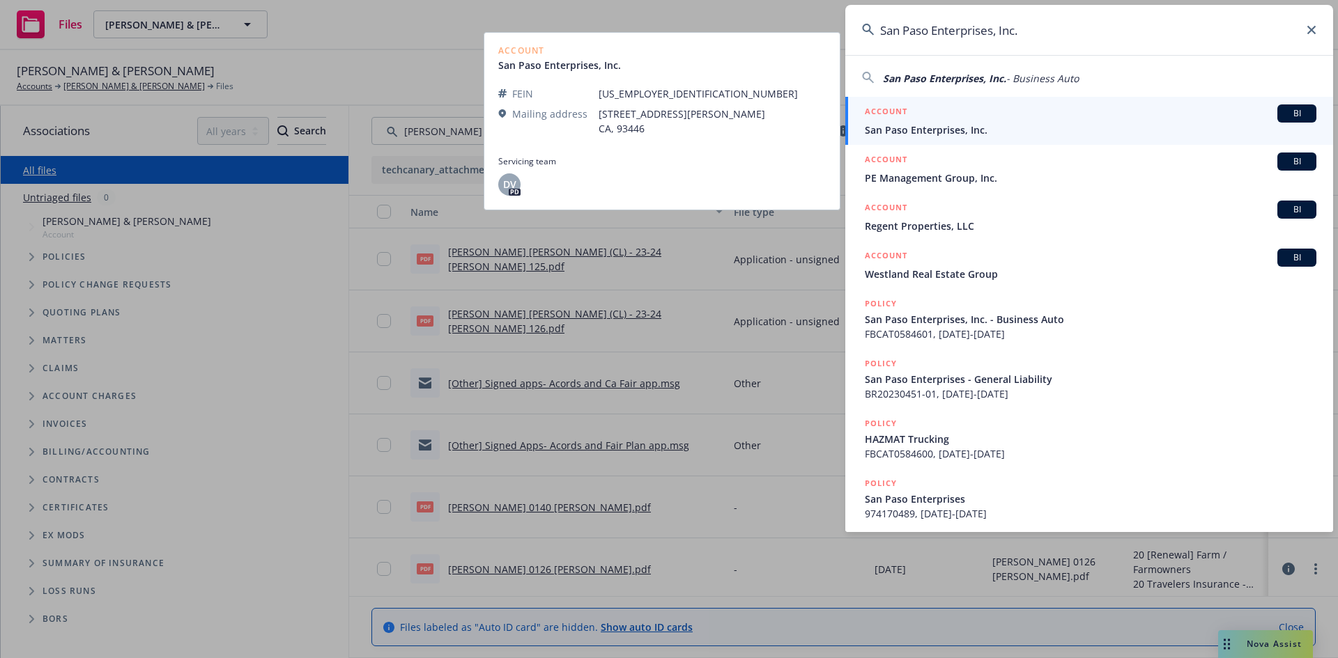
type input "San Paso Enterprises, Inc."
click at [885, 112] on h5 "ACCOUNT" at bounding box center [886, 113] width 43 height 17
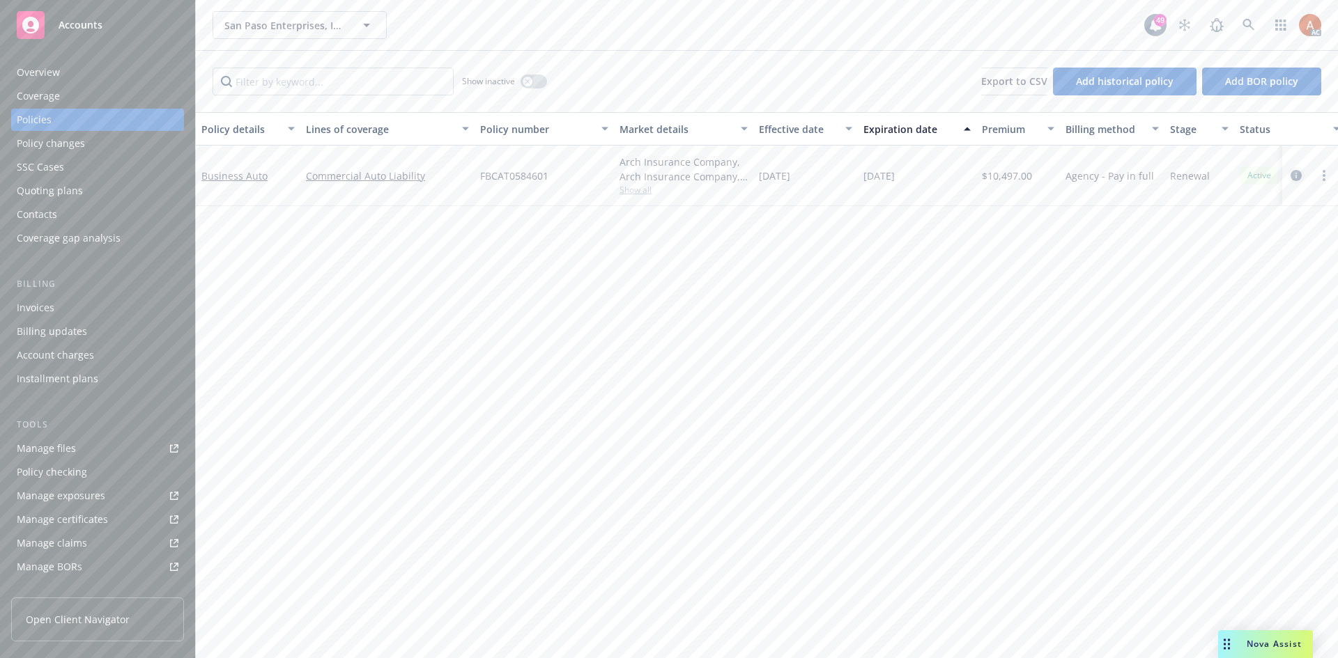
click at [1297, 176] on icon "circleInformation" at bounding box center [1295, 175] width 11 height 11
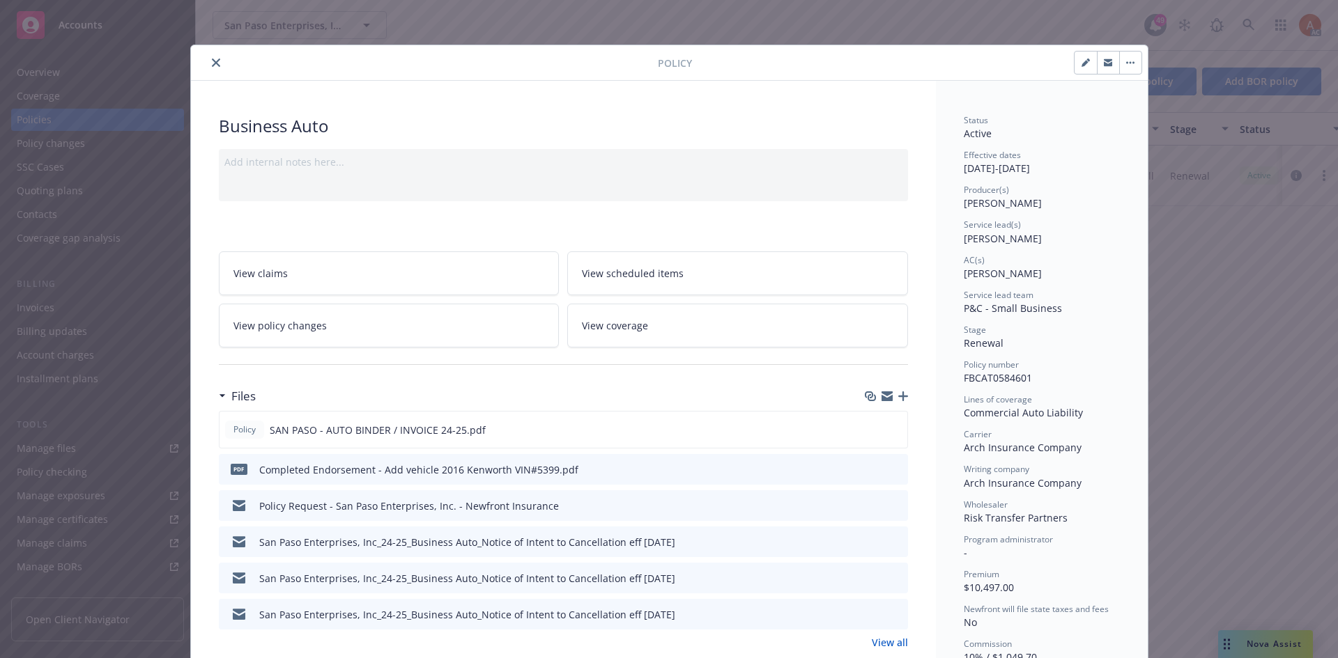
click at [893, 644] on link "View all" at bounding box center [890, 642] width 36 height 15
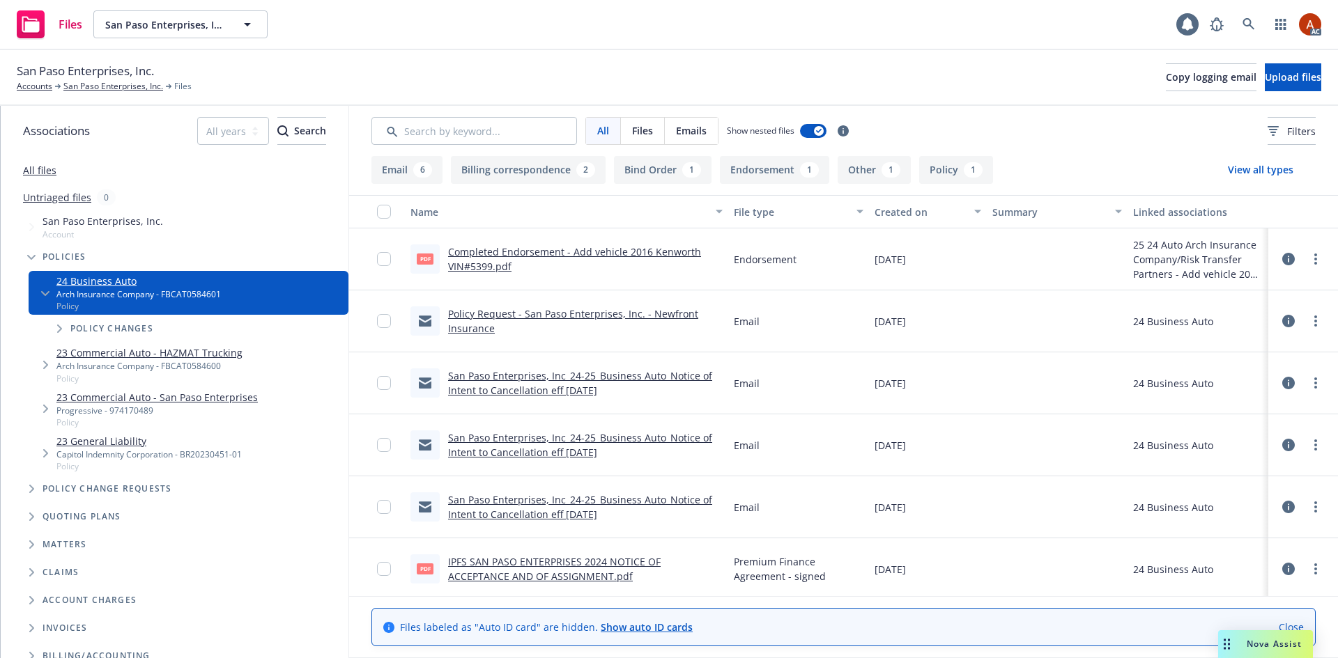
click at [753, 169] on button "Endorsement 1" at bounding box center [774, 170] width 109 height 28
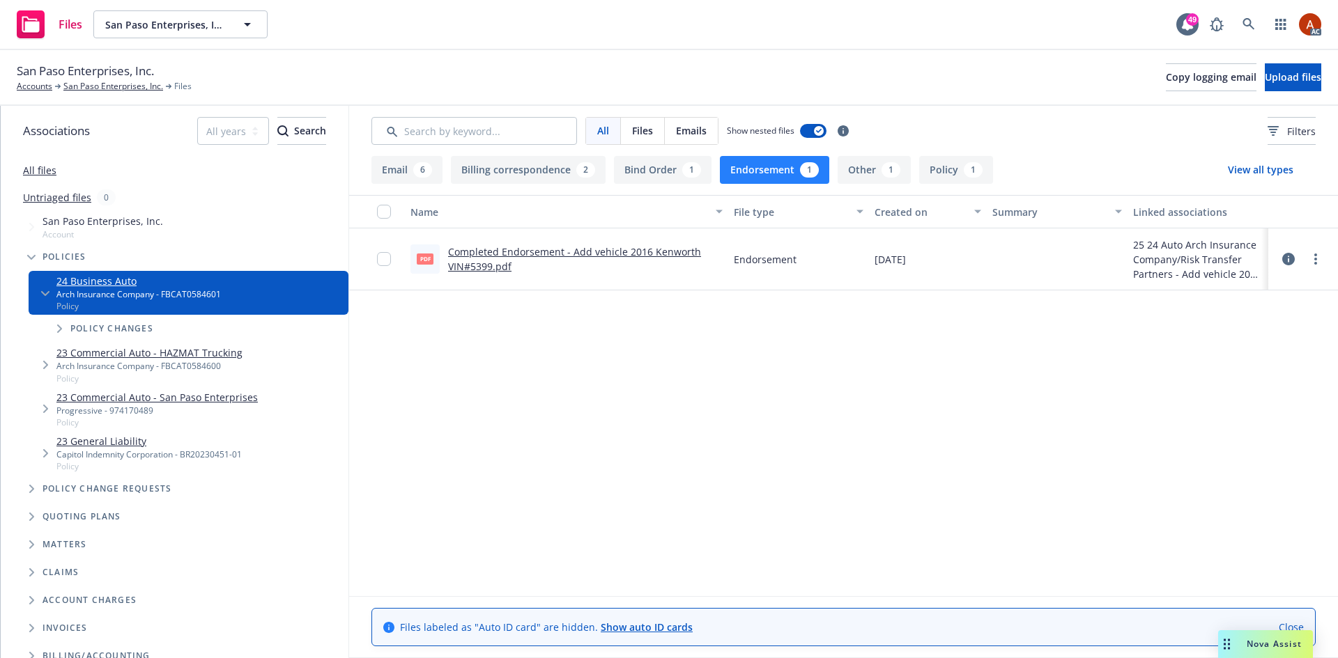
click at [476, 254] on link "Completed Endorsement - Add vehicle 2016 Kenworth VIN#5399.pdf" at bounding box center [574, 259] width 253 height 28
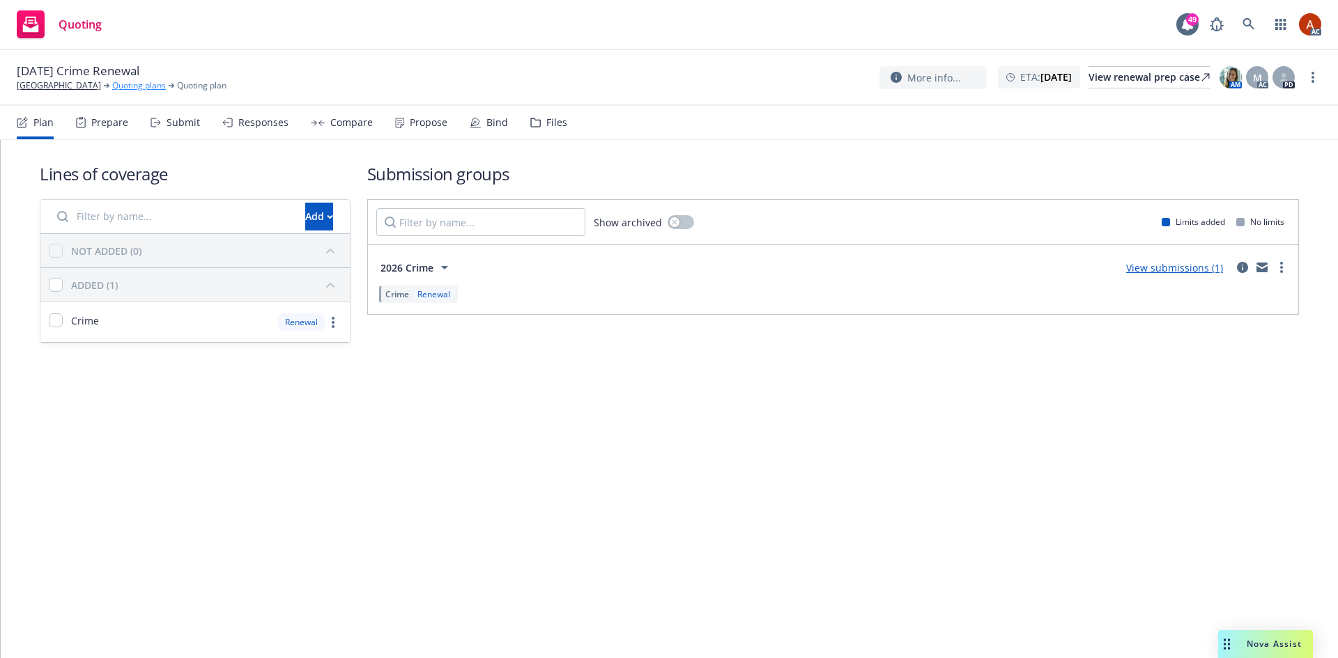
click at [166, 87] on link "Quoting plans" at bounding box center [139, 85] width 54 height 13
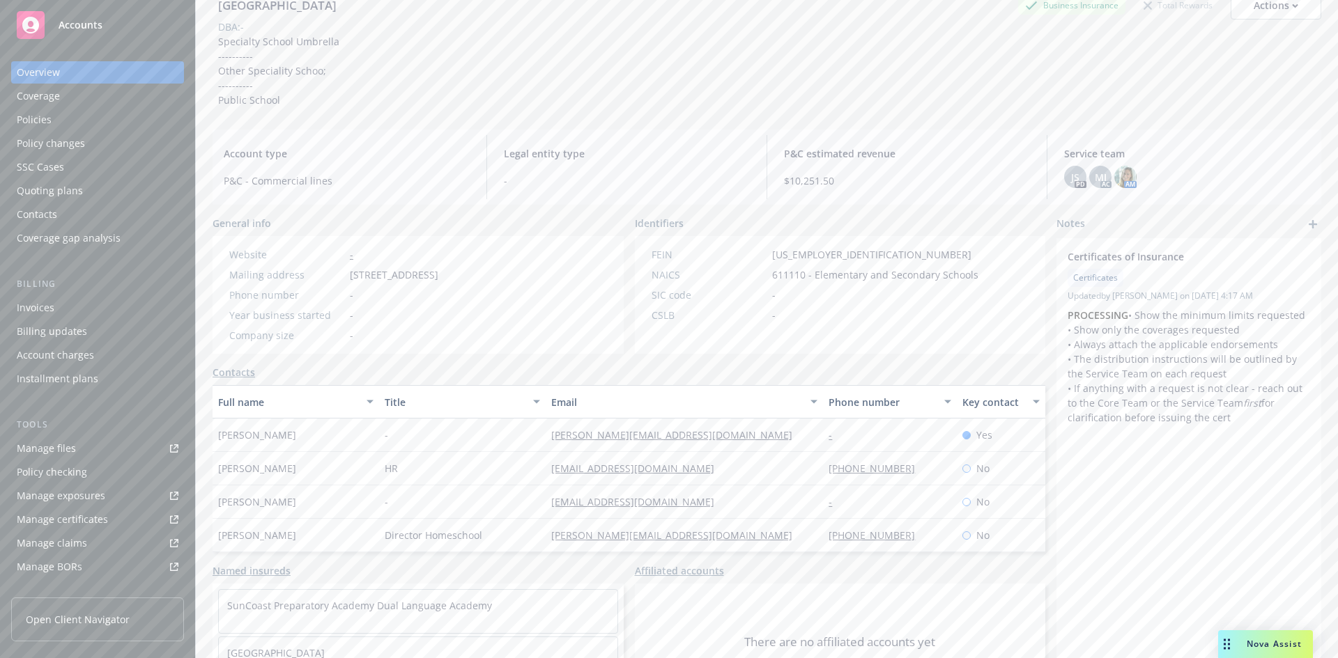
scroll to position [149, 0]
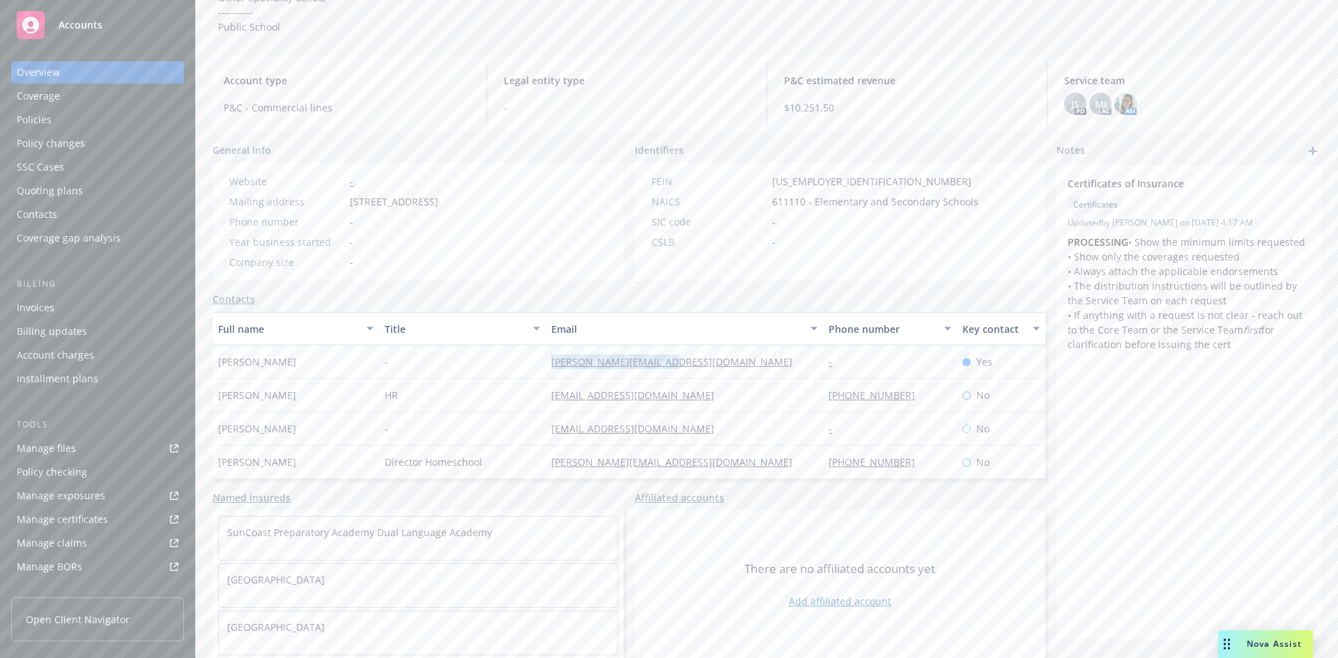
drag, startPoint x: 529, startPoint y: 362, endPoint x: 714, endPoint y: 362, distance: 185.3
click at [714, 362] on div "[PERSON_NAME] - [PERSON_NAME][EMAIL_ADDRESS][DOMAIN_NAME] - Yes" at bounding box center [629, 362] width 833 height 33
copy div "[PERSON_NAME][EMAIL_ADDRESS][DOMAIN_NAME]"
click at [517, 397] on div "HR" at bounding box center [462, 395] width 167 height 33
drag, startPoint x: 517, startPoint y: 397, endPoint x: 745, endPoint y: 401, distance: 227.9
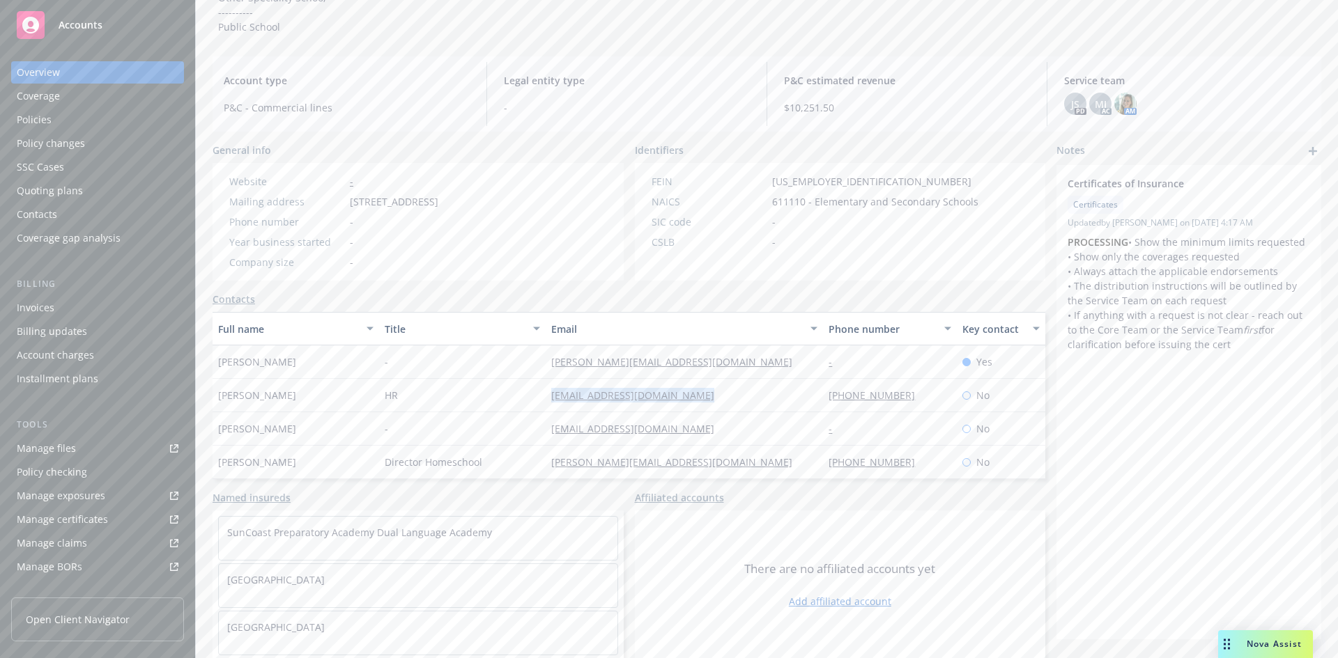
click at [704, 404] on div "[PERSON_NAME] HR [PERSON_NAME][EMAIL_ADDRESS][DOMAIN_NAME] [PHONE_NUMBER] No" at bounding box center [629, 395] width 833 height 33
copy div "[EMAIL_ADDRESS][DOMAIN_NAME]"
click at [52, 475] on div "Service team" at bounding box center [47, 481] width 60 height 22
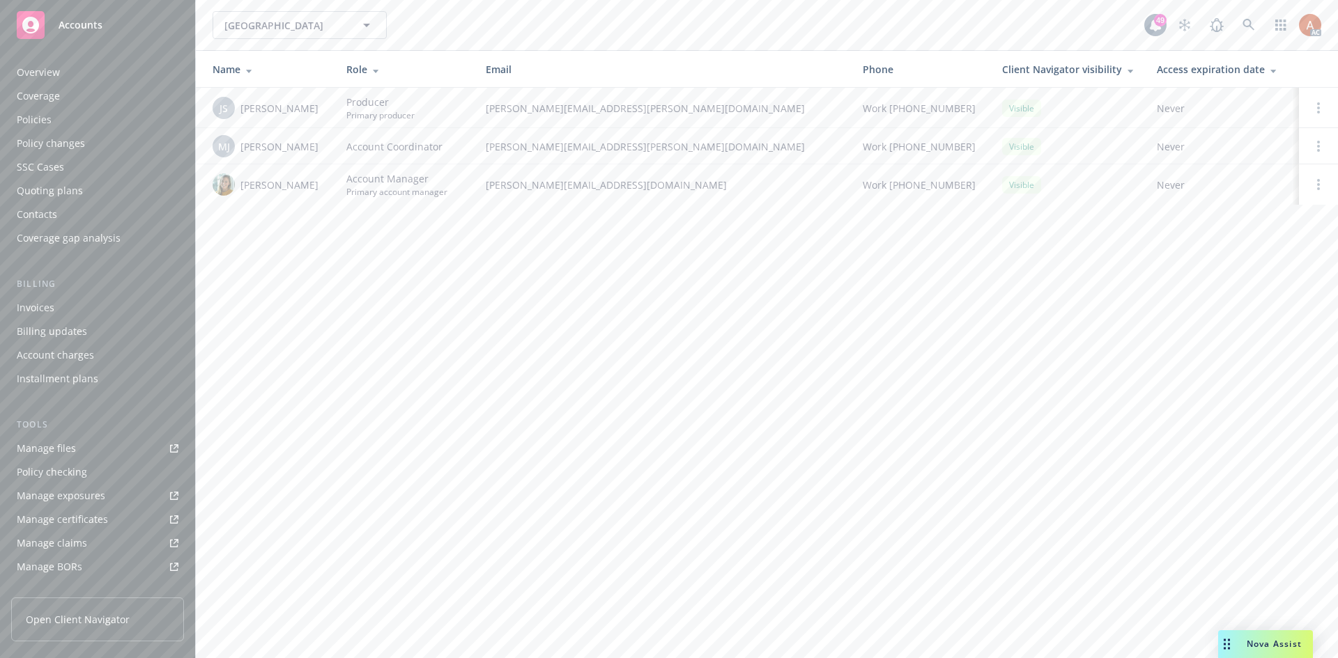
click at [66, 192] on div "Quoting plans" at bounding box center [50, 191] width 66 height 22
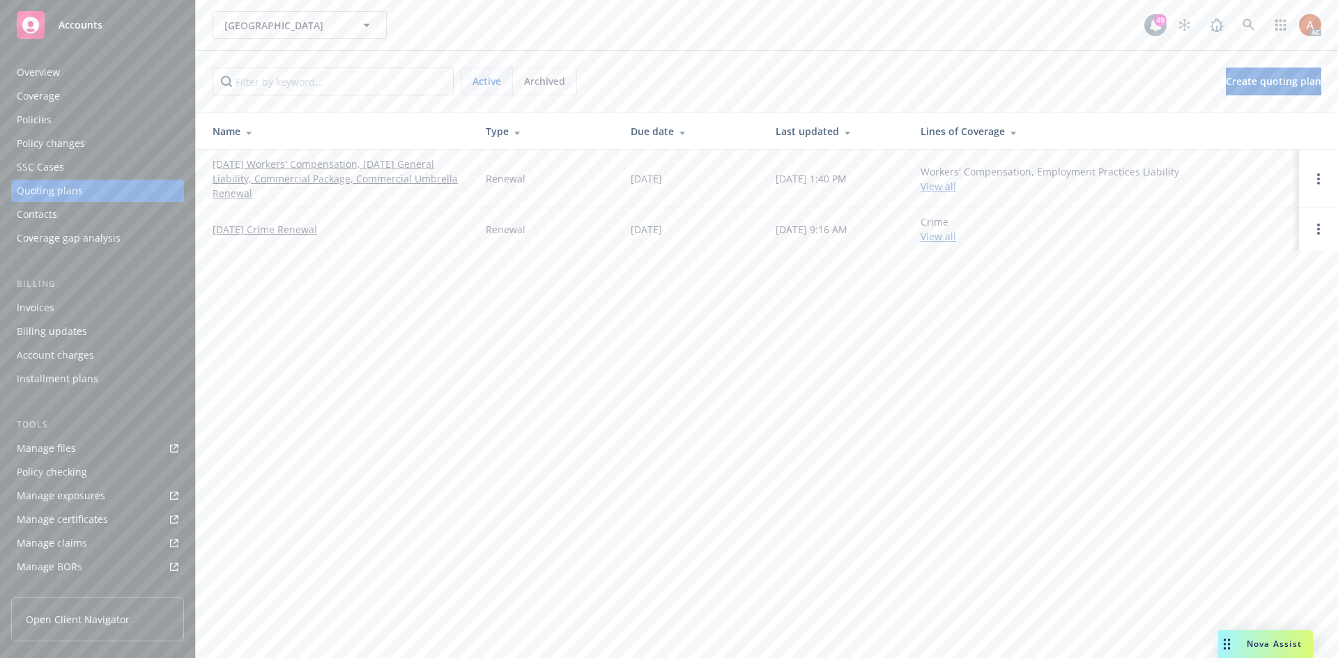
drag, startPoint x: 210, startPoint y: 225, endPoint x: 388, endPoint y: 232, distance: 178.5
click at [387, 232] on td "[DATE] Crime Renewal" at bounding box center [335, 229] width 279 height 43
copy link "[DATE] Crime Renewal"
click at [38, 120] on div "Policies" at bounding box center [34, 120] width 35 height 22
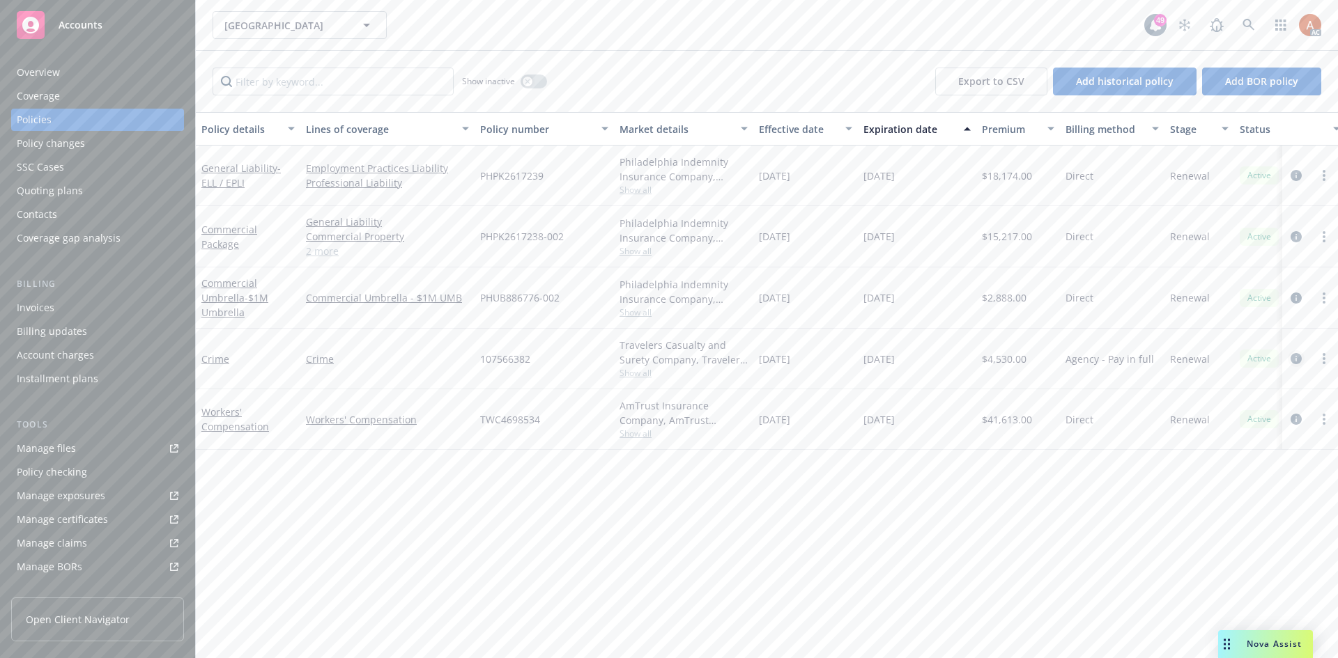
click at [1300, 356] on icon "circleInformation" at bounding box center [1295, 358] width 11 height 11
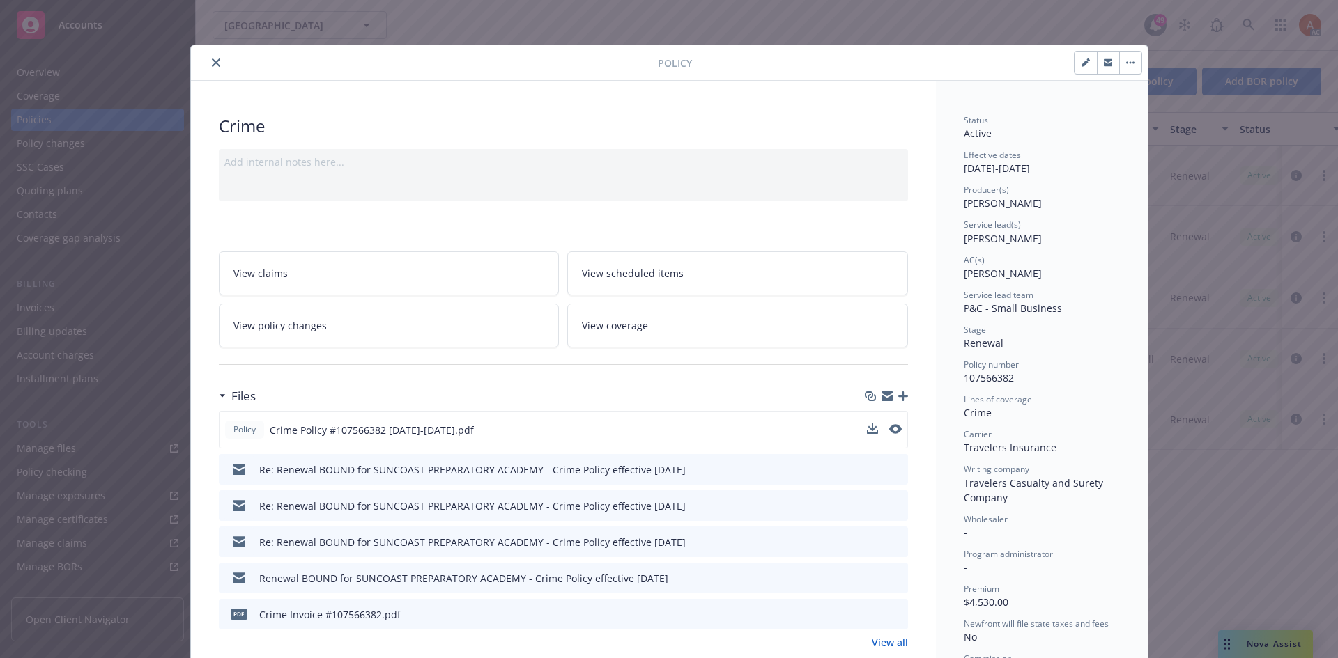
scroll to position [139, 0]
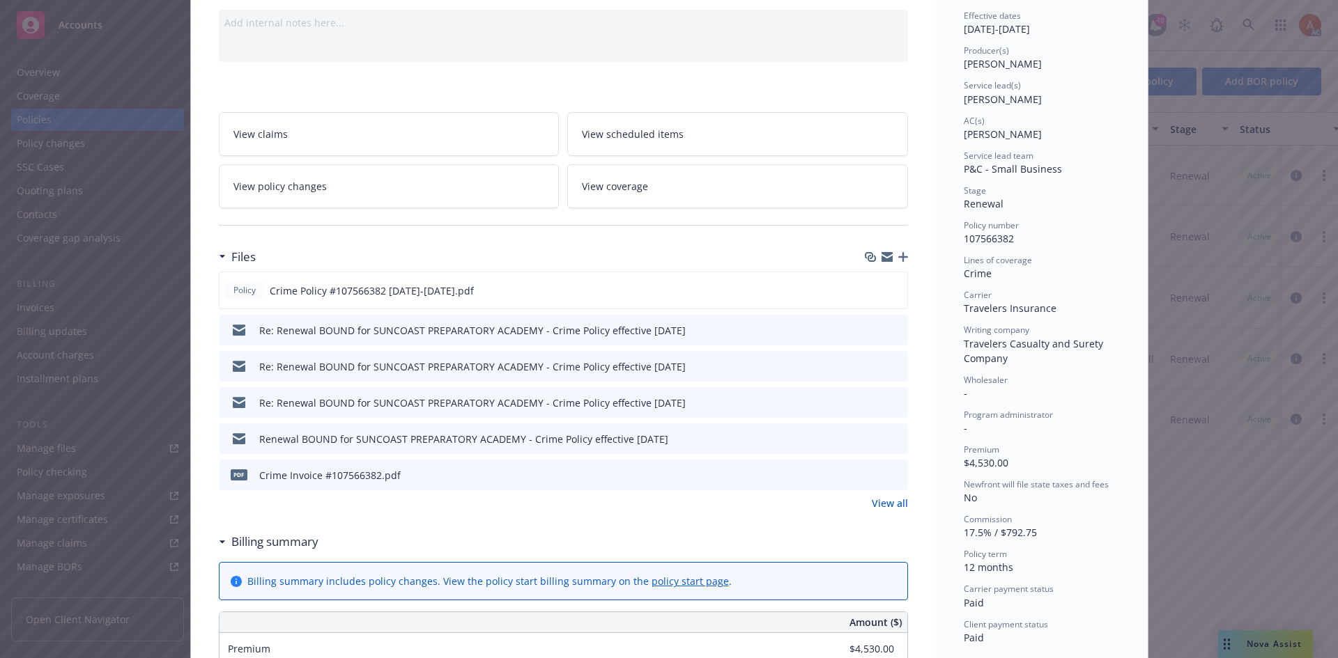
click at [885, 507] on link "View all" at bounding box center [890, 503] width 36 height 15
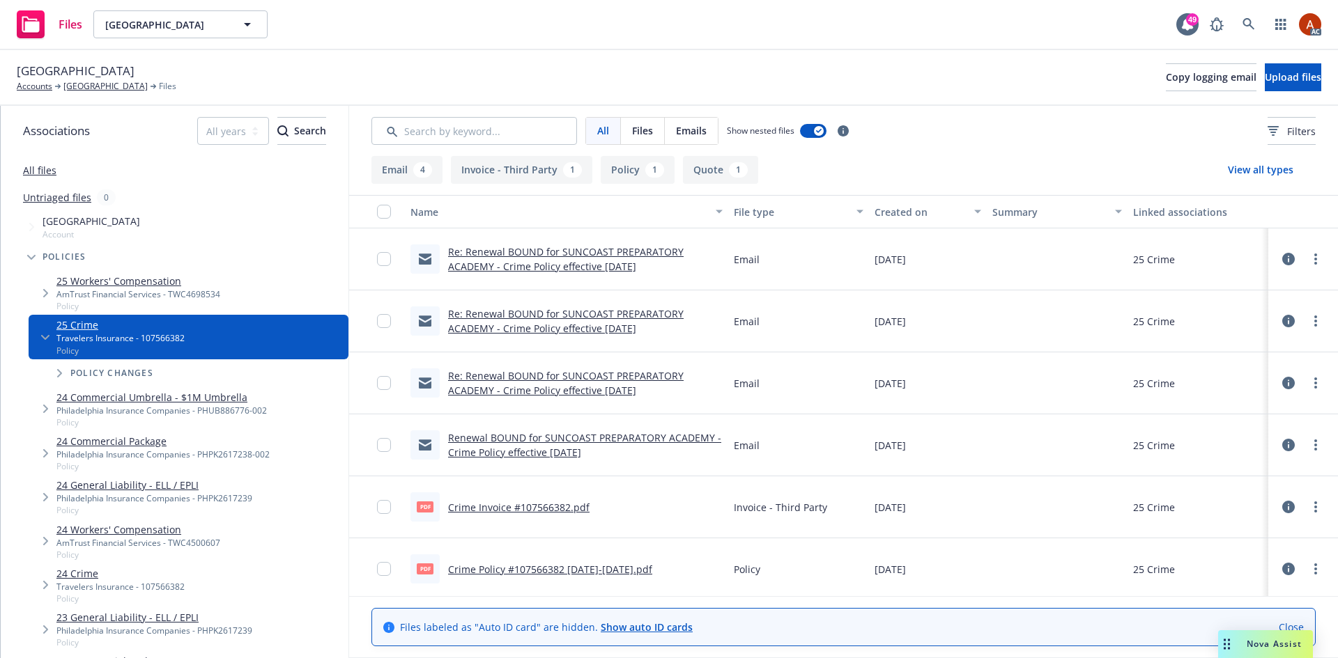
drag, startPoint x: 0, startPoint y: 0, endPoint x: 572, endPoint y: 215, distance: 611.2
click at [645, 165] on div "1" at bounding box center [654, 169] width 19 height 15
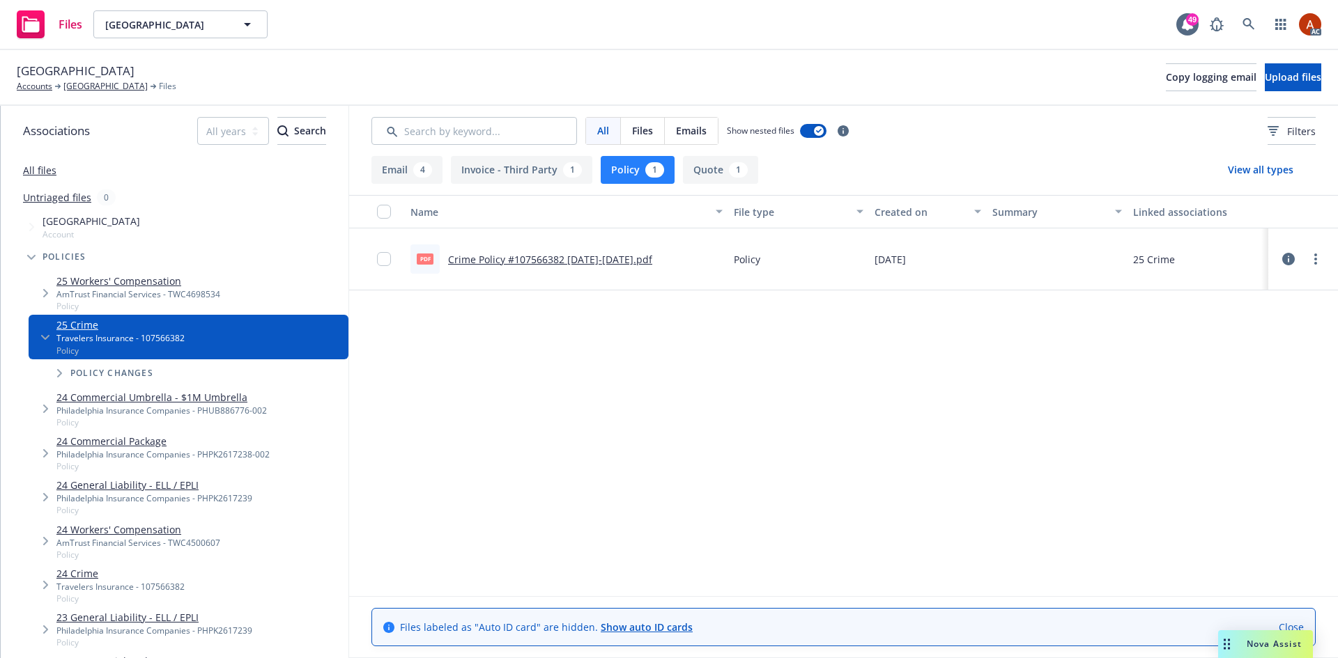
click at [555, 259] on link "Crime Policy #107566382 [DATE]-[DATE].pdf" at bounding box center [550, 259] width 204 height 13
click at [141, 89] on link "[GEOGRAPHIC_DATA]" at bounding box center [105, 86] width 84 height 13
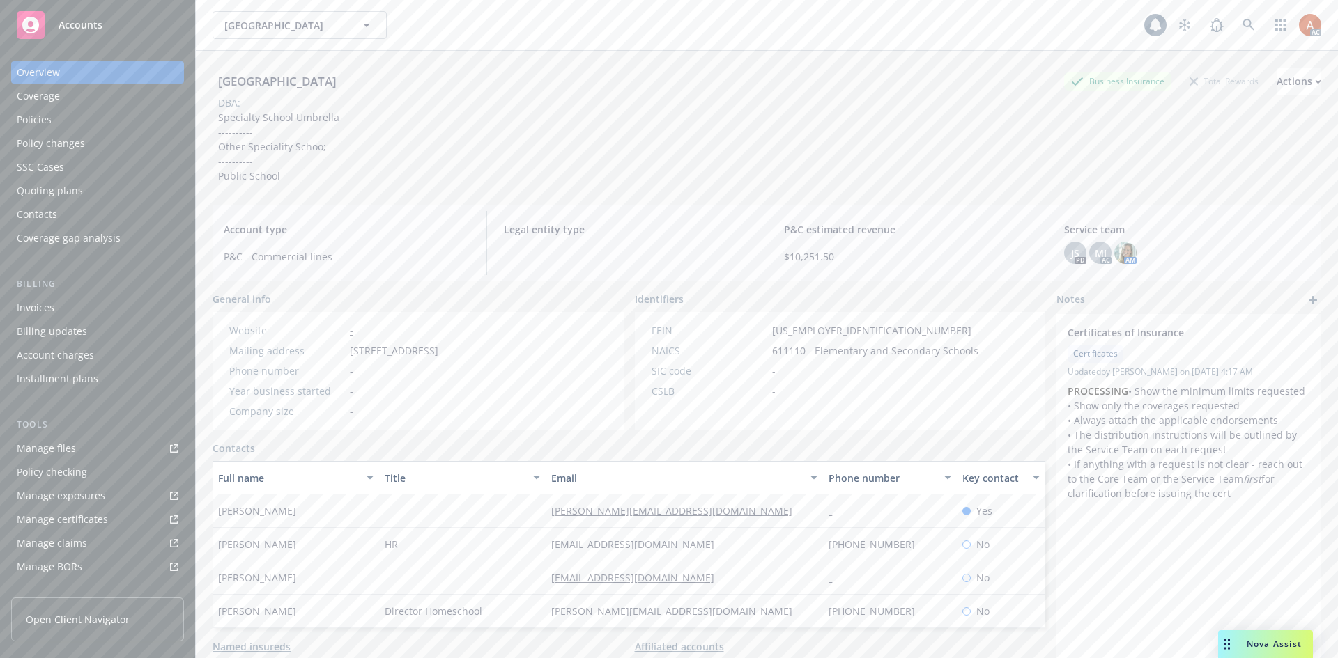
drag, startPoint x: 341, startPoint y: 350, endPoint x: 438, endPoint y: 355, distance: 97.0
click at [438, 355] on div "Mailing address [STREET_ADDRESS]" at bounding box center [334, 351] width 220 height 15
copy div "[STREET_ADDRESS]"
drag, startPoint x: 445, startPoint y: 355, endPoint x: 513, endPoint y: 352, distance: 68.3
click at [438, 352] on span "[STREET_ADDRESS]" at bounding box center [394, 351] width 88 height 15
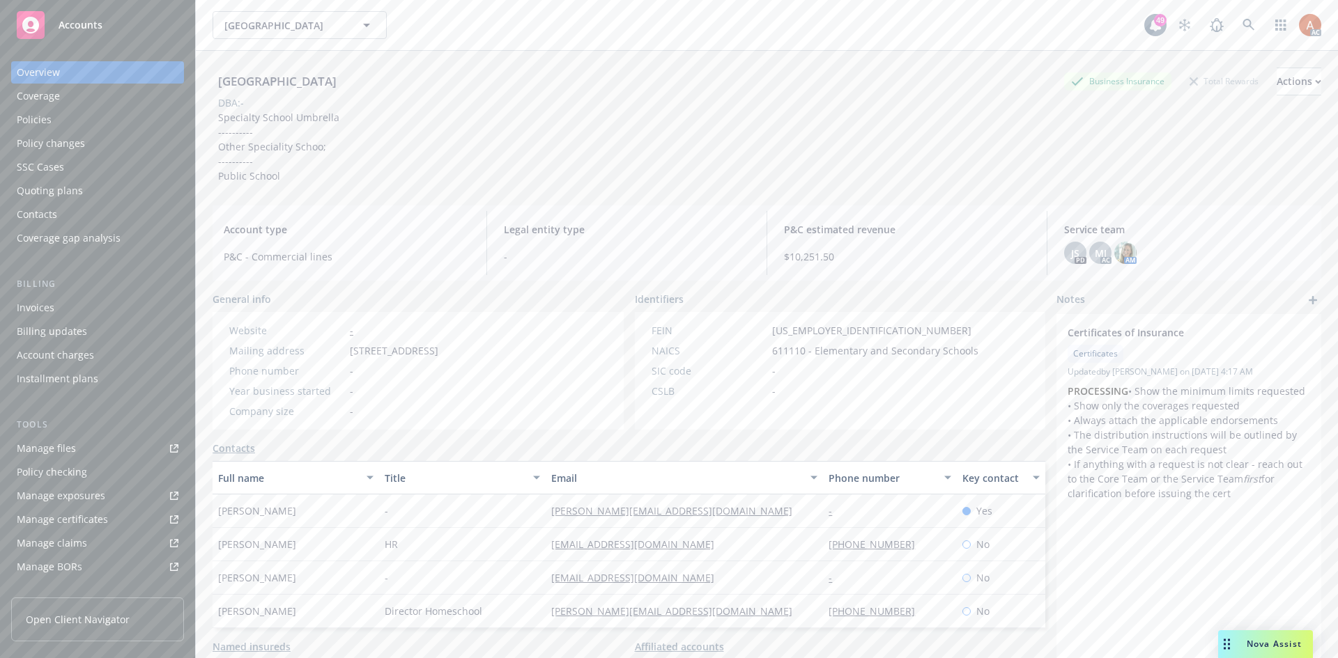
copy span "[GEOGRAPHIC_DATA]"
click at [31, 123] on div "Policies" at bounding box center [34, 120] width 35 height 22
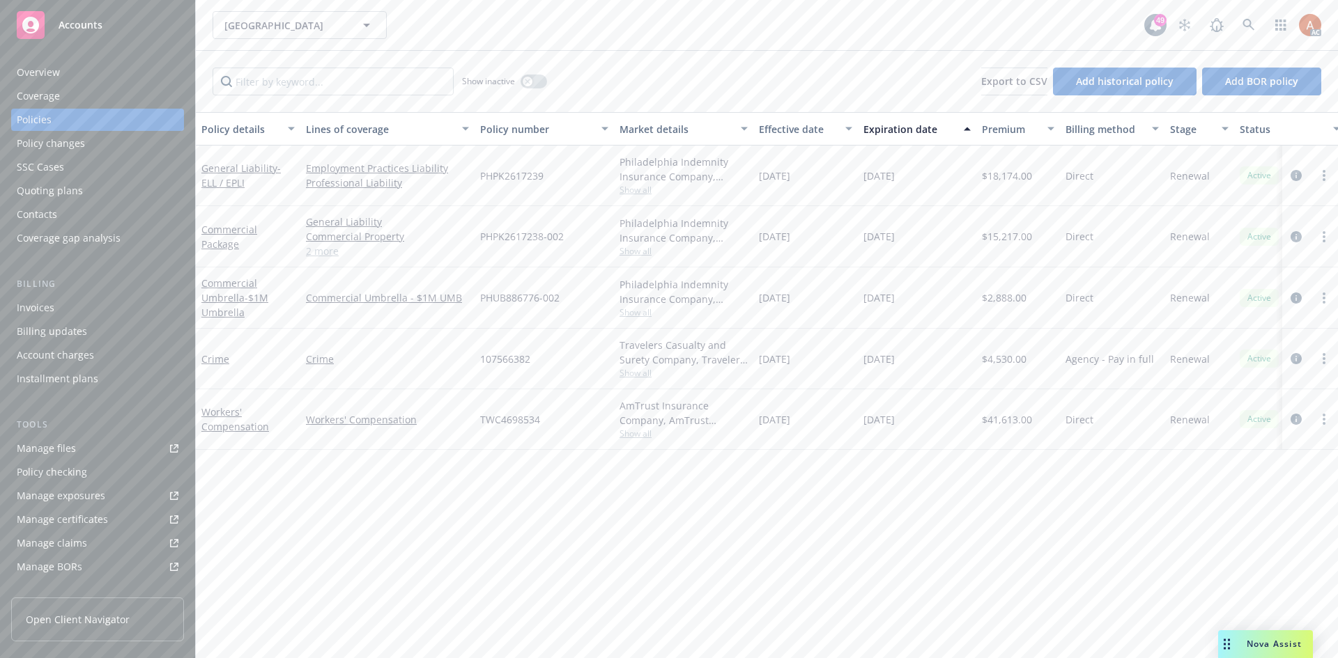
click at [511, 361] on span "107566382" at bounding box center [505, 359] width 50 height 15
copy span "107566382"
click at [53, 70] on div "Overview" at bounding box center [38, 72] width 43 height 22
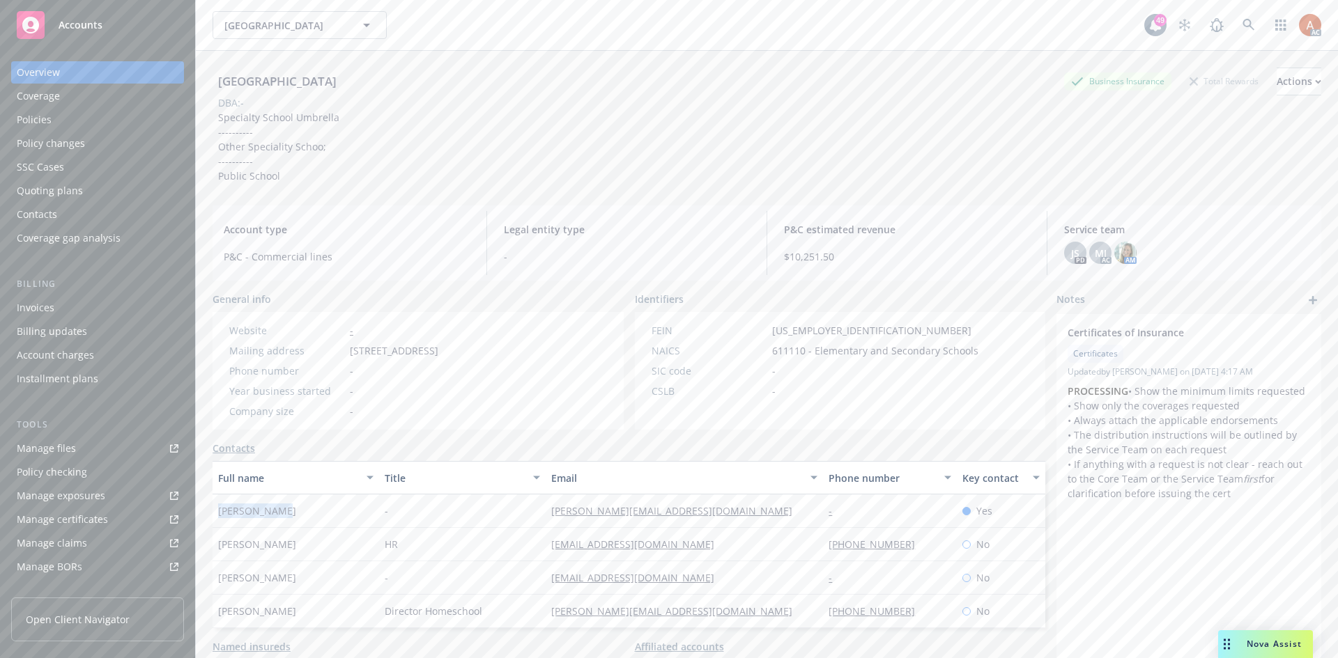
drag, startPoint x: 227, startPoint y: 511, endPoint x: 325, endPoint y: 516, distance: 98.3
click at [325, 516] on div "[PERSON_NAME]" at bounding box center [296, 511] width 167 height 33
copy span "[PERSON_NAME]"
click at [49, 477] on div "Service team" at bounding box center [47, 481] width 60 height 22
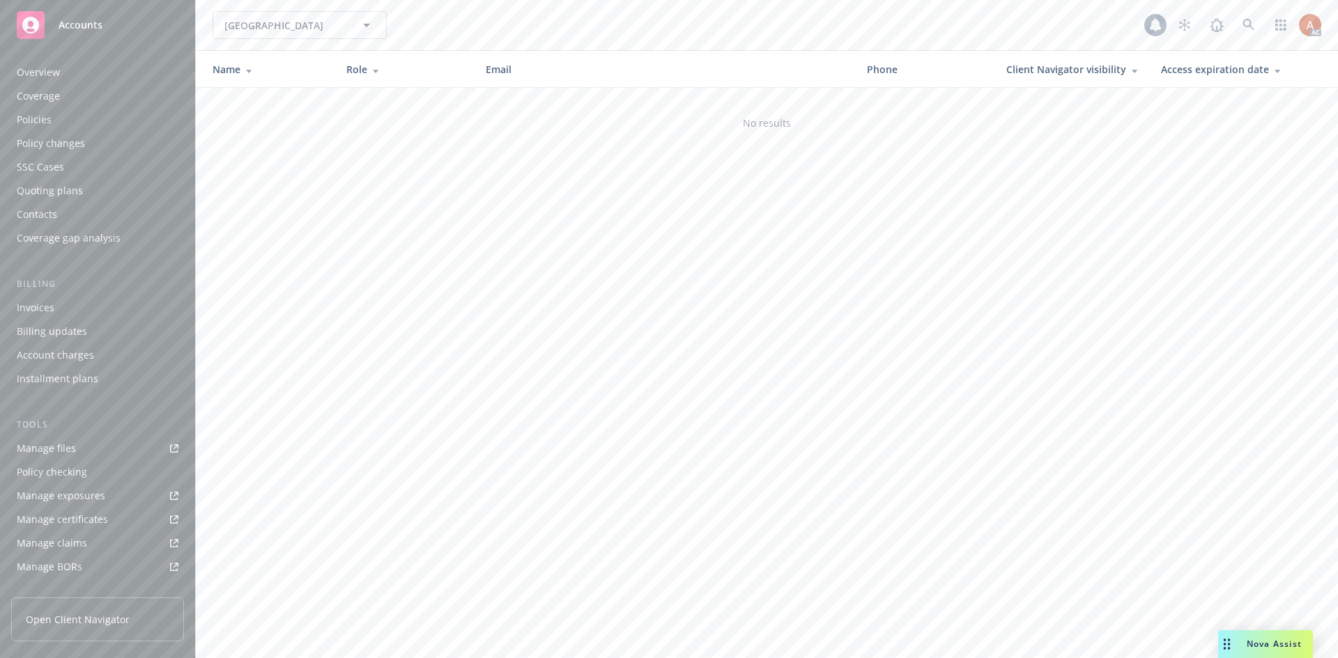
scroll to position [249, 0]
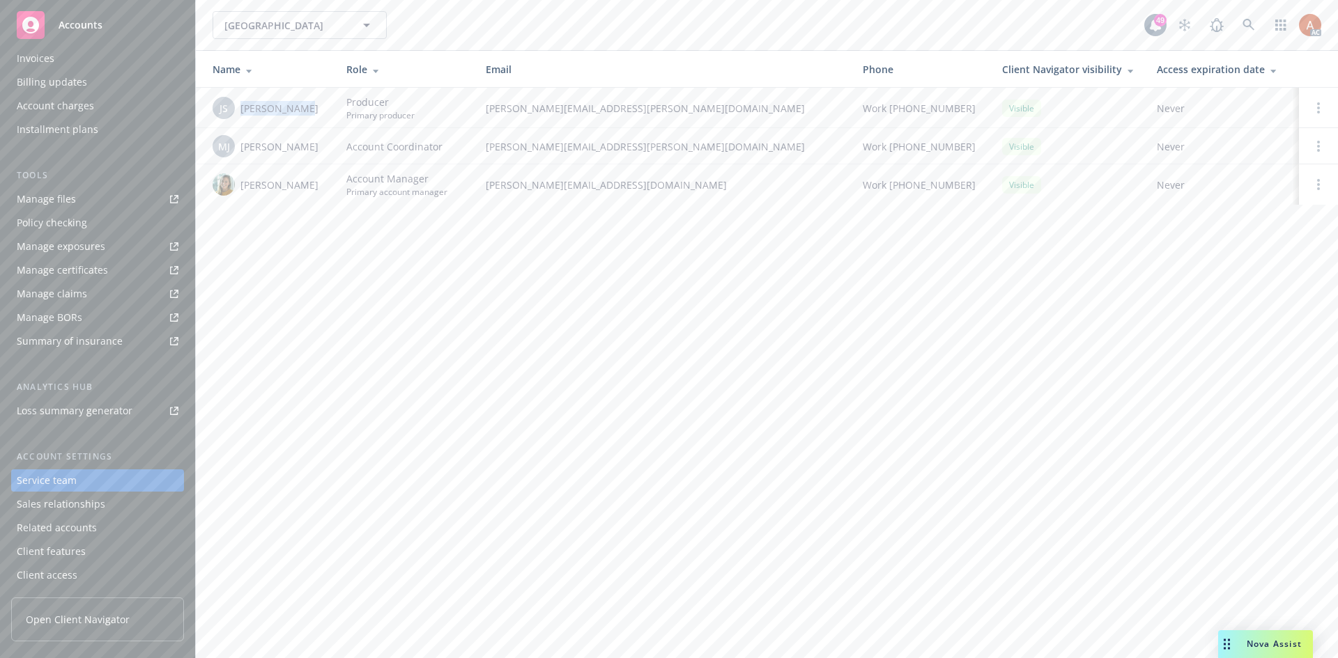
drag, startPoint x: 239, startPoint y: 105, endPoint x: 304, endPoint y: 111, distance: 65.9
click at [304, 111] on div "JS [PERSON_NAME]" at bounding box center [268, 108] width 111 height 22
copy span "[PERSON_NAME]"
click at [45, 72] on div "Overview" at bounding box center [38, 72] width 43 height 22
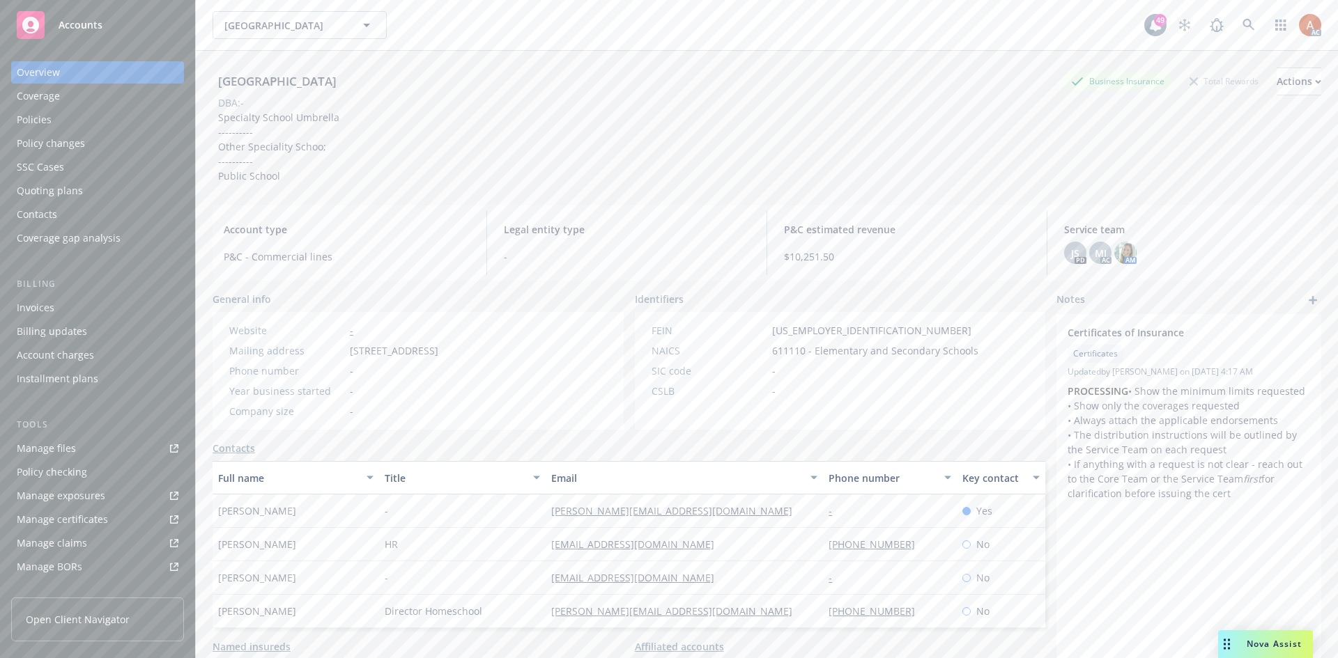
click at [43, 123] on div "Policies" at bounding box center [34, 120] width 35 height 22
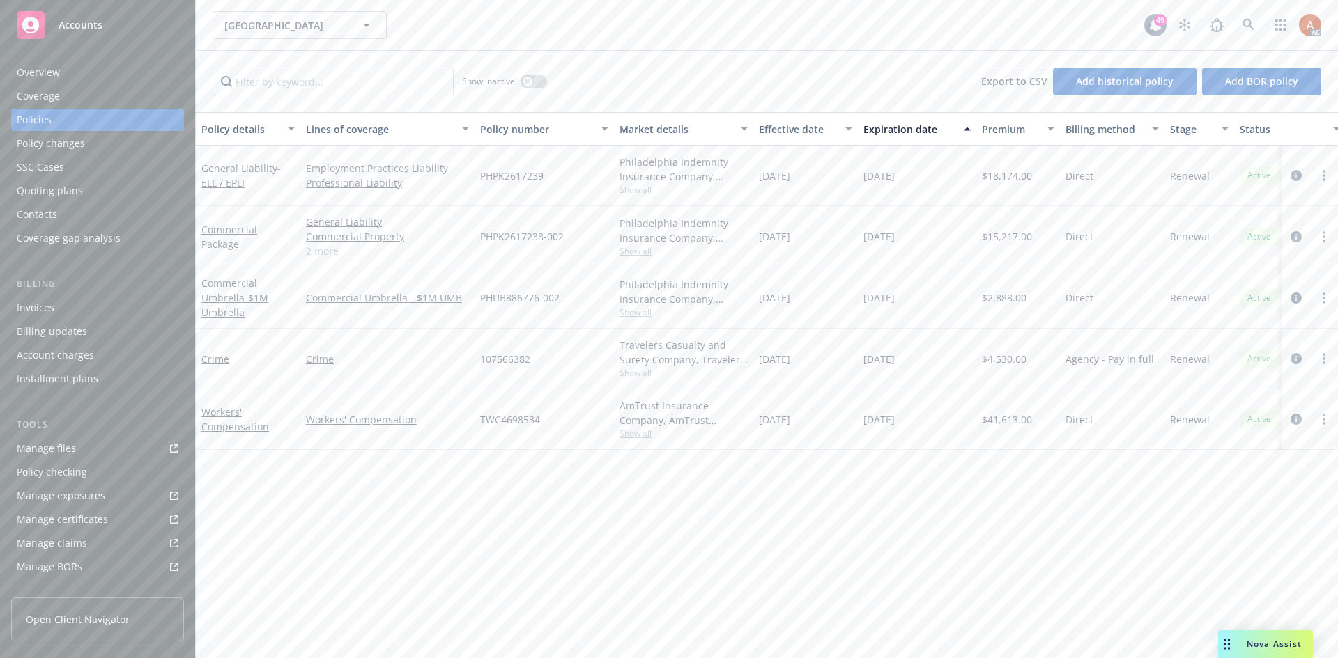
drag, startPoint x: 43, startPoint y: 70, endPoint x: 65, endPoint y: 65, distance: 22.8
click at [43, 70] on div "Overview" at bounding box center [38, 72] width 43 height 22
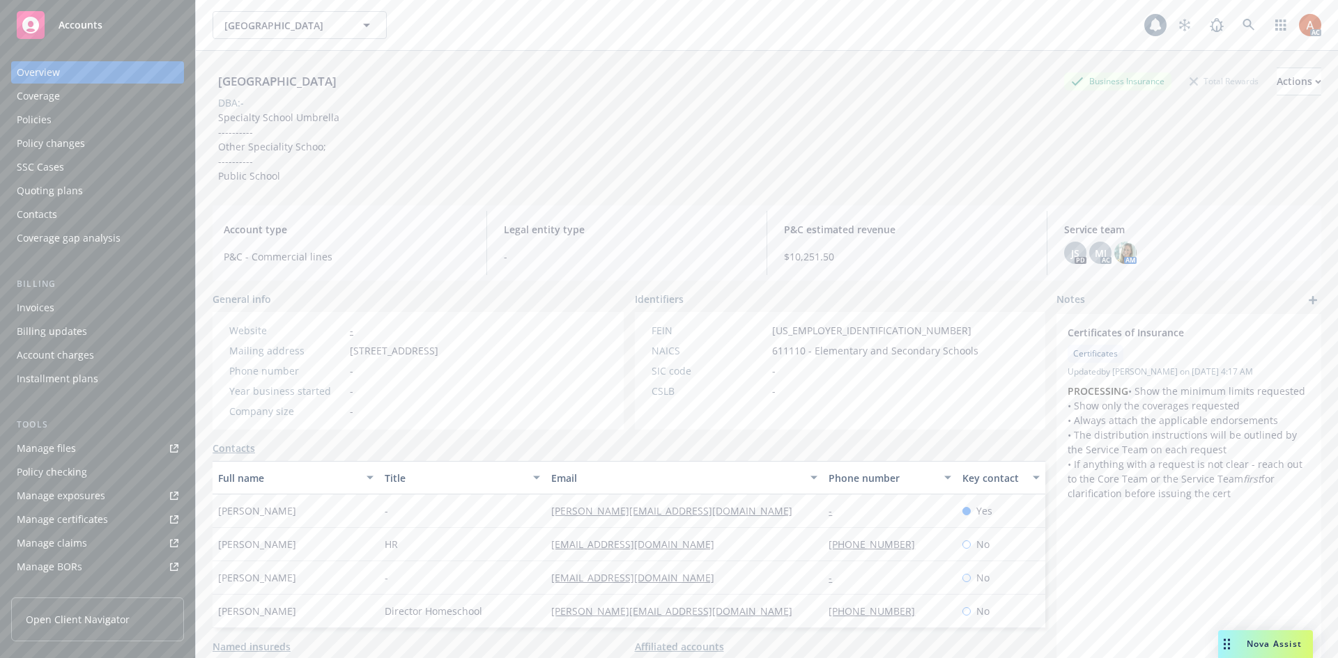
drag, startPoint x: 217, startPoint y: 79, endPoint x: 419, endPoint y: 84, distance: 201.4
click at [419, 84] on div "Suncoast Preparatory Academy Business Insurance Total Rewards Actions" at bounding box center [767, 82] width 1109 height 28
copy div "[GEOGRAPHIC_DATA]"
